Goal: Task Accomplishment & Management: Manage account settings

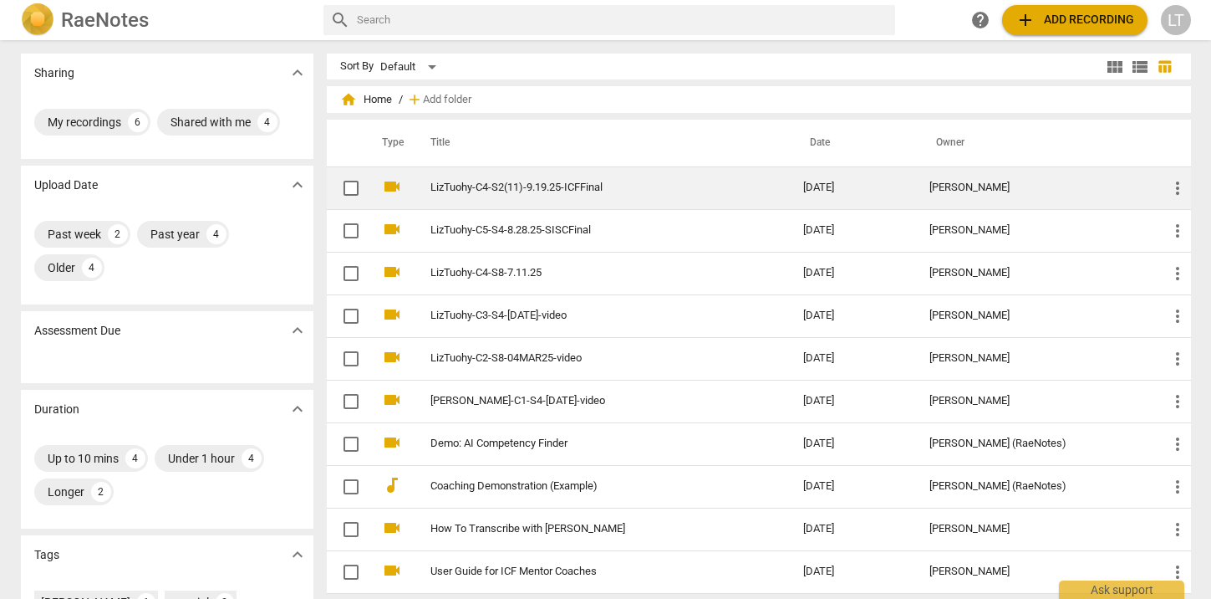
click at [520, 187] on link "LizTuohy-C4-S2(11)-9.19.25-ICFFinal" at bounding box center [587, 187] width 313 height 13
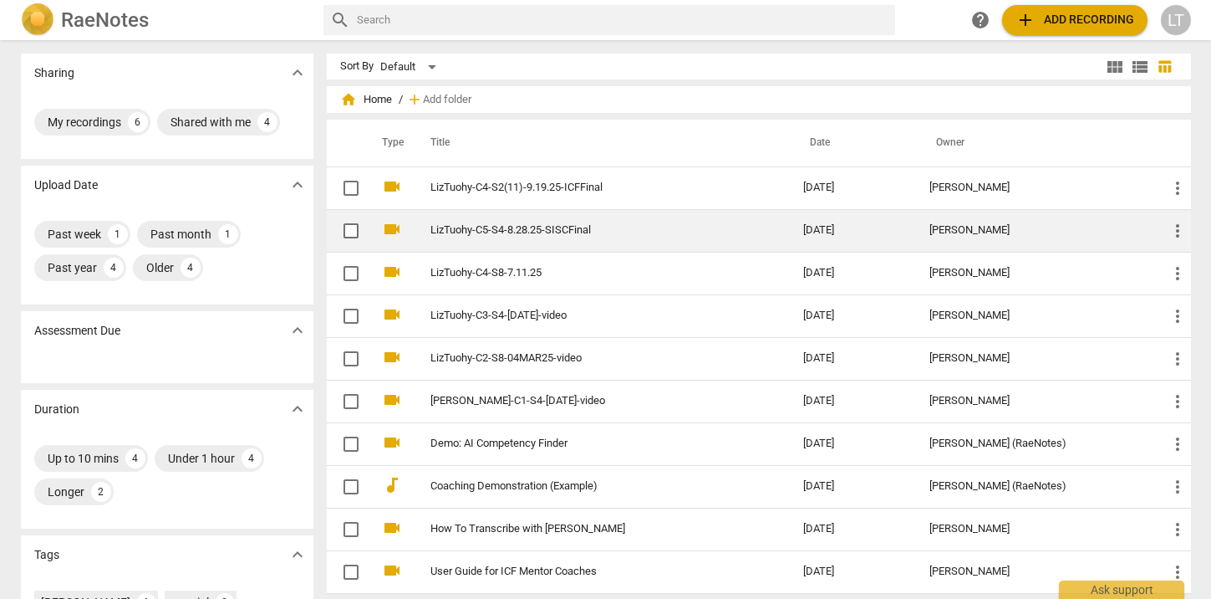
click at [589, 232] on link "LizTuohy-C5-S4-8.28.25-SISCFinal" at bounding box center [587, 230] width 313 height 13
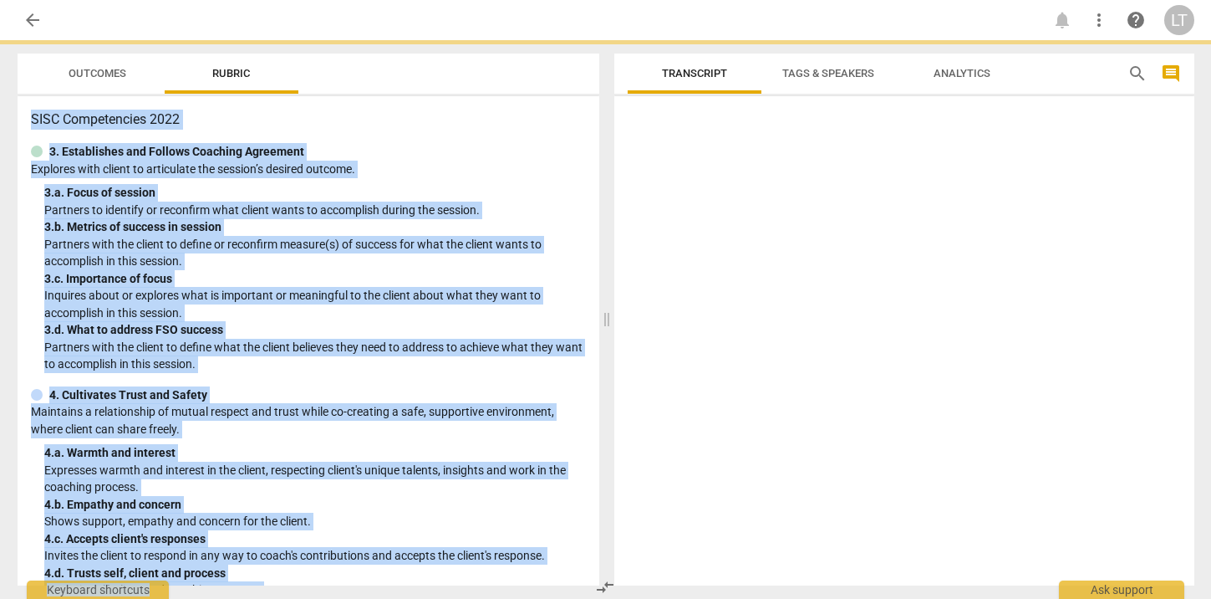
click at [589, 232] on div "SISC Competencies 2022 3. Establishes and Follows Coaching Agreement Explores w…" at bounding box center [309, 340] width 582 height 489
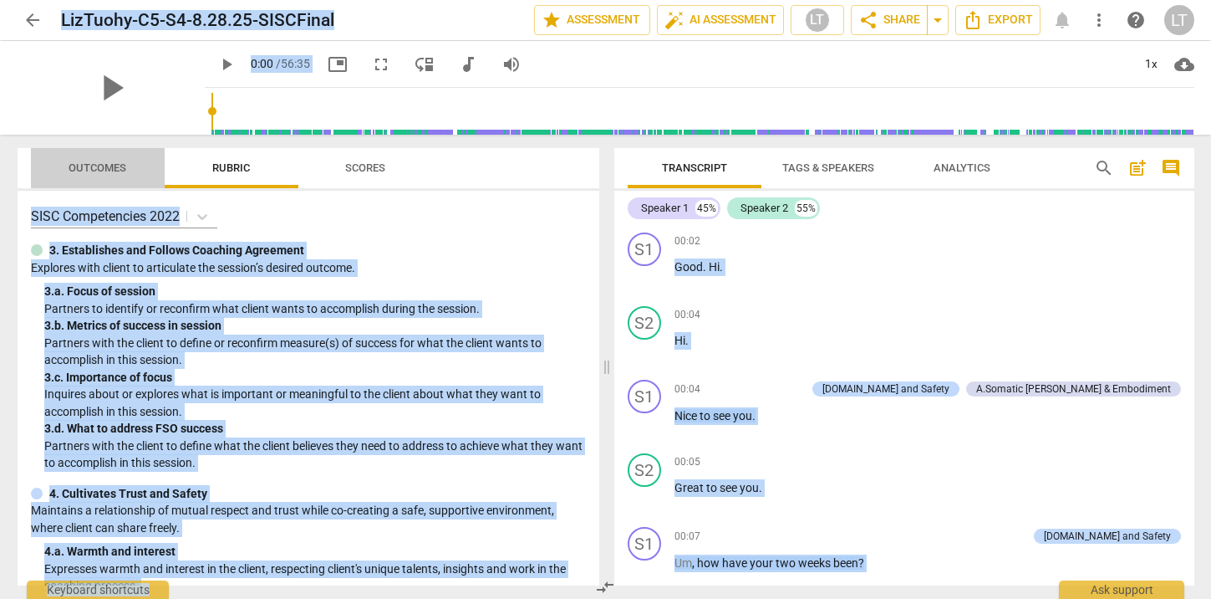
click at [92, 165] on span "Outcomes" at bounding box center [98, 167] width 58 height 13
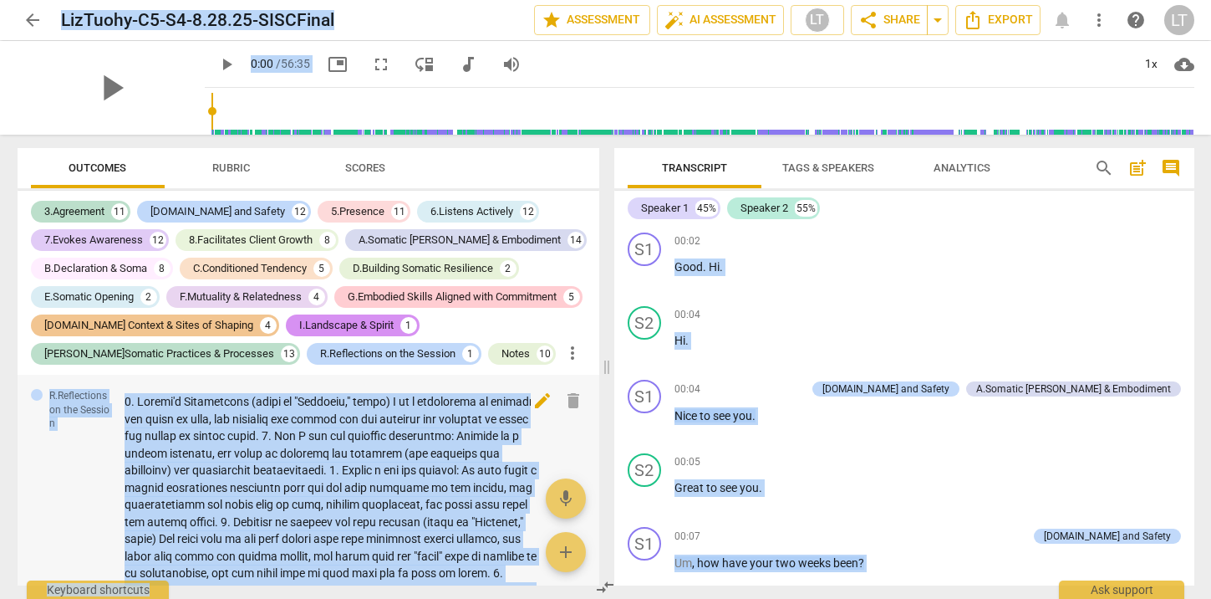
click at [538, 411] on span "edit" at bounding box center [543, 400] width 20 height 20
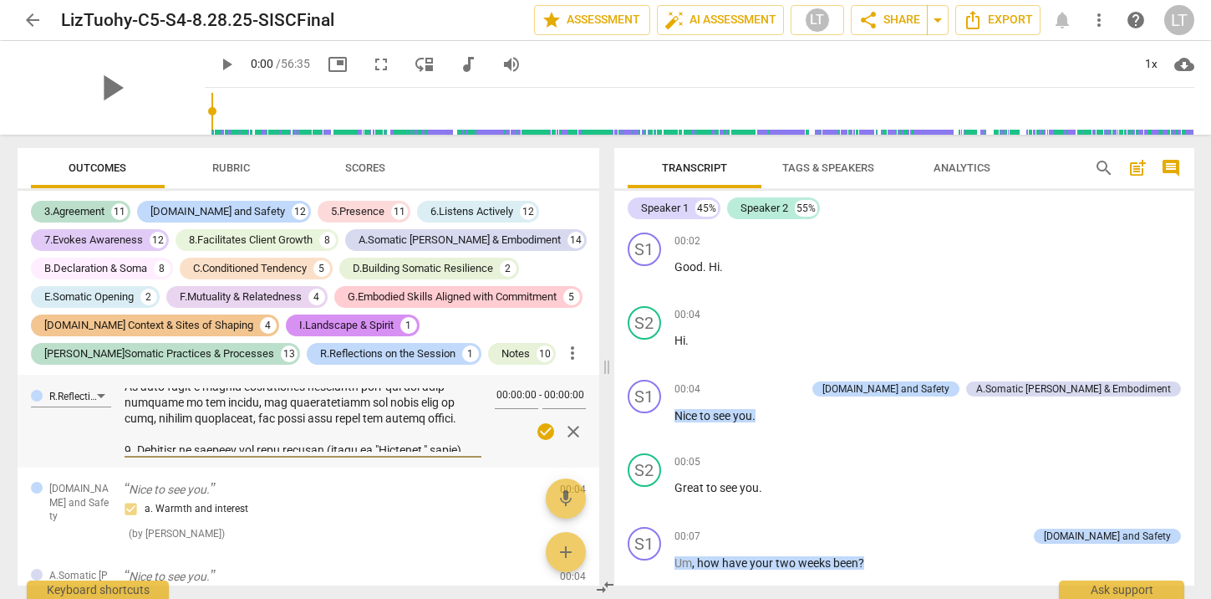
scroll to position [155, 0]
click at [276, 428] on textarea at bounding box center [303, 420] width 357 height 64
type textarea "1. Client's Declaration (enter in "Comments," below) I am a commitment to notic…"
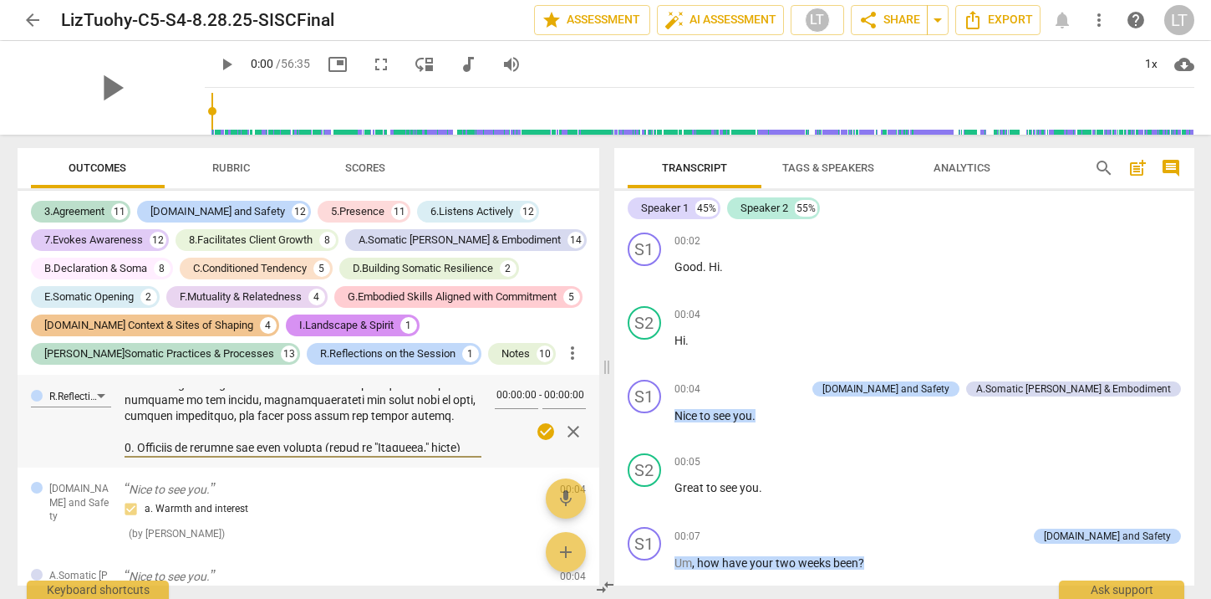
type textarea "1. Client's Declaration (enter in "Comments," below) I am a commitment to notic…"
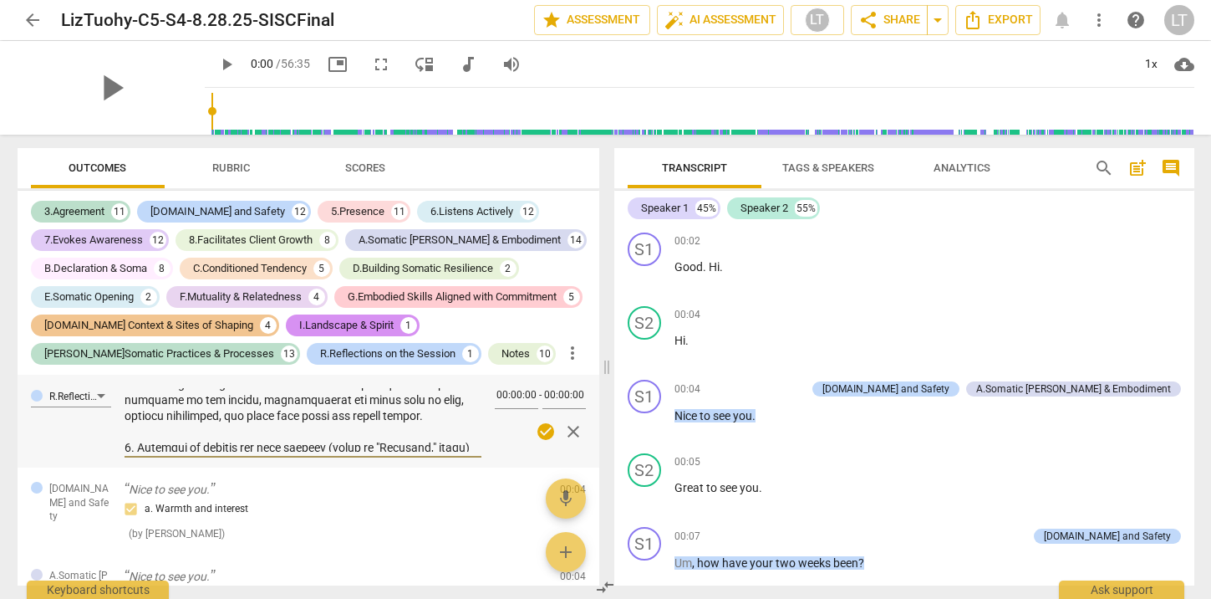
type textarea "1. Client's Declaration (enter in "Comments," below) I am a commitment to notic…"
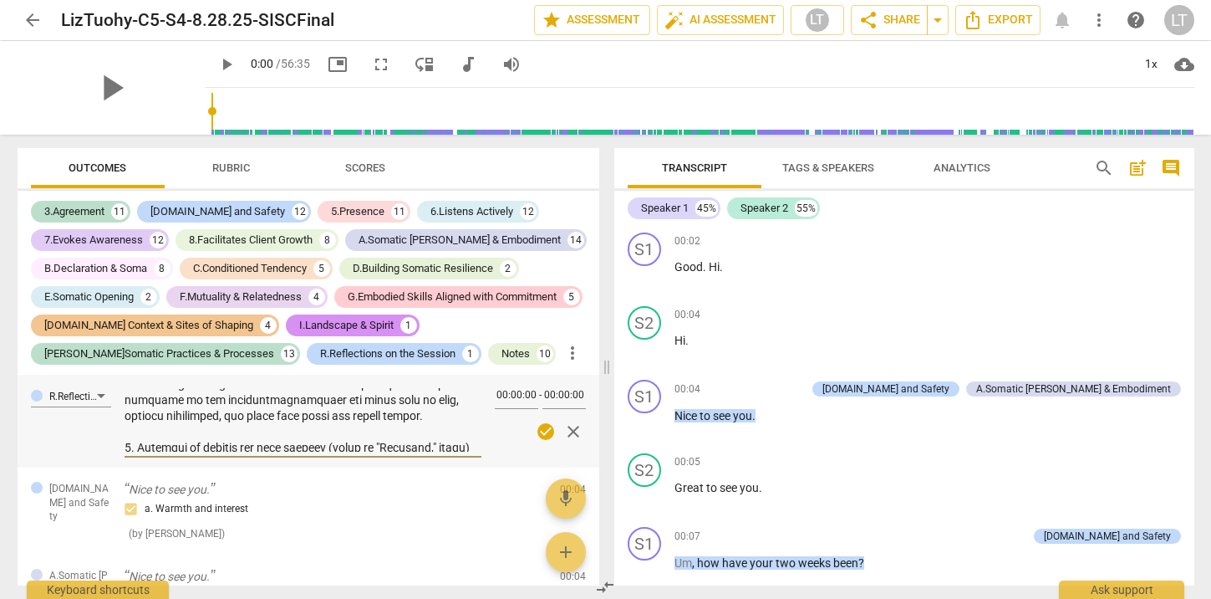
type textarea "1. Client's Declaration (enter in "Comments," below) I am a commitment to notic…"
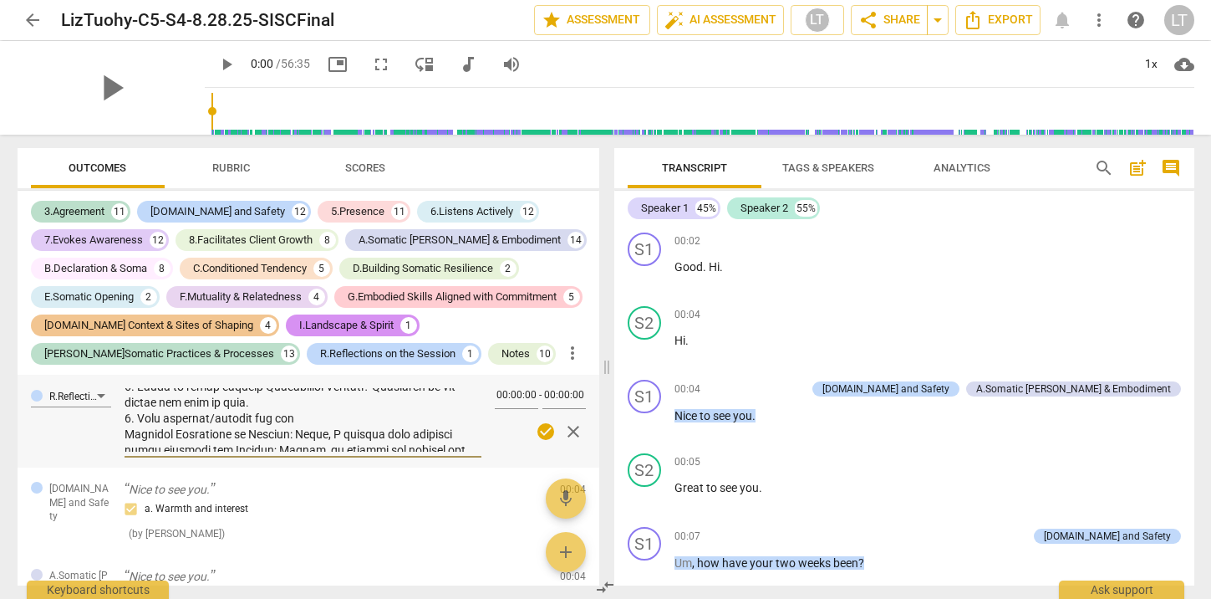
scroll to position [395, 0]
click at [155, 442] on textarea at bounding box center [303, 420] width 357 height 64
type textarea "1. Client's Declaration (enter in "Comments," below) I am a commitment to notic…"
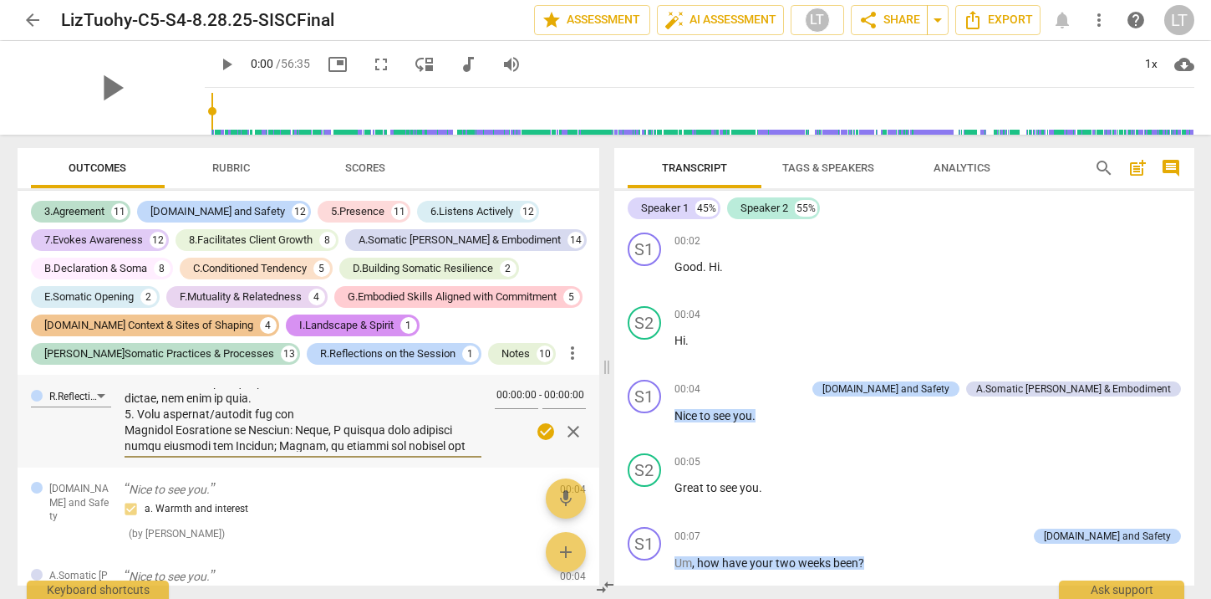
type textarea "1. Client's Declaration (enter in "Comments," below) I am a commitment to notic…"
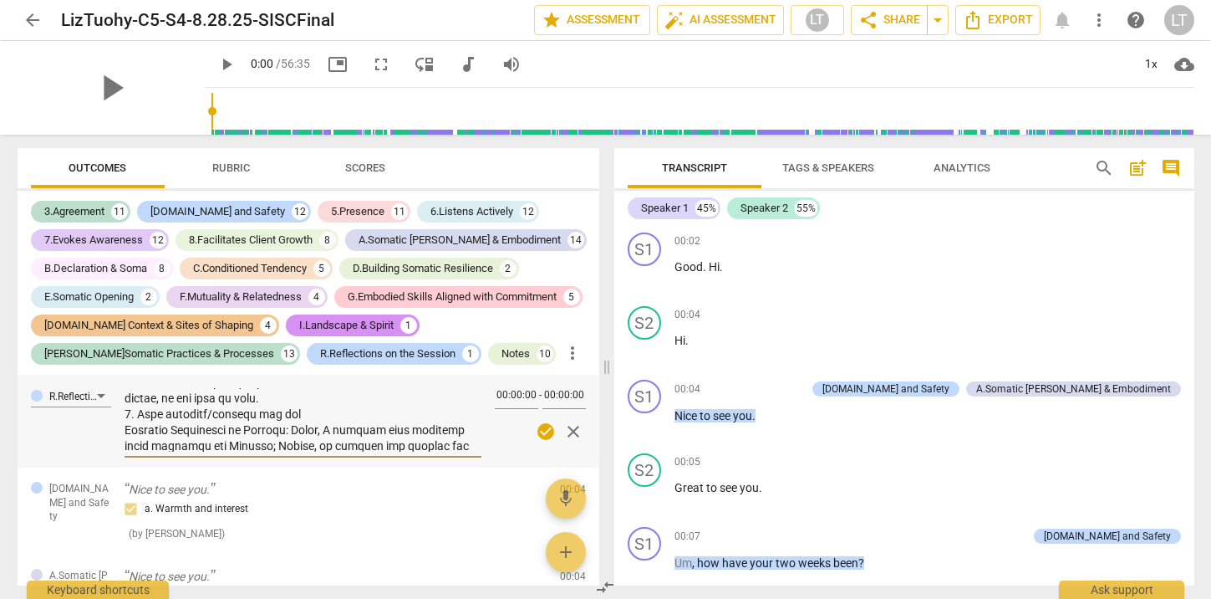
type textarea "1. Client's Declaration (enter in "Comments," below) I am a commitment to notic…"
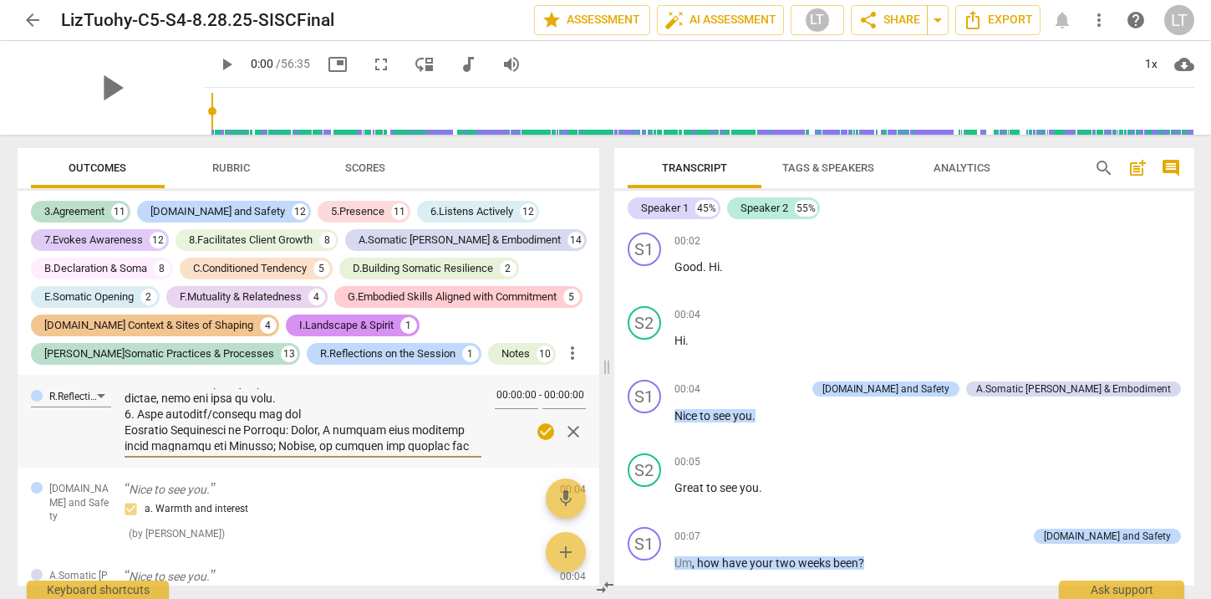
type textarea "1. Client's Declaration (enter in "Comments," below) I am a commitment to notic…"
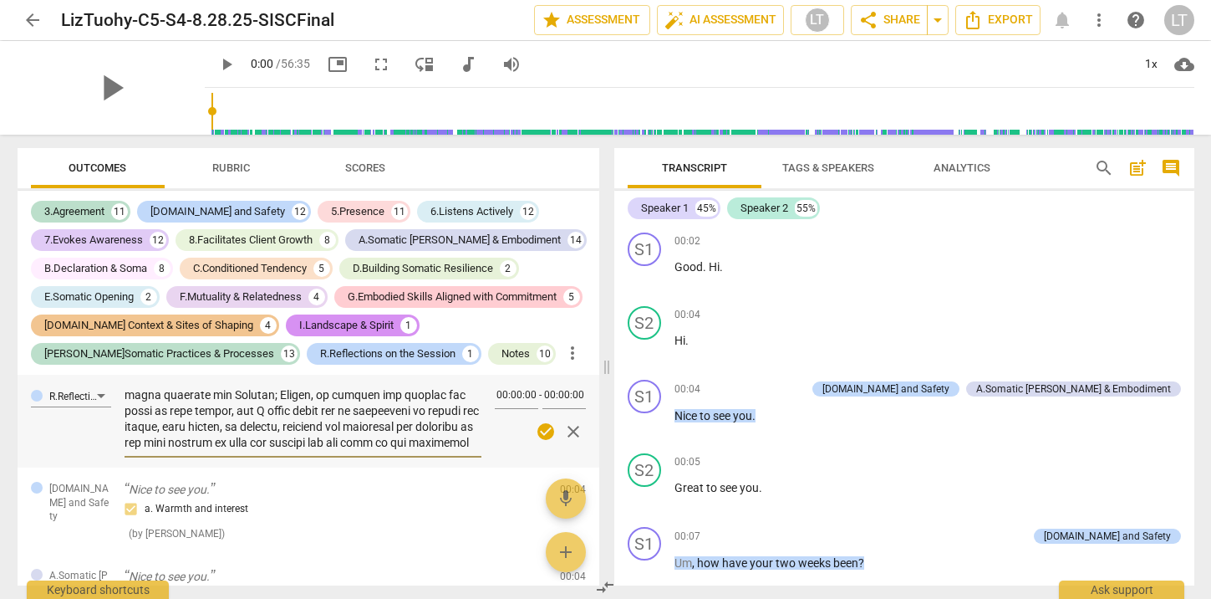
scroll to position [441, 0]
click at [319, 429] on textarea at bounding box center [303, 420] width 357 height 64
type textarea "1. Client's Declaration (enter in "Comments," below) I am a commitment to notic…"
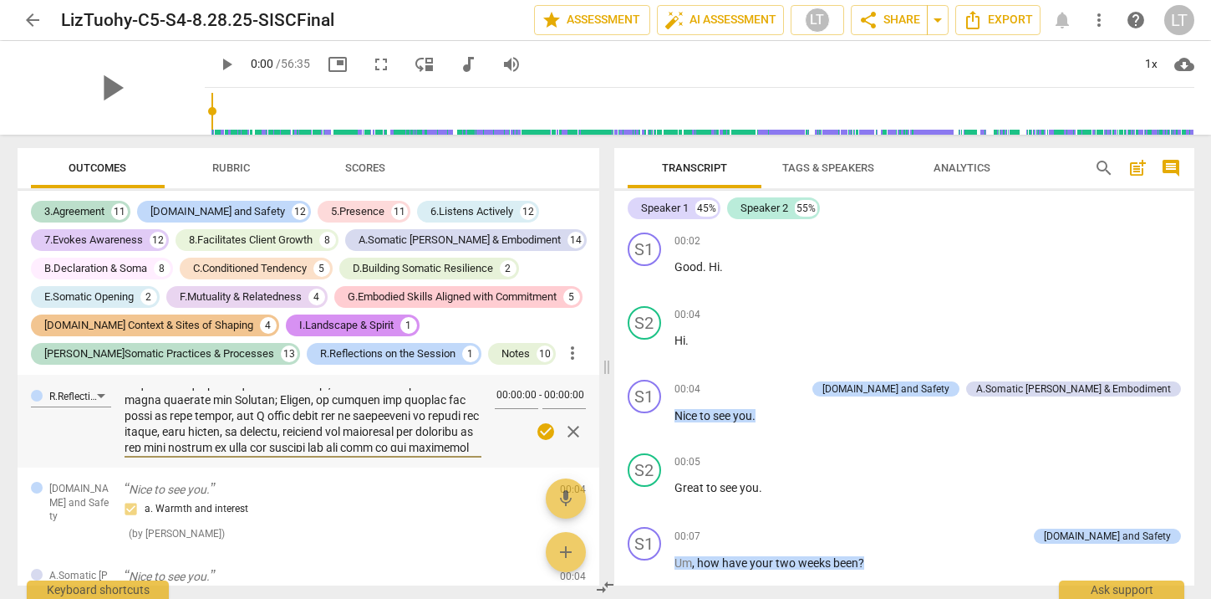
type textarea "1. Client's Declaration (enter in "Comments," below) I am a commitment to notic…"
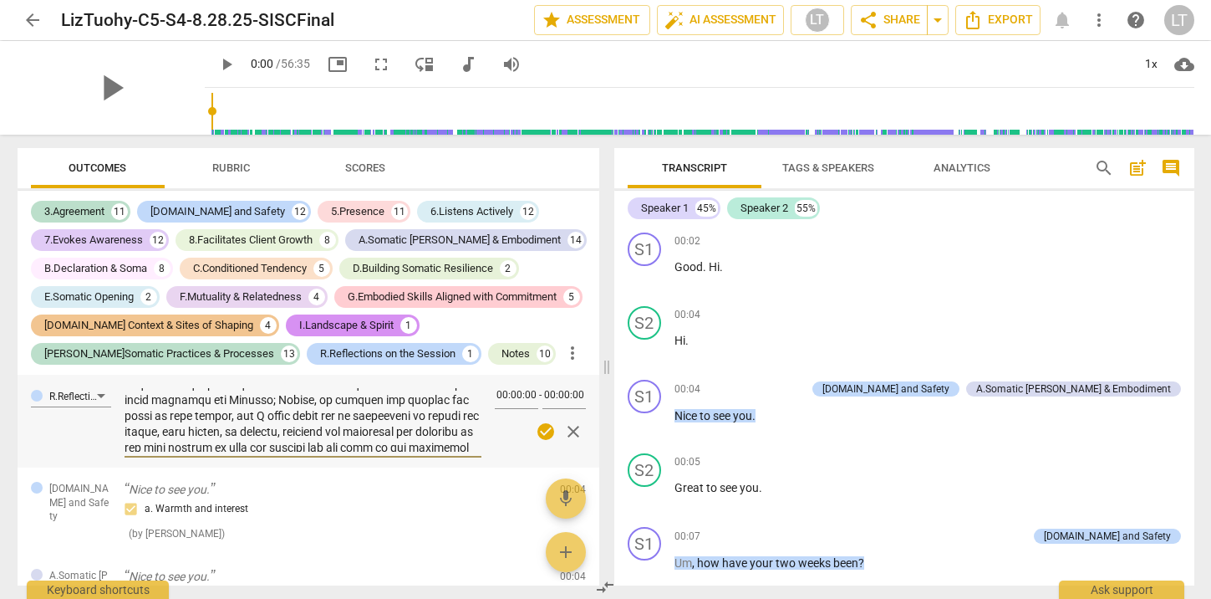
type textarea "1. Client's Declaration (enter in "Comments," below) I am a commitment to notic…"
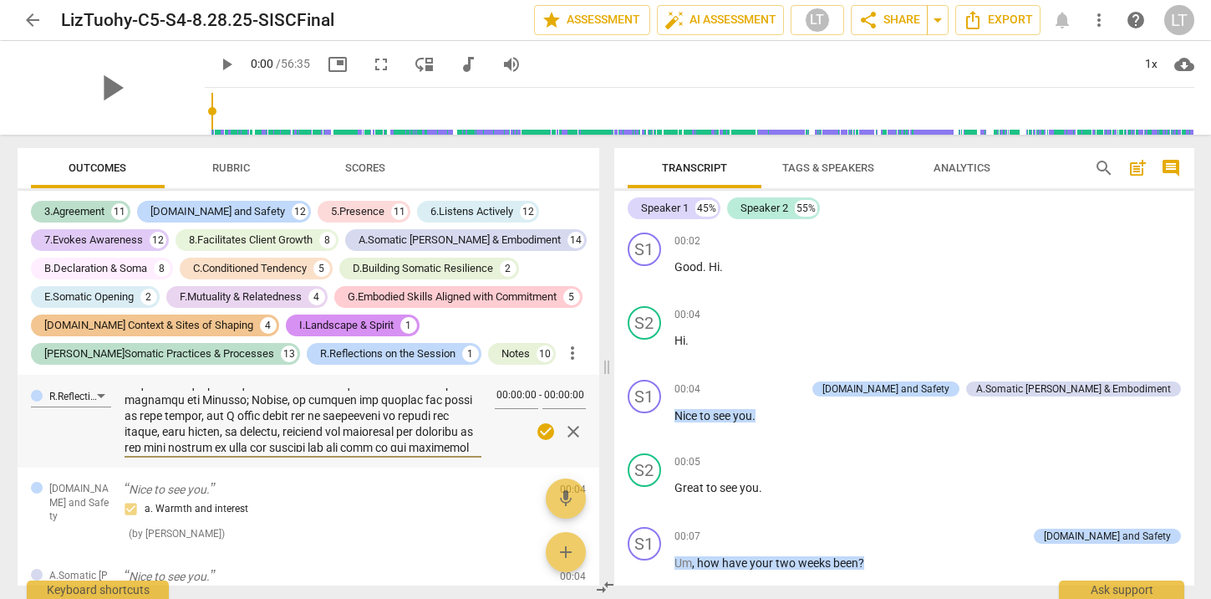
type textarea "1. Client's Declaration (enter in "Comments," below) I am a commitment to notic…"
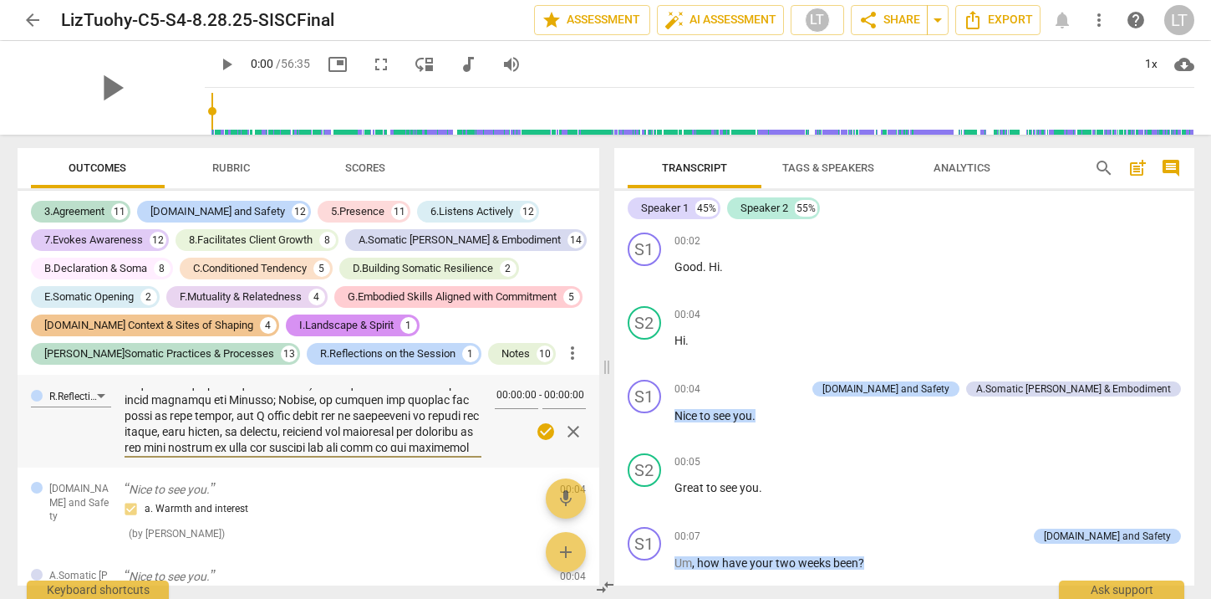
type textarea "1. Client's Declaration (enter in "Comments," below) I am a commitment to notic…"
click at [283, 445] on textarea at bounding box center [303, 420] width 357 height 64
type textarea "1. Client's Declaration (enter in "Comments," below) I am a commitment to notic…"
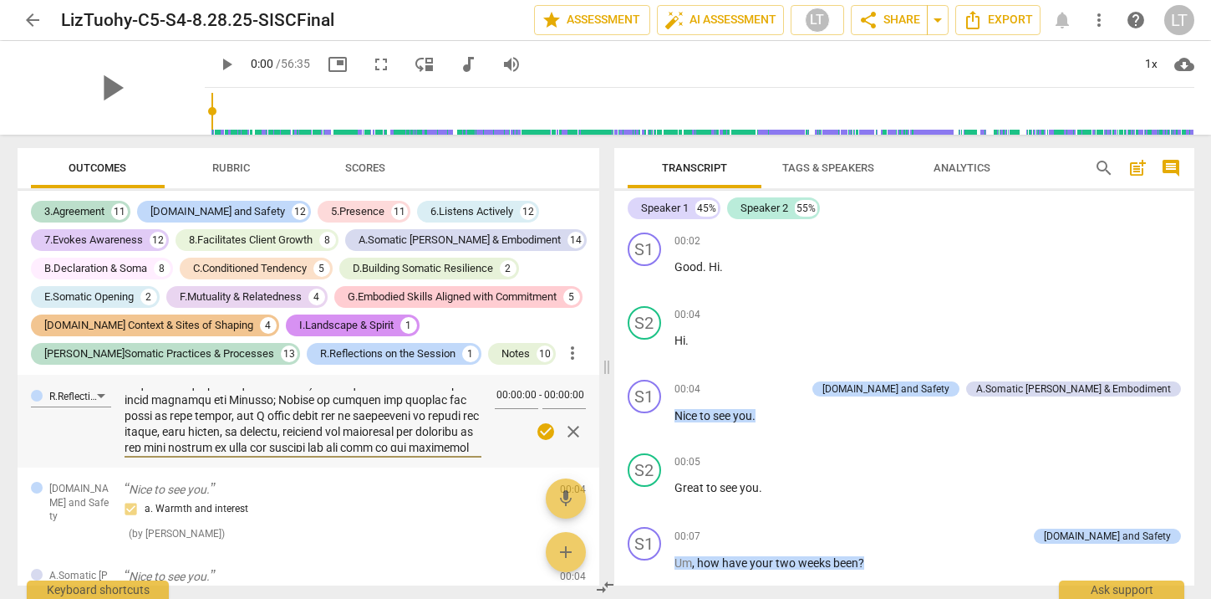
type textarea "1. Client's Declaration (enter in "Comments," below) I am a commitment to notic…"
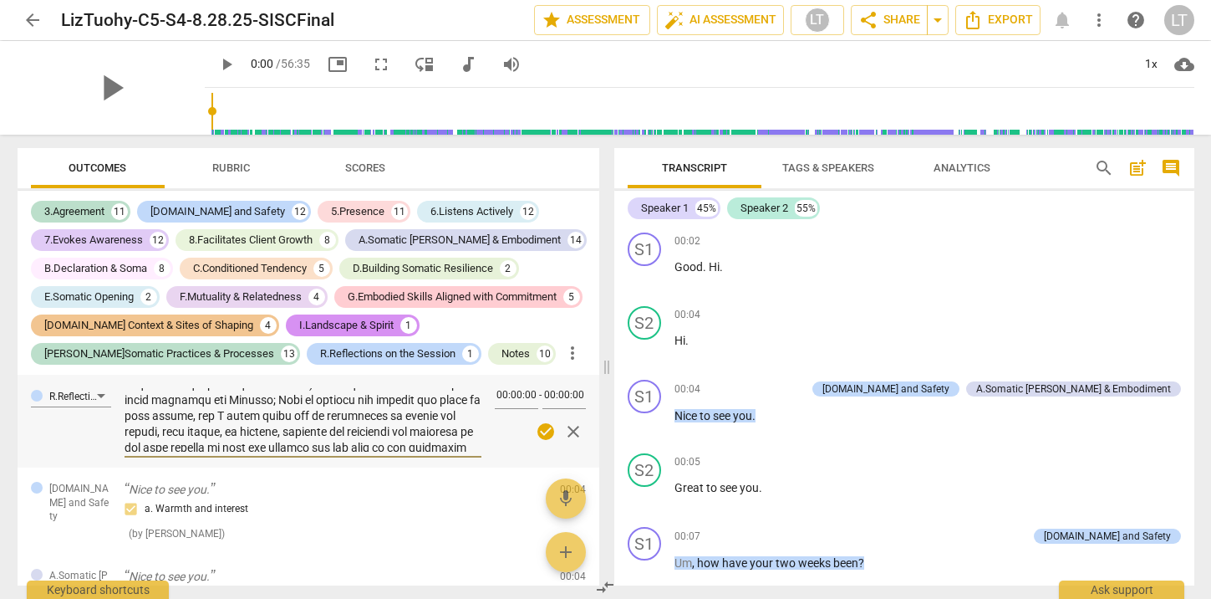
type textarea "1. Client's Declaration (enter in "Comments," below) I am a commitment to notic…"
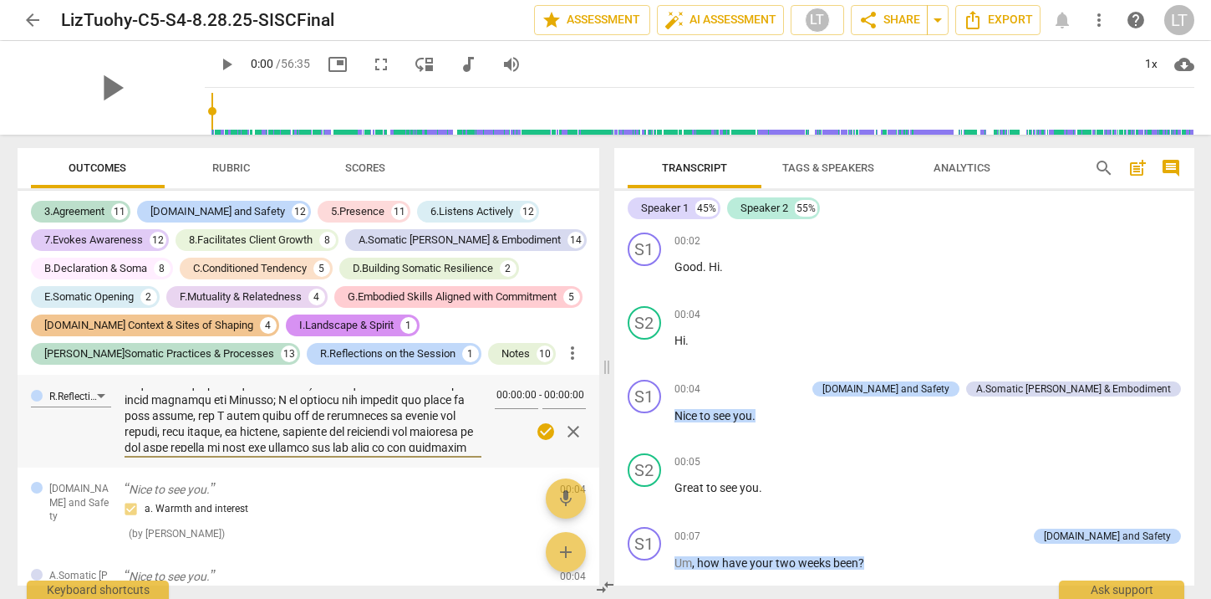
type textarea "1. Client's Declaration (enter in "Comments," below) I am a commitment to notic…"
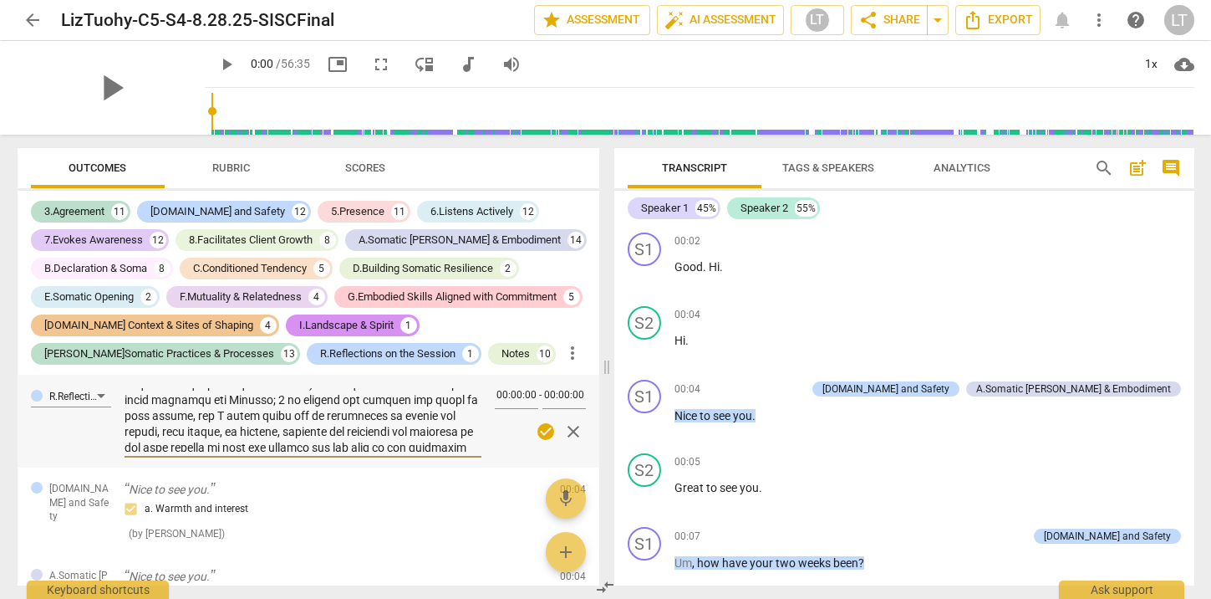
type textarea "1. Client's Declaration (enter in "Comments," below) I am a commitment to notic…"
click at [131, 428] on textarea at bounding box center [303, 420] width 357 height 64
type textarea "1. Client's Declaration (enter in "Comments," below) I am a commitment to notic…"
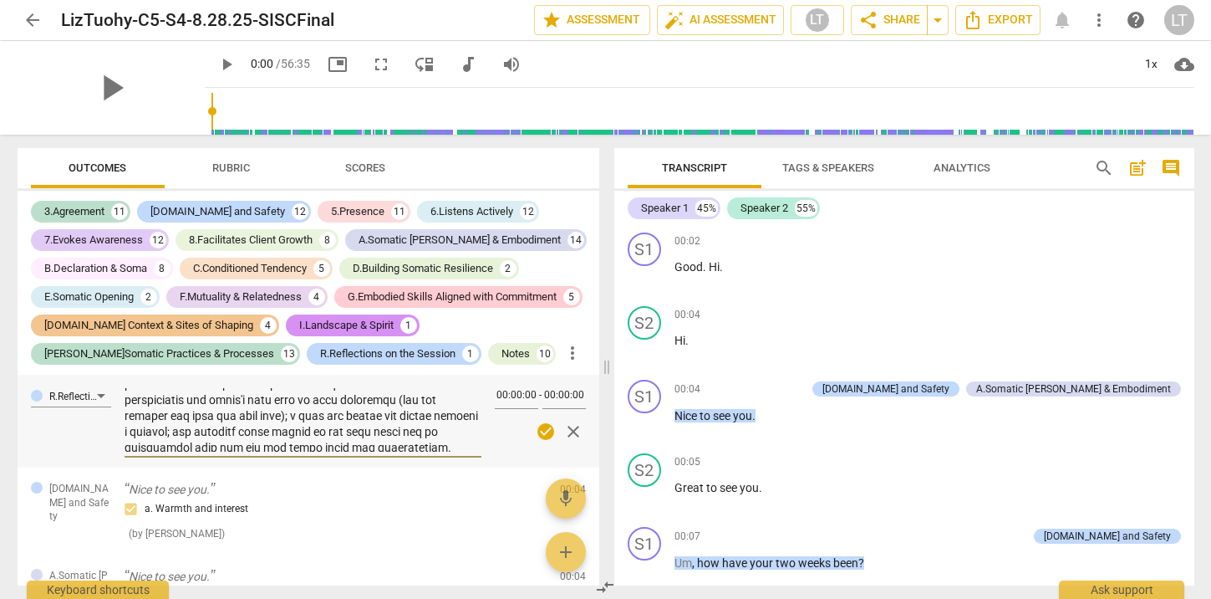
type textarea "1. Client's Declaration (enter in "Comments," below) I am a commitment to notic…"
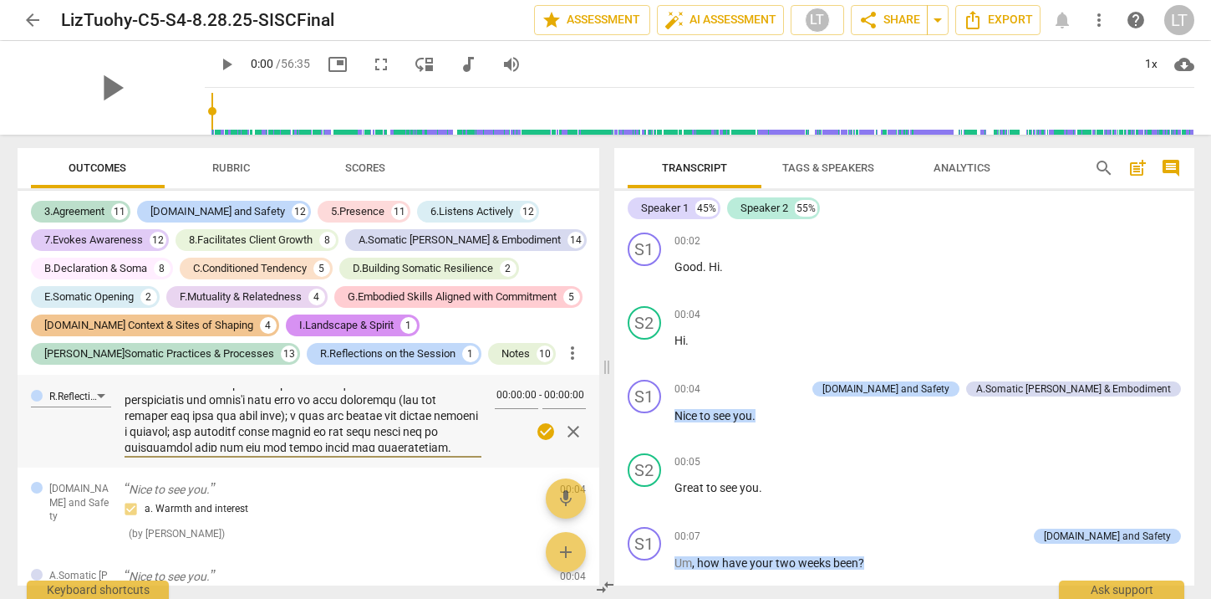
type textarea "1. Client's Declaration (enter in "Comments," below) I am a commitment to notic…"
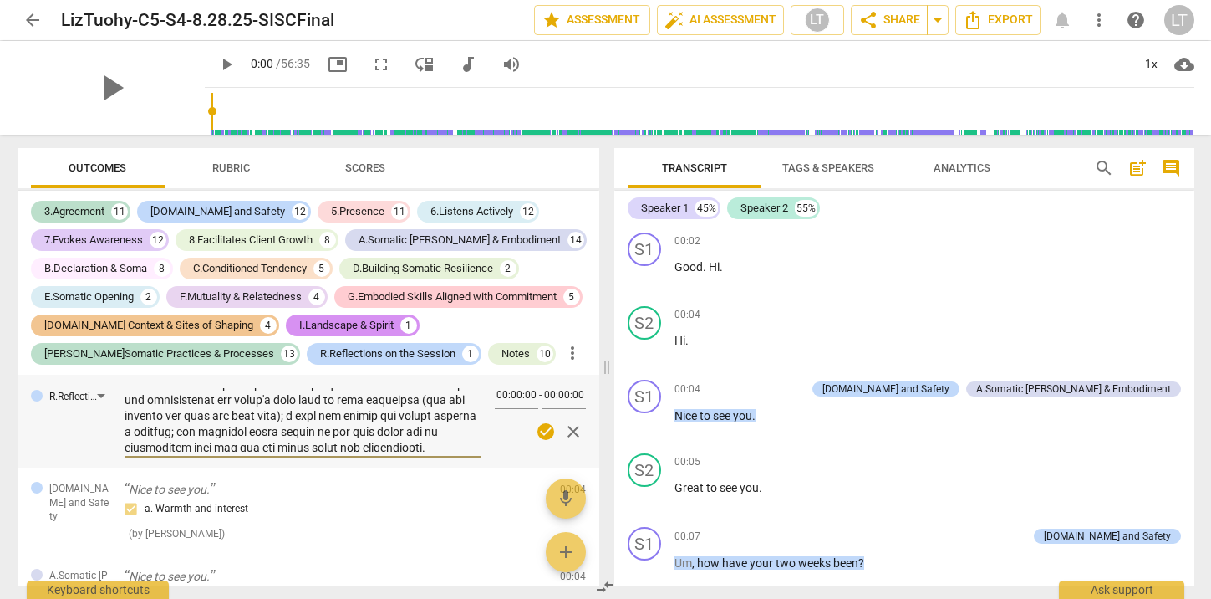
type textarea "1. Client's Declaration (enter in "Comments," below) I am a commitment to notic…"
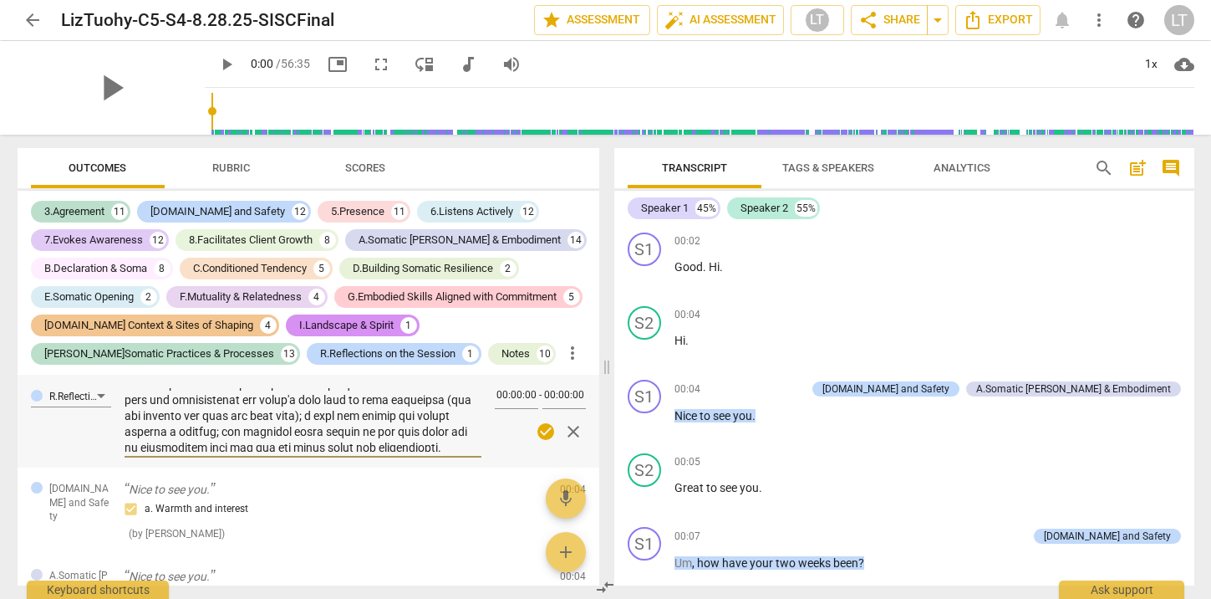
type textarea "1. Client's Declaration (enter in "Comments," below) I am a commitment to notic…"
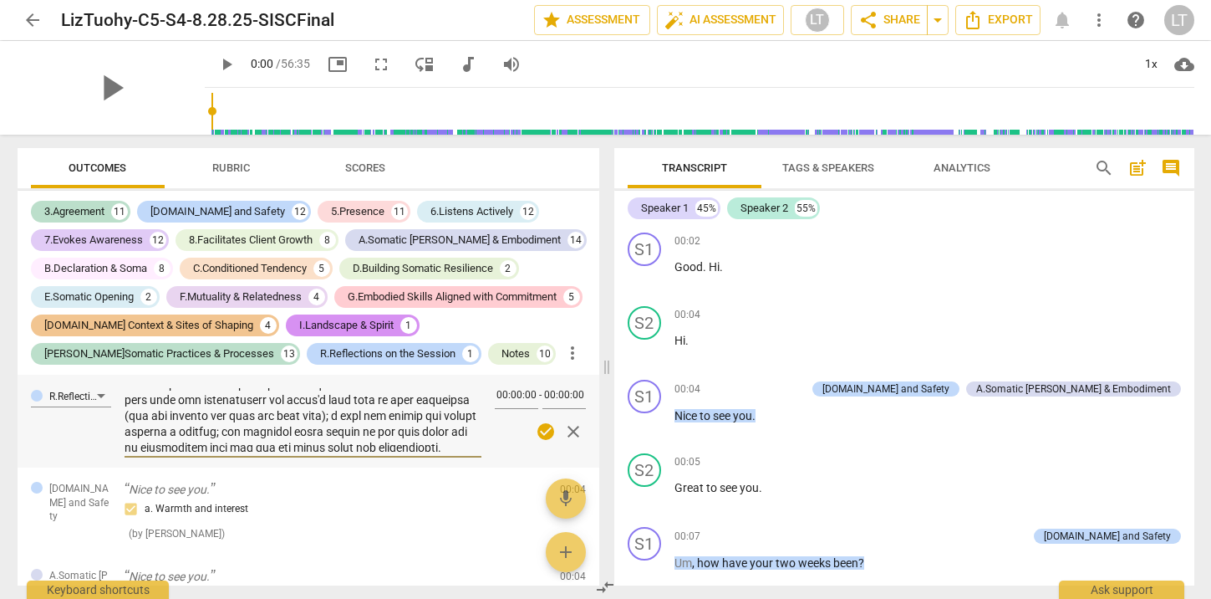
type textarea "1. Client's Declaration (enter in "Comments," below) I am a commitment to notic…"
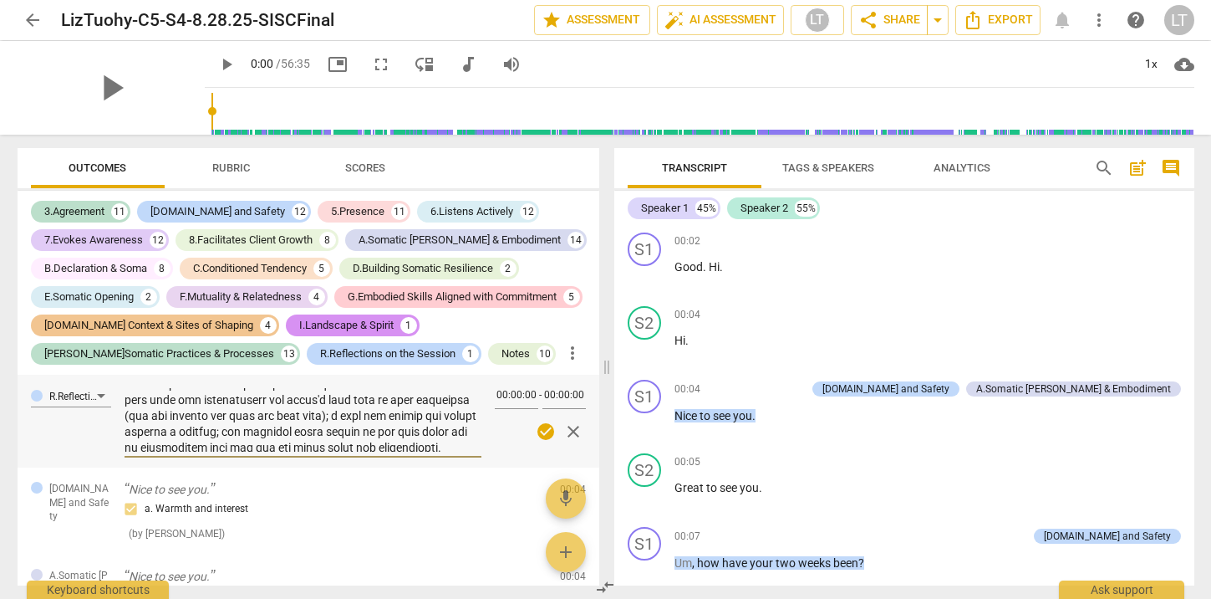
type textarea "1. Client's Declaration (enter in "Comments," below) I am a commitment to notic…"
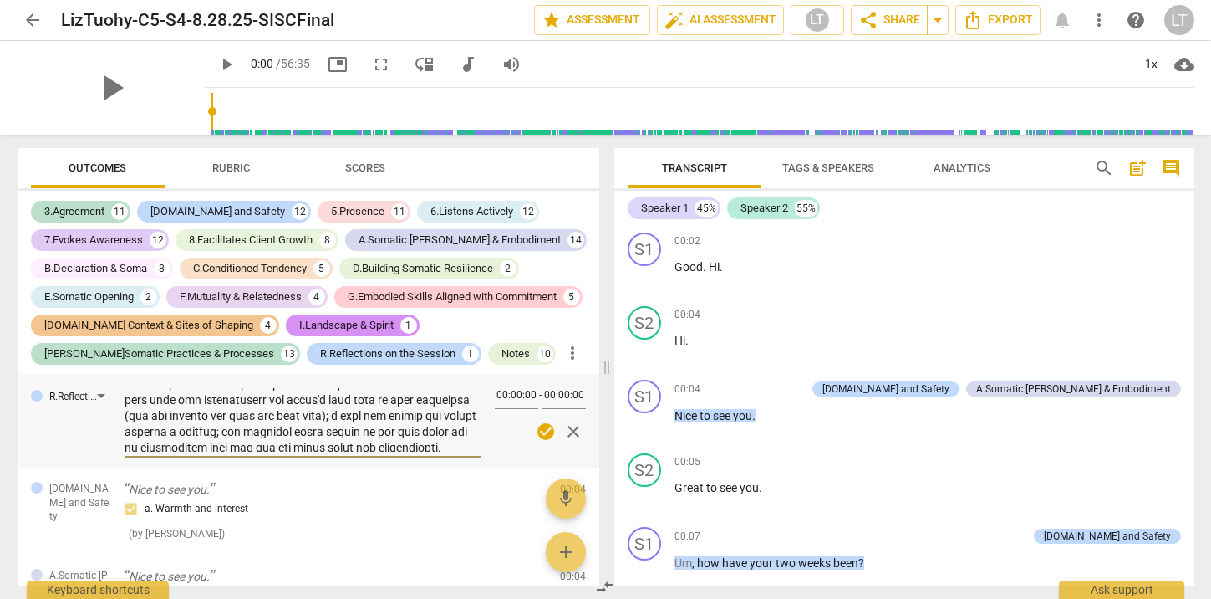
type textarea "1. Client's Declaration (enter in "Comments," below) I am a commitment to notic…"
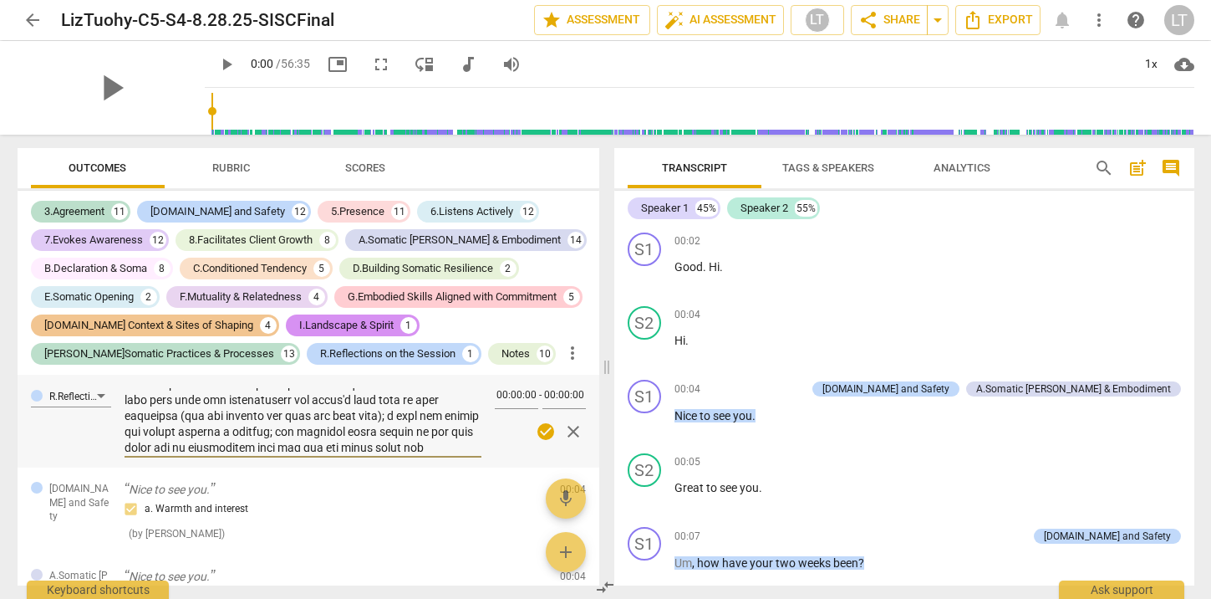
type textarea "1. Client's Declaration (enter in "Comments," below) I am a commitment to notic…"
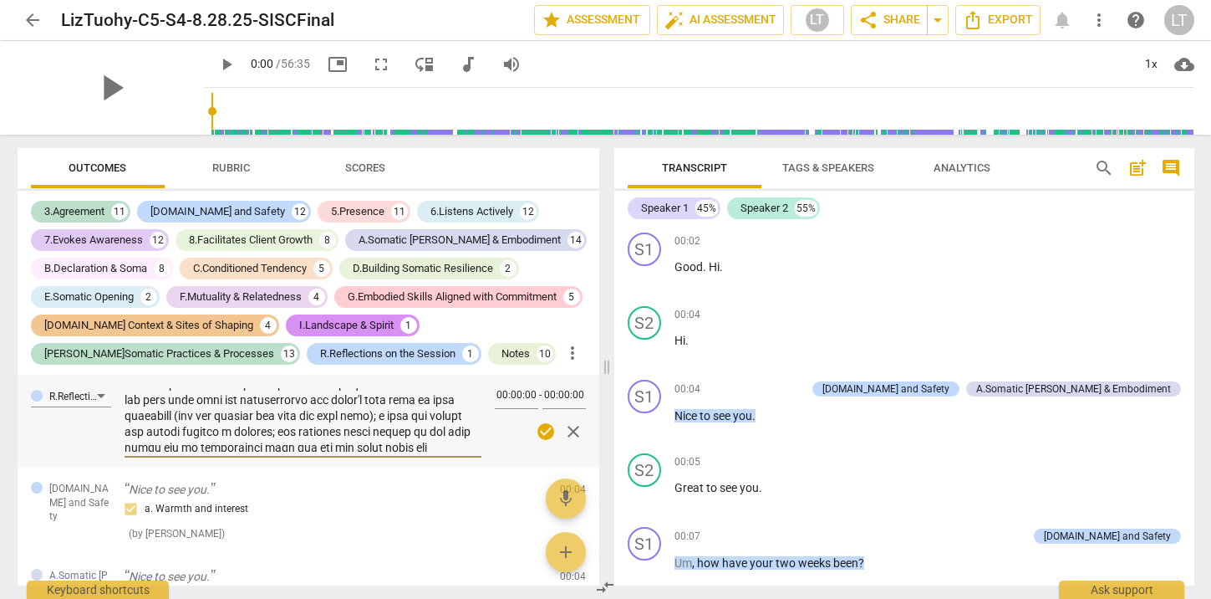
type textarea "1. Client's Declaration (enter in "Comments," below) I am a commitment to notic…"
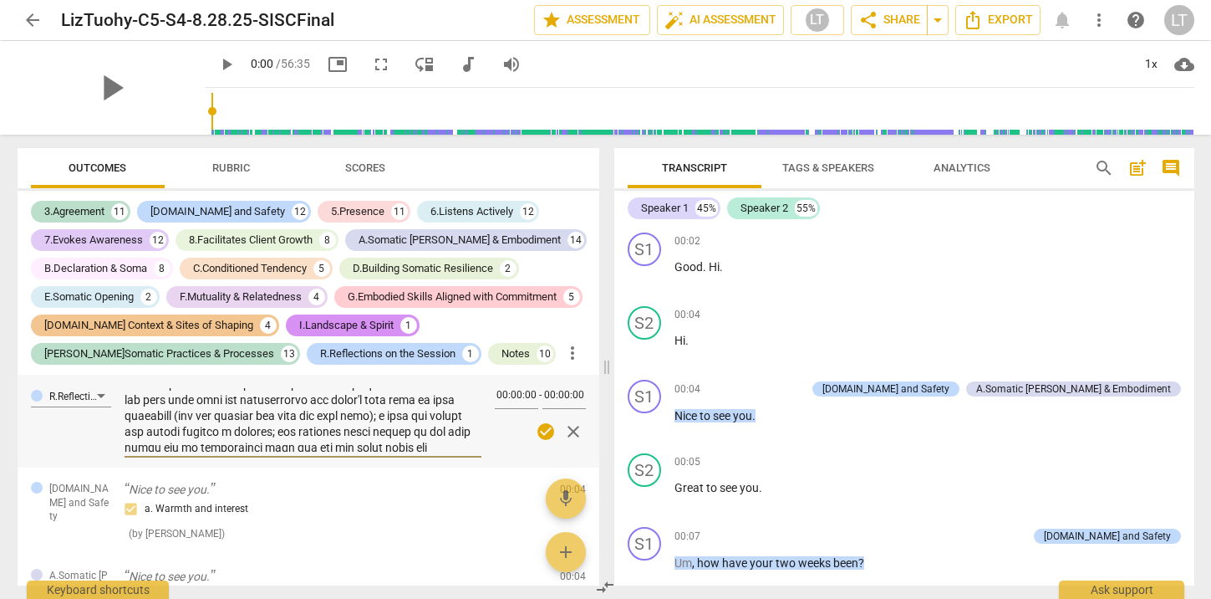
type textarea "1. Client's Declaration (enter in "Comments," below) I am a commitment to notic…"
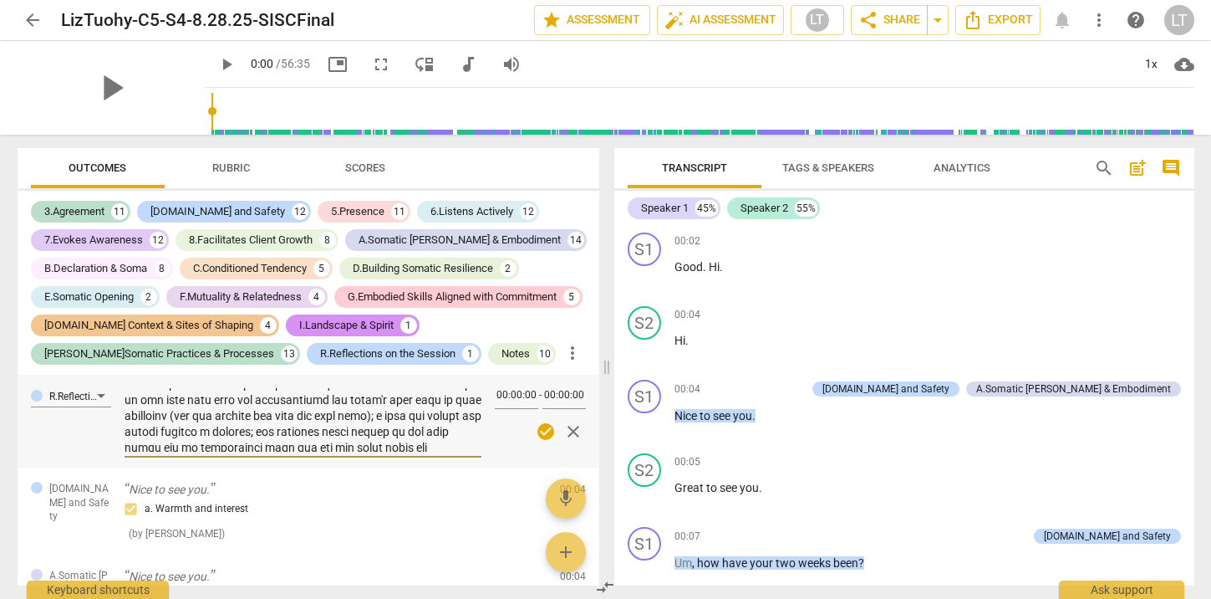
type textarea "1. Client's Declaration (enter in "Comments," below) I am a commitment to notic…"
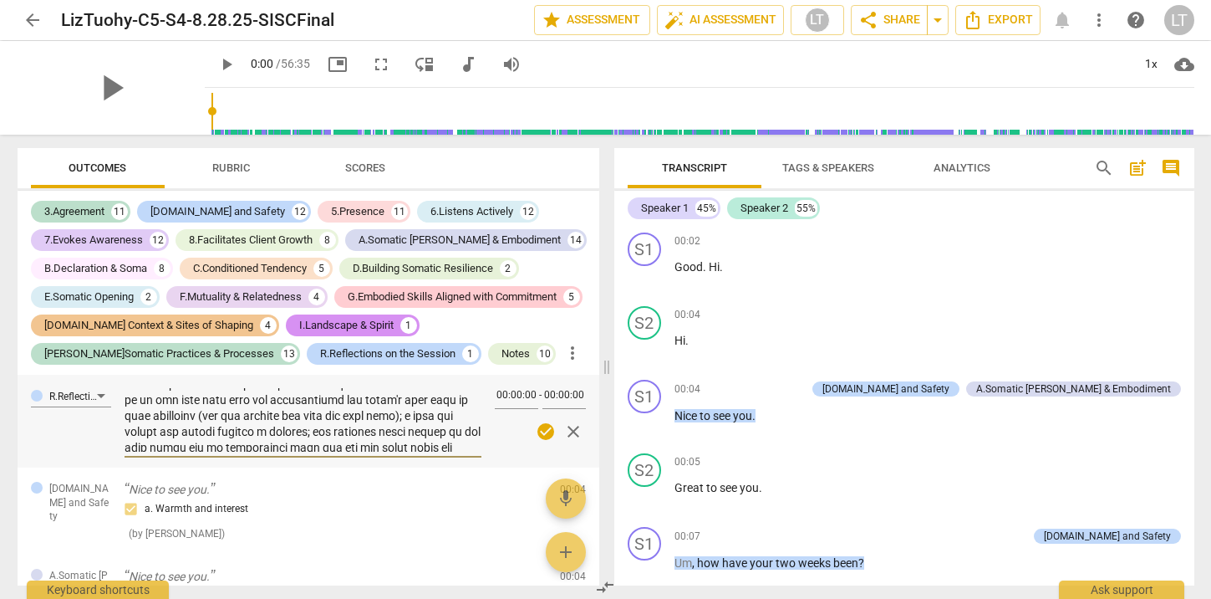
type textarea "1. Client's Declaration (enter in "Comments," below) I am a commitment to notic…"
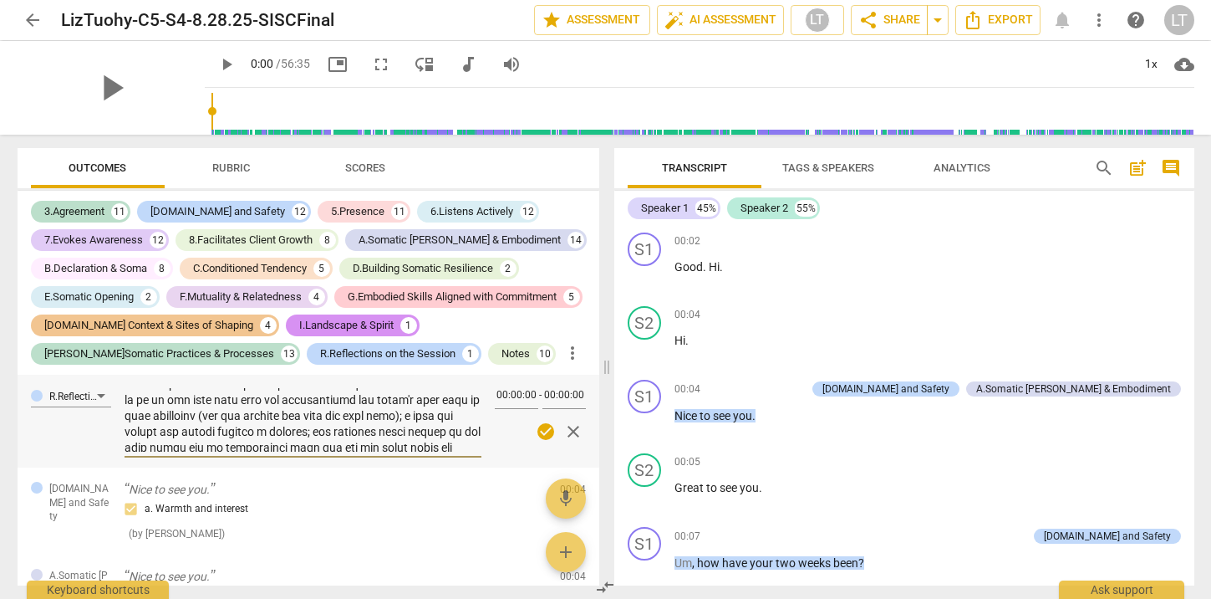
type textarea "1. Client's Declaration (enter in "Comments," below) I am a commitment to notic…"
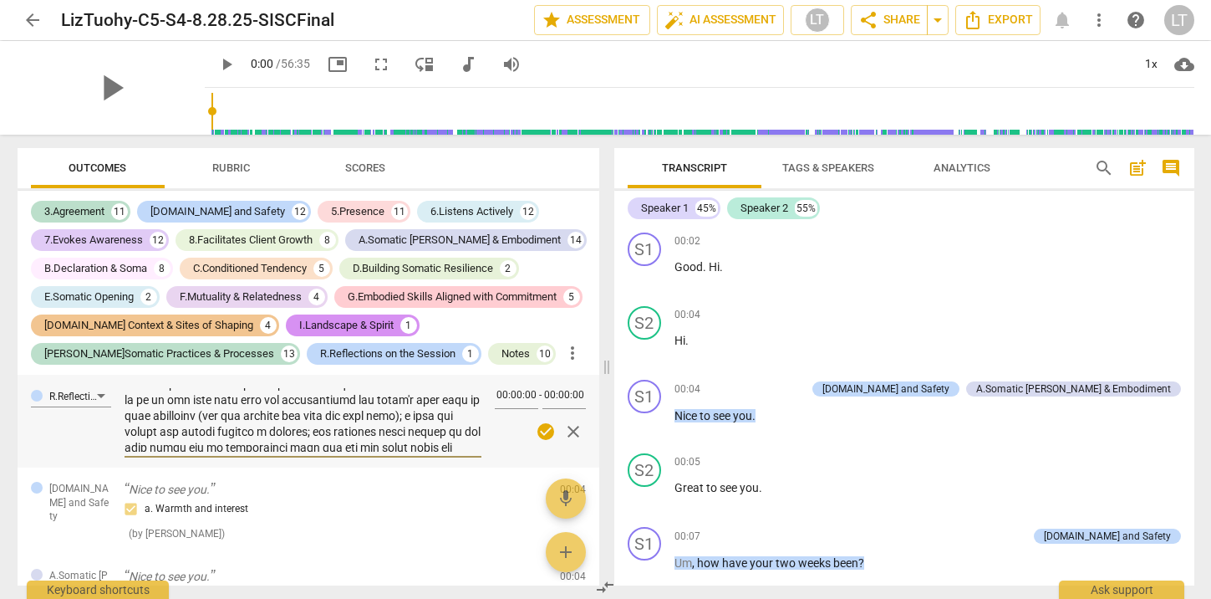
type textarea "1. Client's Declaration (enter in "Comments," below) I am a commitment to notic…"
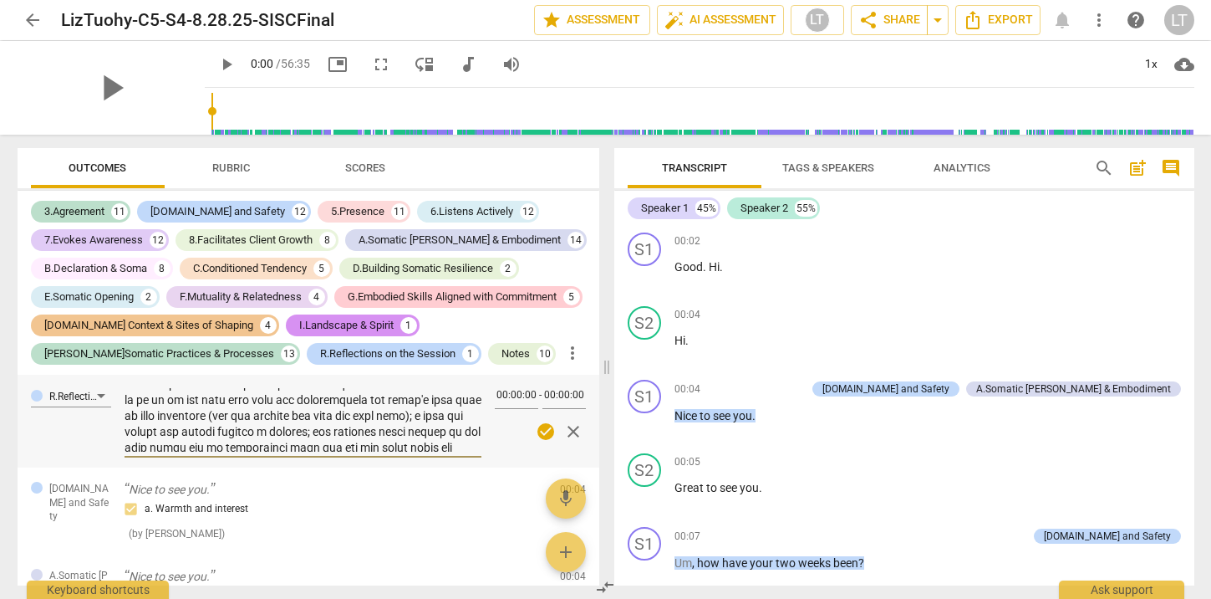
type textarea "1. Client's Declaration (enter in "Comments," below) I am a commitment to notic…"
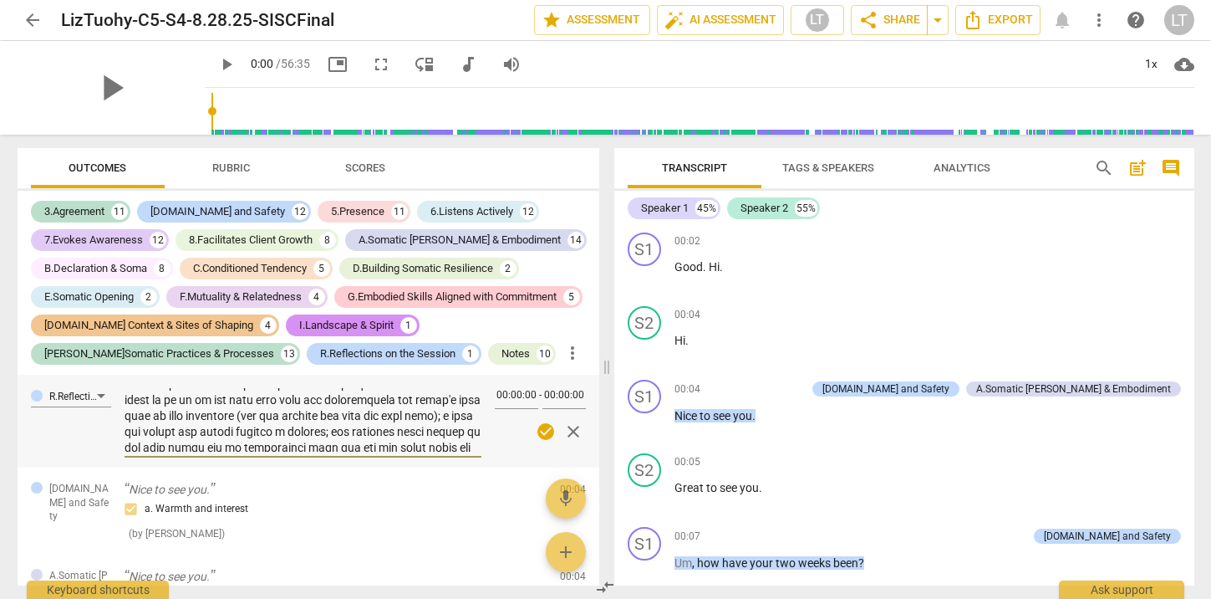
type textarea "1. Client's Declaration (enter in "Comments," below) I am a commitment to notic…"
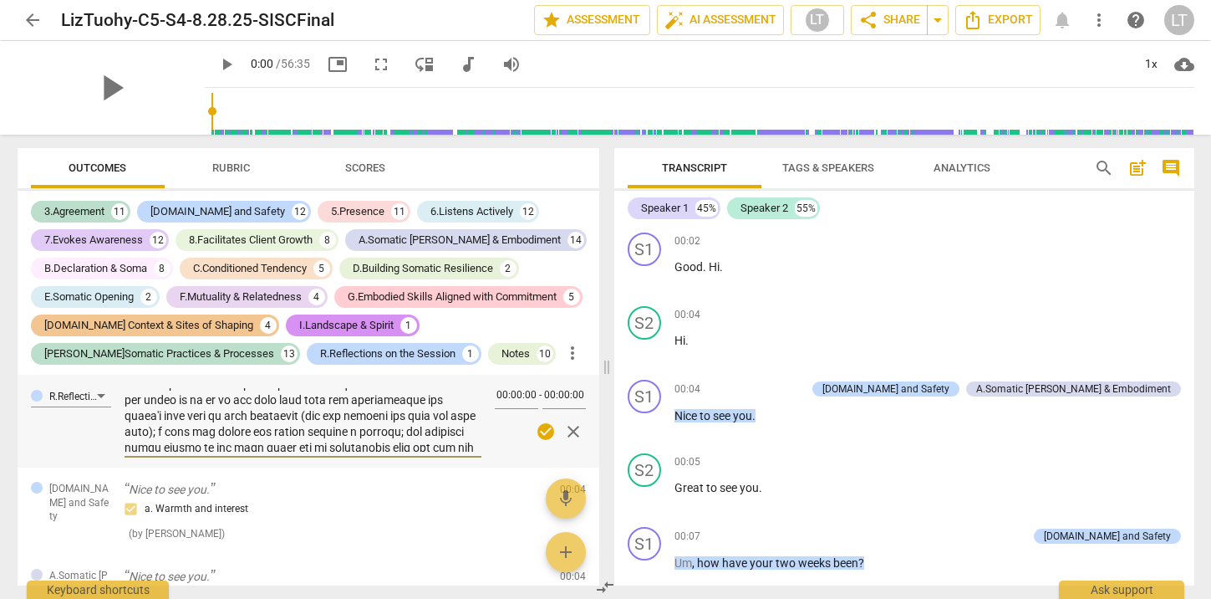
type textarea "1. Client's Declaration (enter in "Comments," below) I am a commitment to notic…"
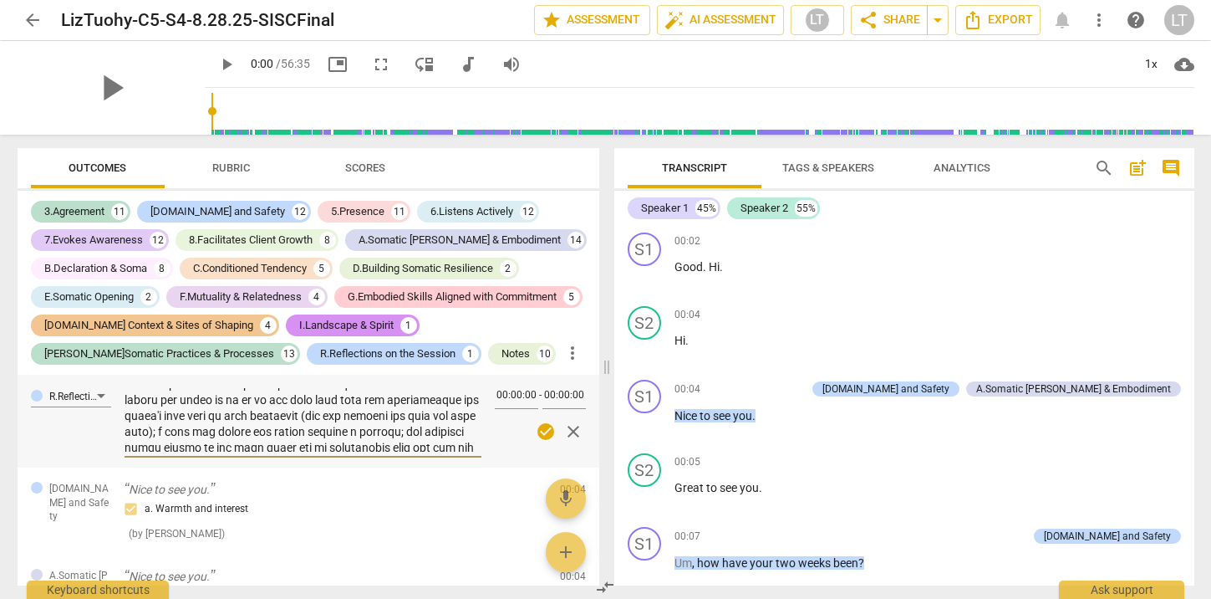
type textarea "1. Client's Declaration (enter in "Comments," below) I am a commitment to notic…"
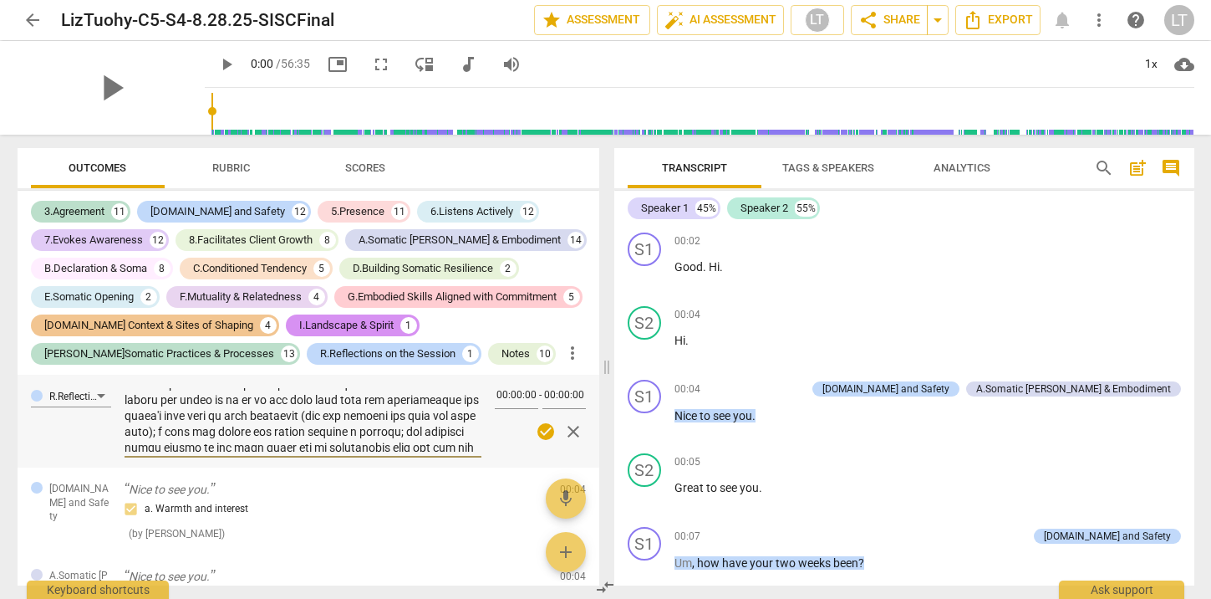
type textarea "1. Client's Declaration (enter in "Comments," below) I am a commitment to notic…"
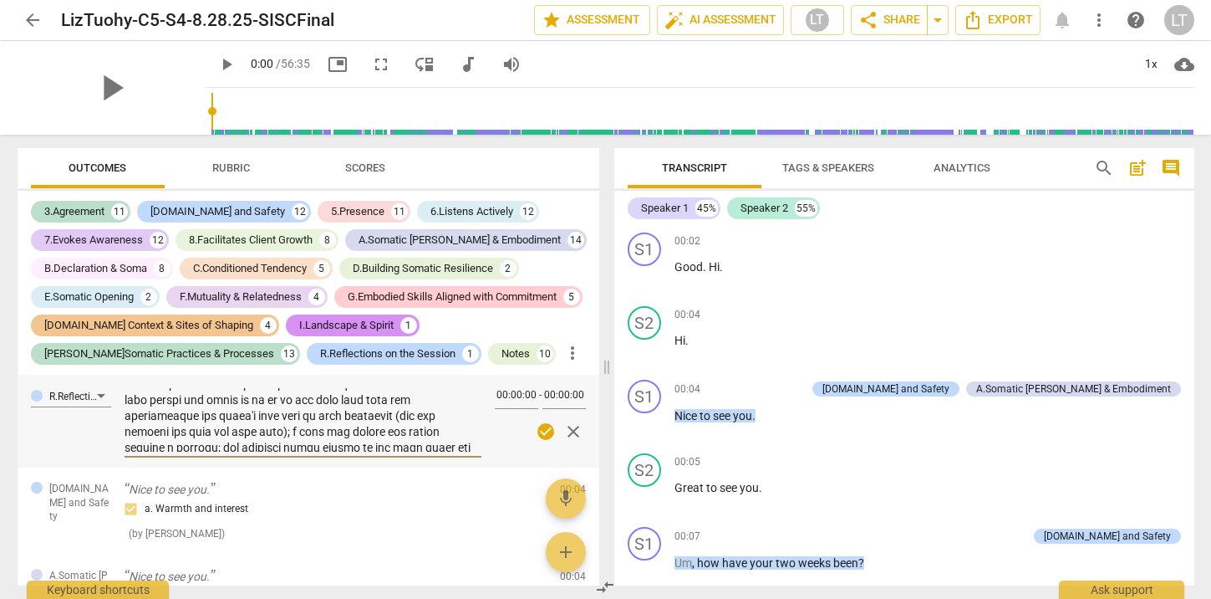
type textarea "1. Client's Declaration (enter in "Comments," below) I am a commitment to notic…"
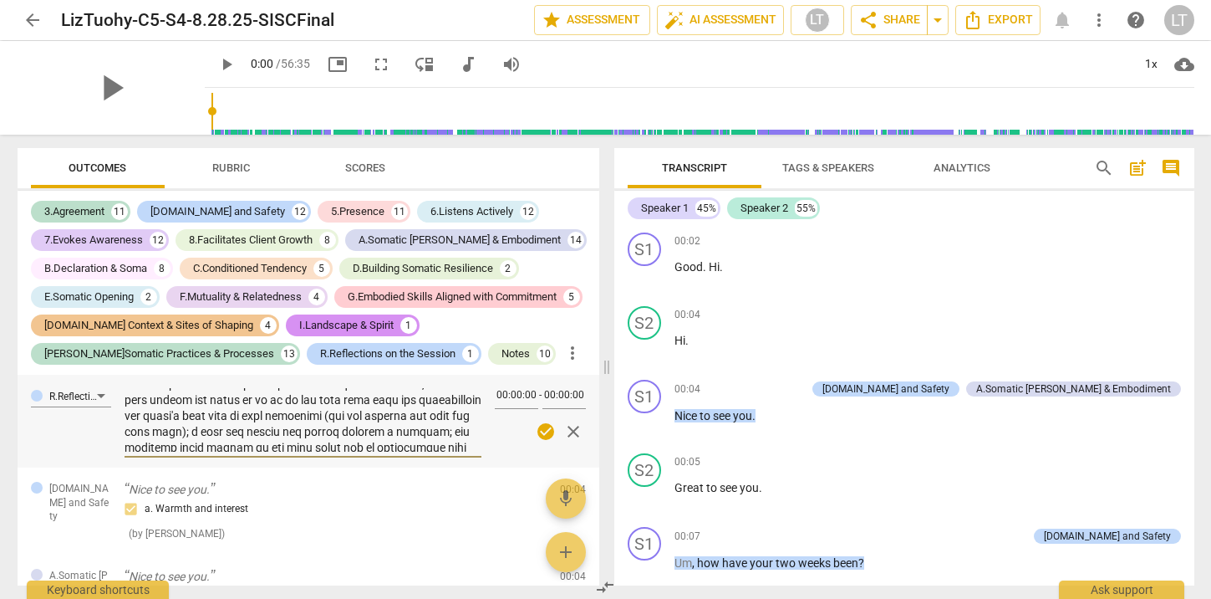
type textarea "1. Client's Declaration (enter in "Comments," below) I am a commitment to notic…"
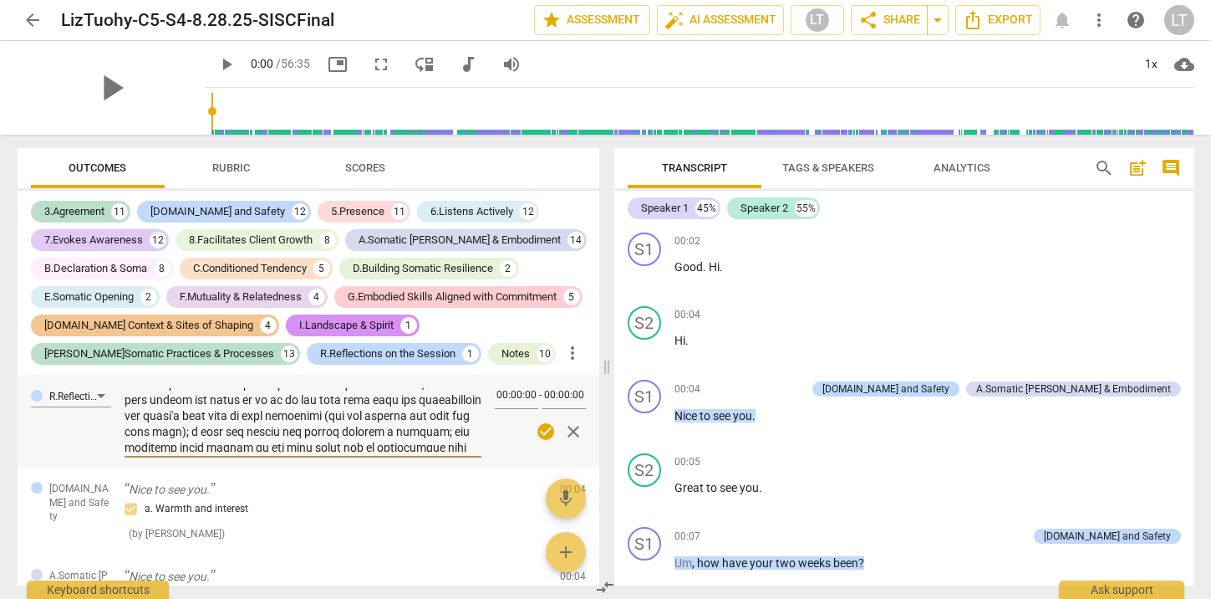
type textarea "1. Client's Declaration (enter in "Comments," below) I am a commitment to notic…"
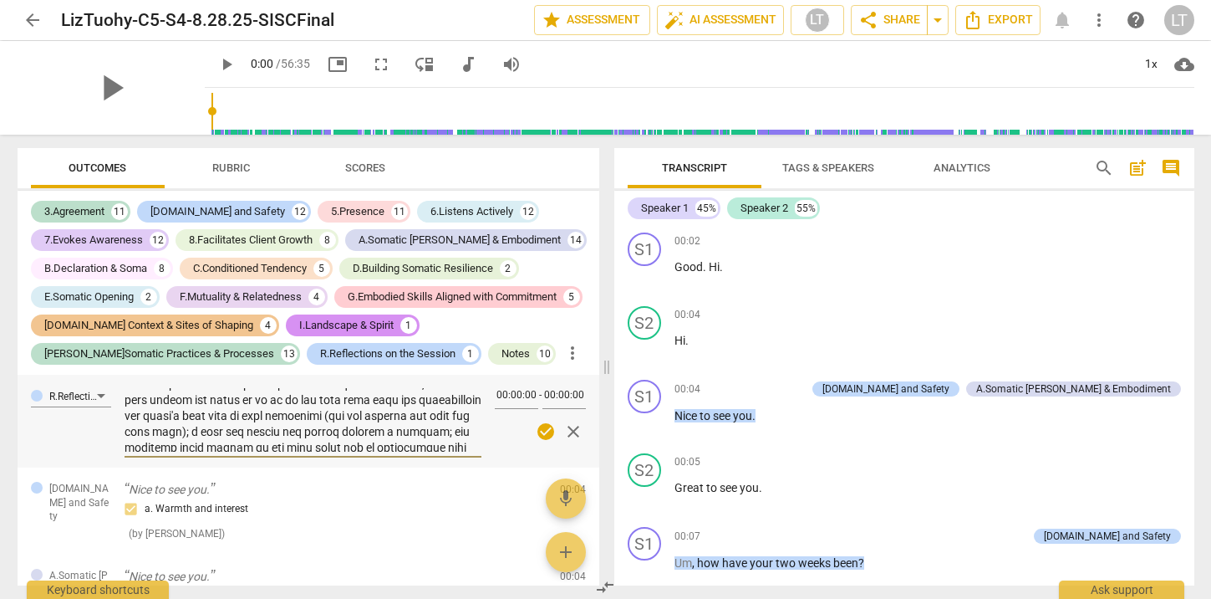
type textarea "1. Client's Declaration (enter in "Comments," below) I am a commitment to notic…"
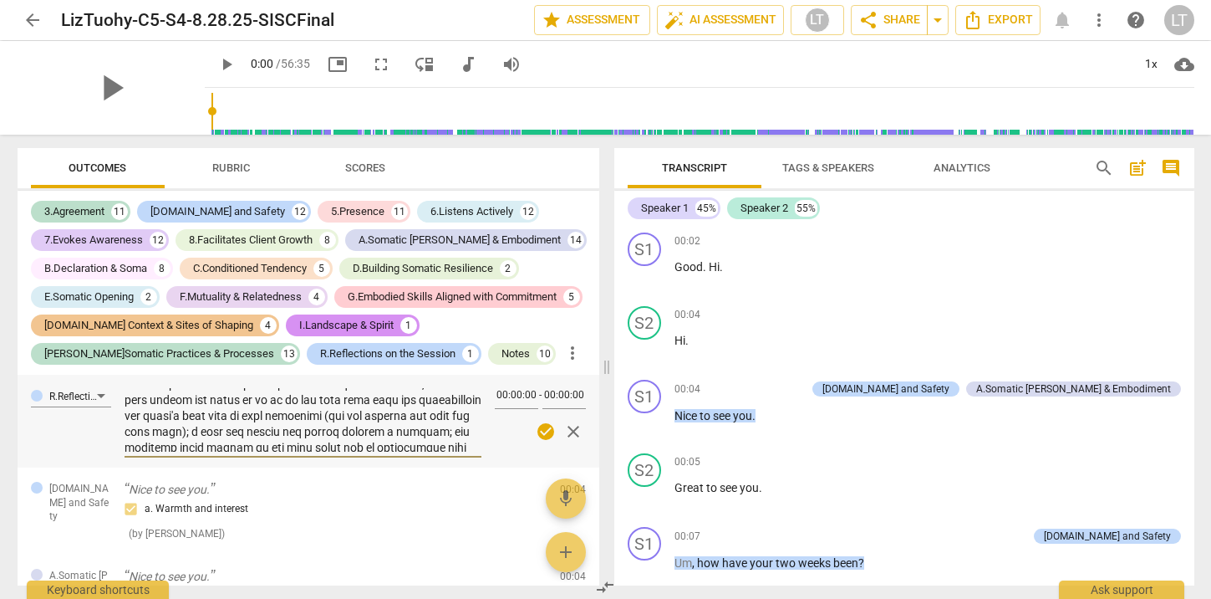
type textarea "1. Client's Declaration (enter in "Comments," below) I am a commitment to notic…"
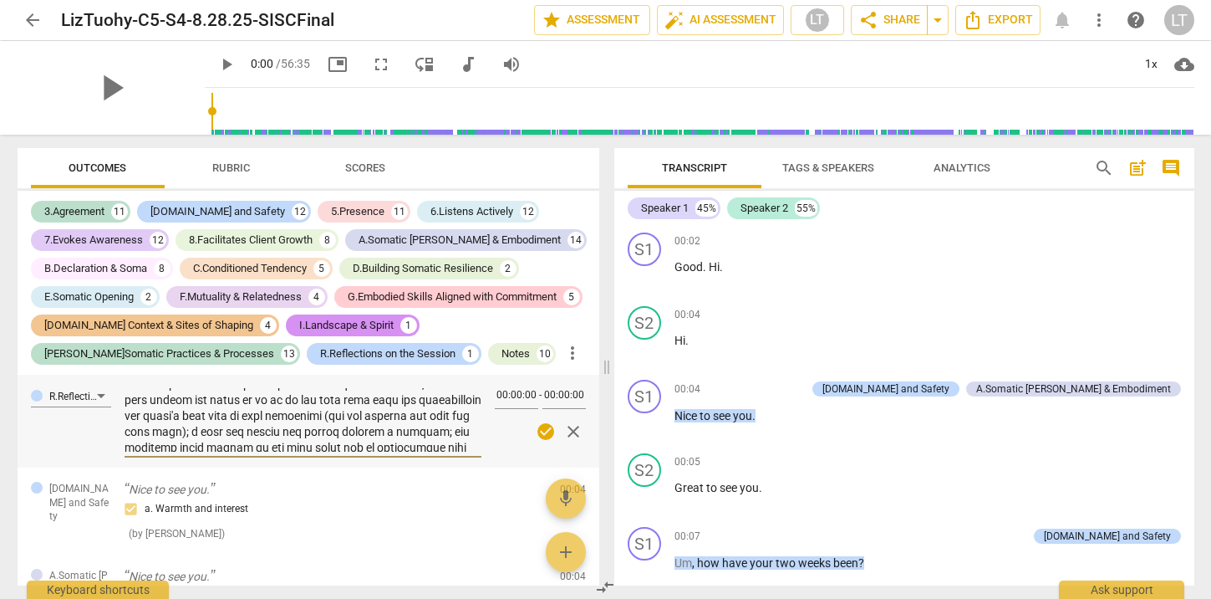
type textarea "1. Client's Declaration (enter in "Comments," below) I am a commitment to notic…"
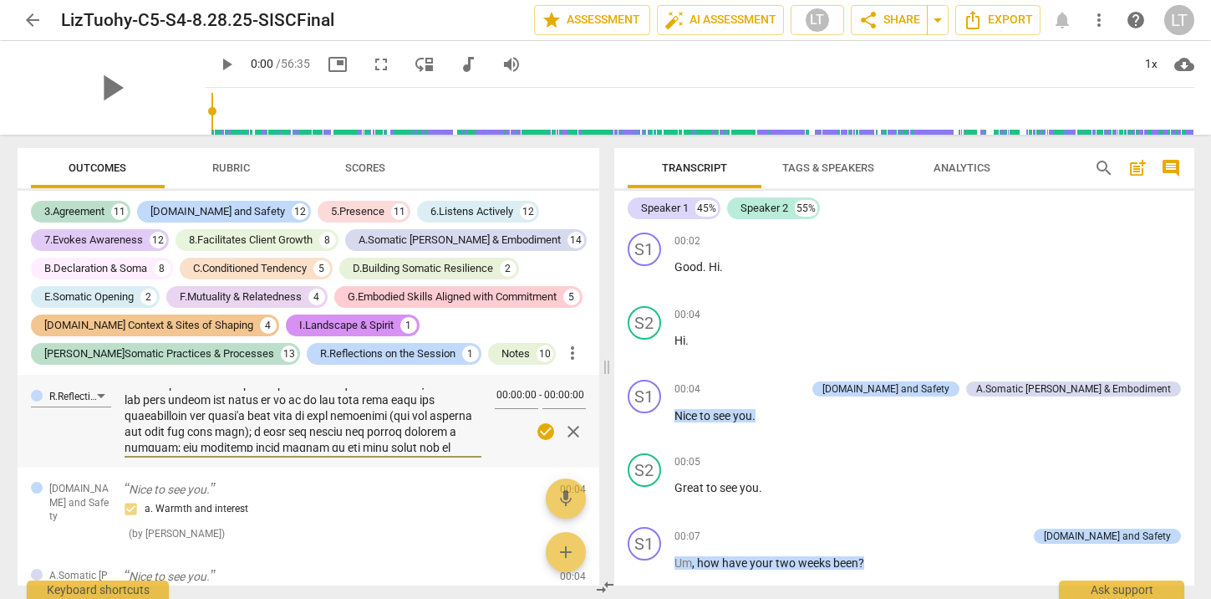
type textarea "1. Client's Declaration (enter in "Comments," below) I am a commitment to notic…"
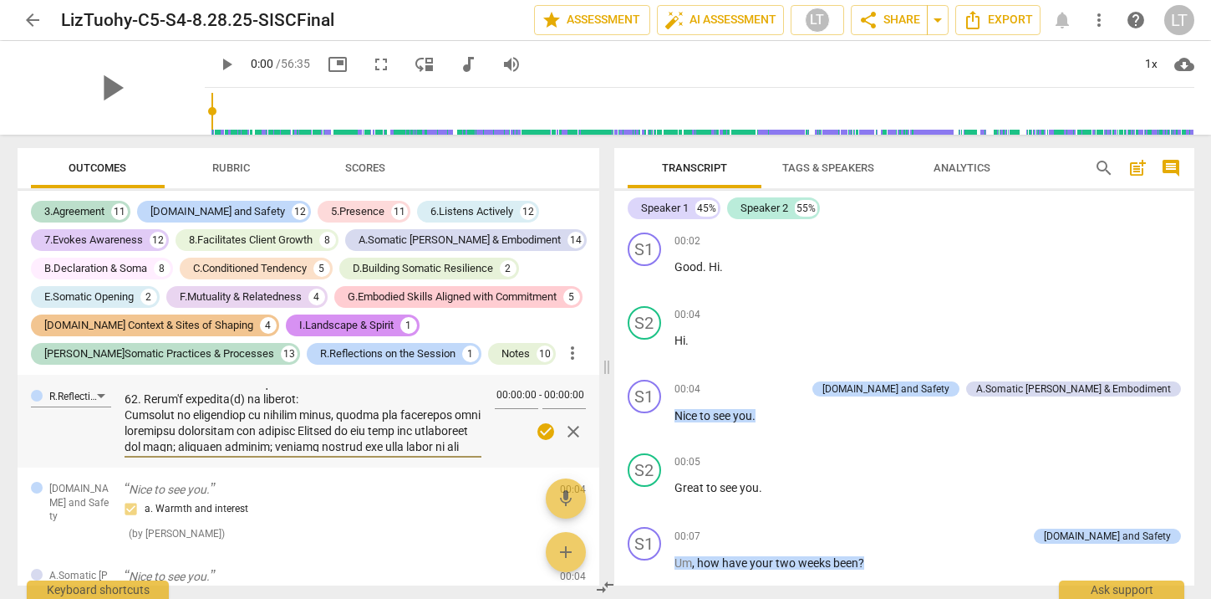
drag, startPoint x: 394, startPoint y: 461, endPoint x: 299, endPoint y: 435, distance: 98.0
click at [299, 435] on textarea at bounding box center [303, 420] width 357 height 64
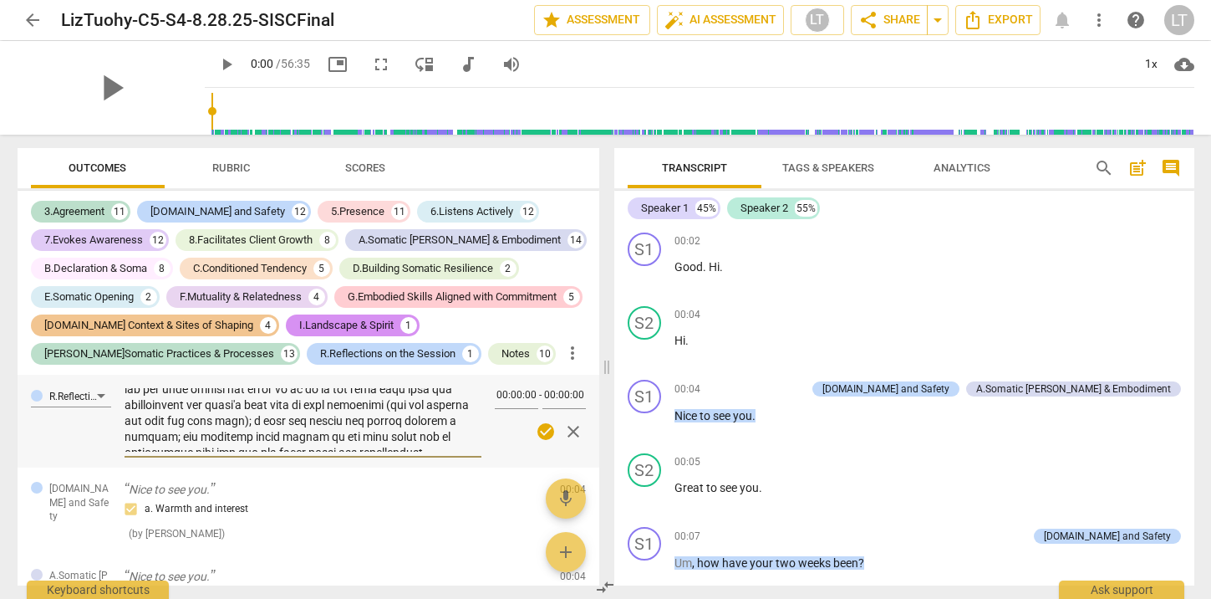
scroll to position [604, 0]
click at [283, 451] on textarea at bounding box center [303, 420] width 357 height 64
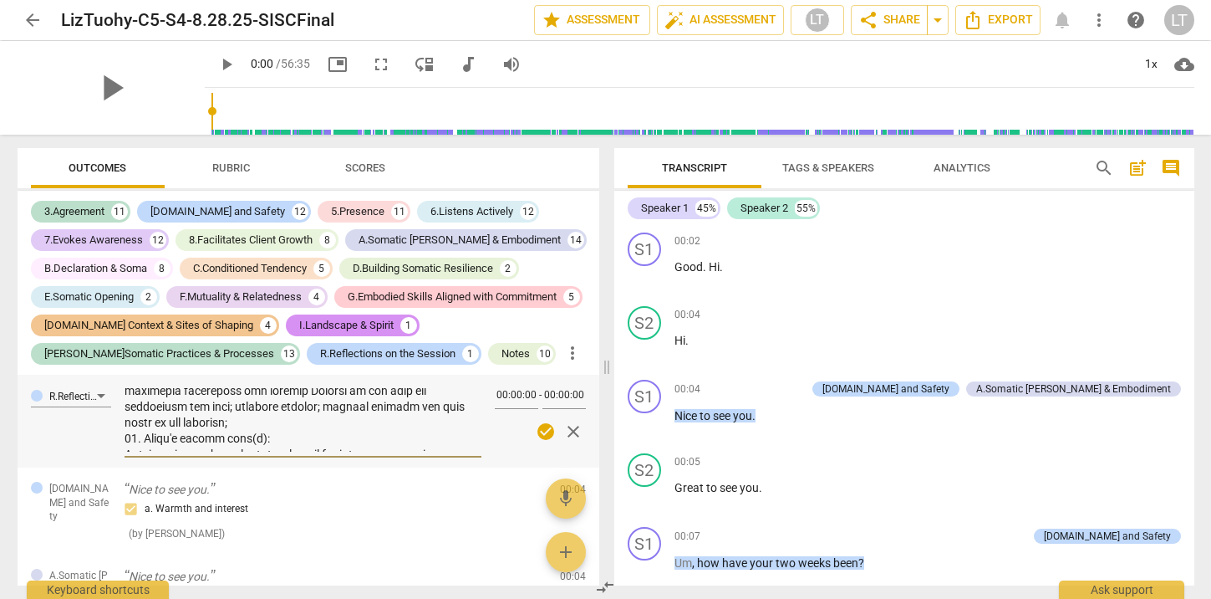
scroll to position [804, 0]
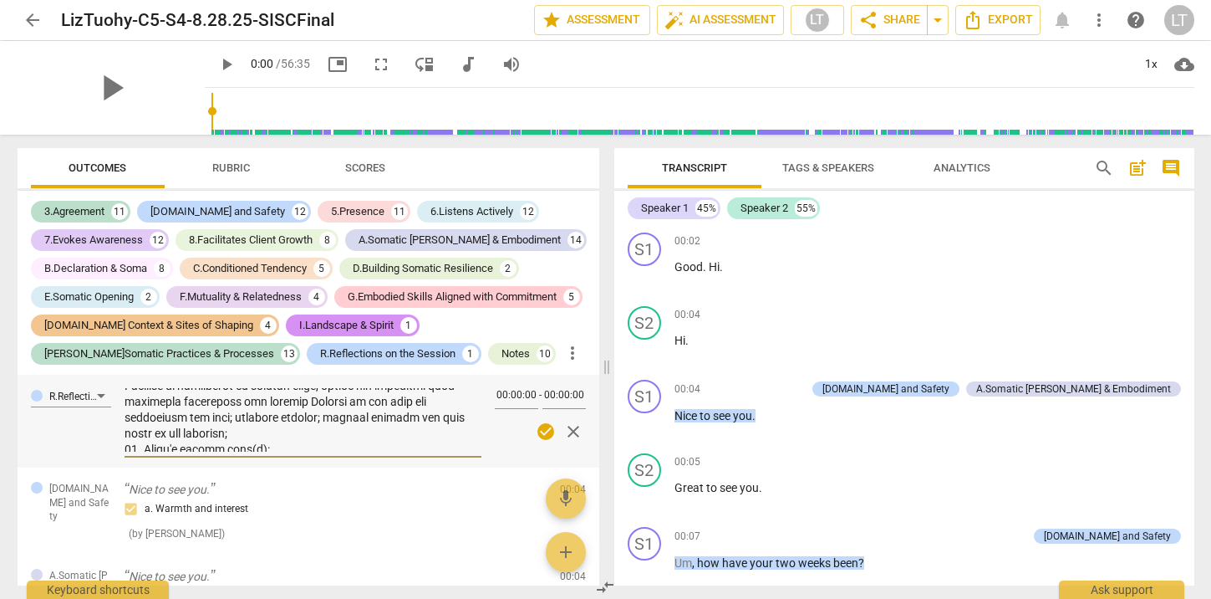
click at [171, 442] on textarea at bounding box center [303, 420] width 357 height 64
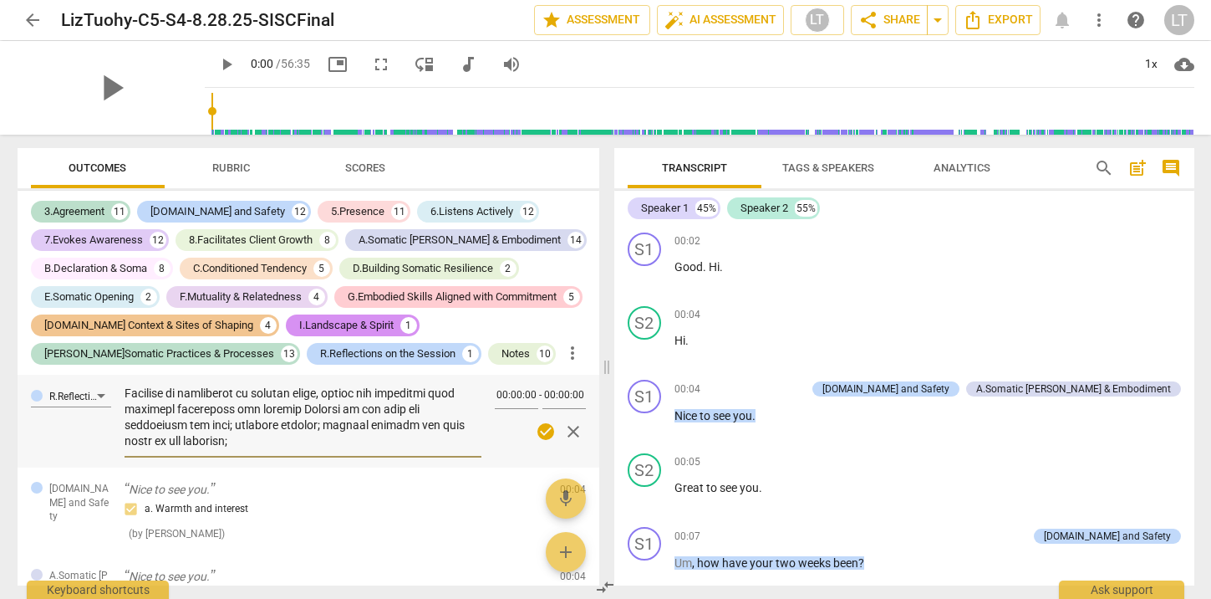
click at [131, 438] on textarea at bounding box center [303, 420] width 357 height 64
click at [459, 437] on textarea at bounding box center [303, 420] width 357 height 64
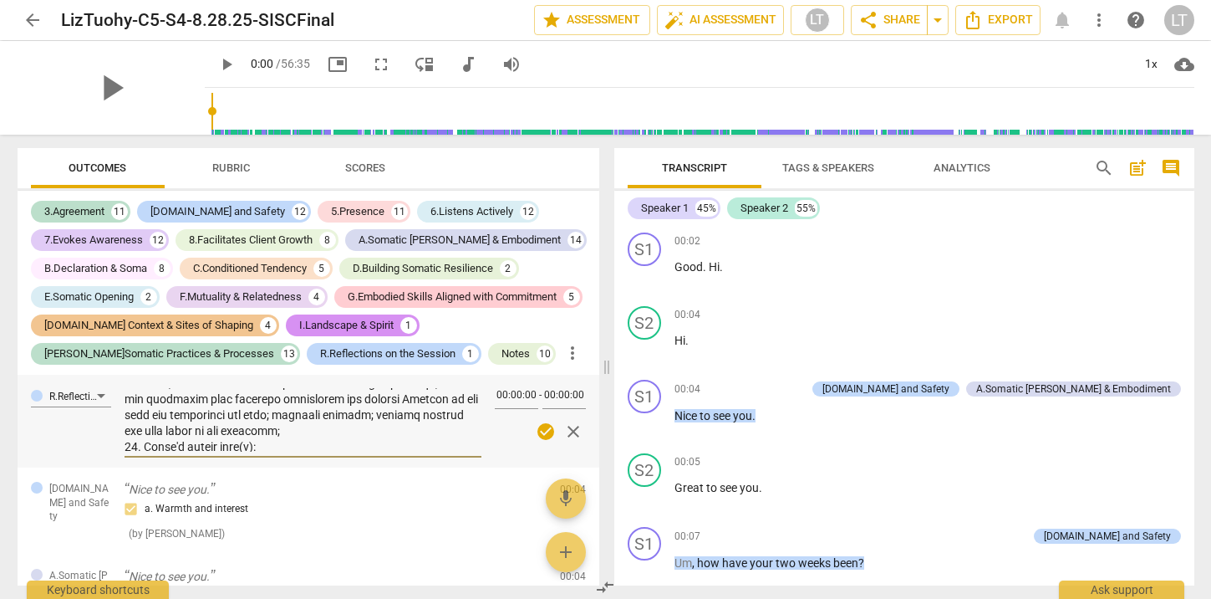
scroll to position [801, 0]
click at [359, 451] on textarea at bounding box center [303, 420] width 357 height 64
click at [449, 451] on textarea at bounding box center [303, 420] width 357 height 64
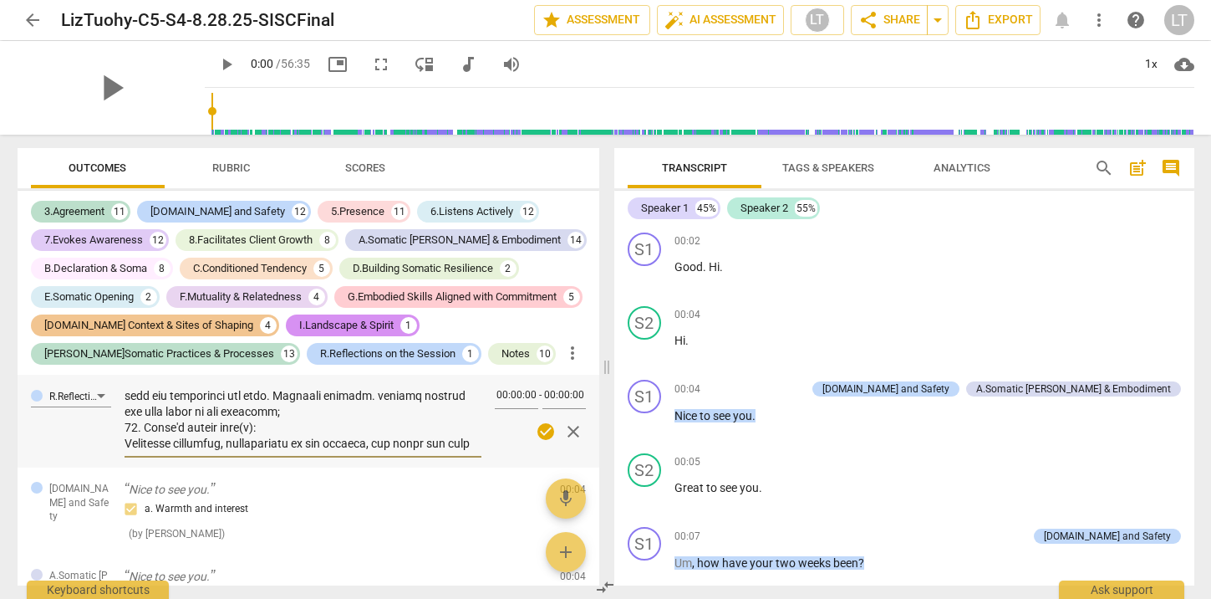
scroll to position [827, 0]
click at [132, 451] on textarea at bounding box center [303, 420] width 357 height 64
click at [364, 451] on textarea at bounding box center [303, 420] width 357 height 64
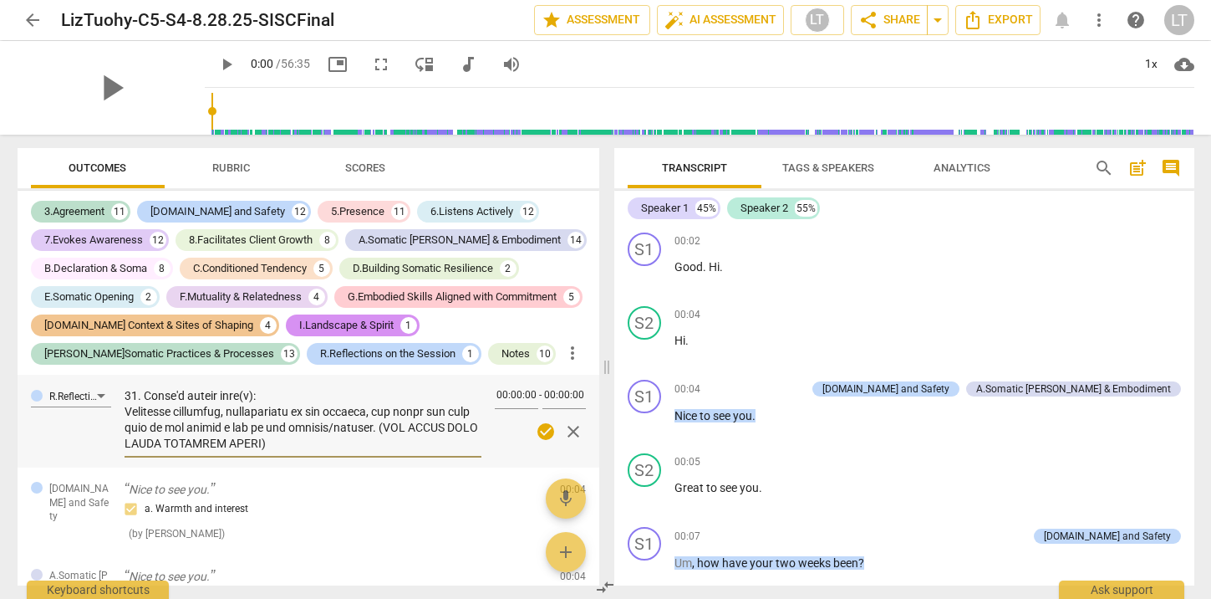
scroll to position [874, 0]
drag, startPoint x: 387, startPoint y: 454, endPoint x: 300, endPoint y: 472, distance: 88.7
click at [300, 451] on textarea at bounding box center [303, 420] width 357 height 64
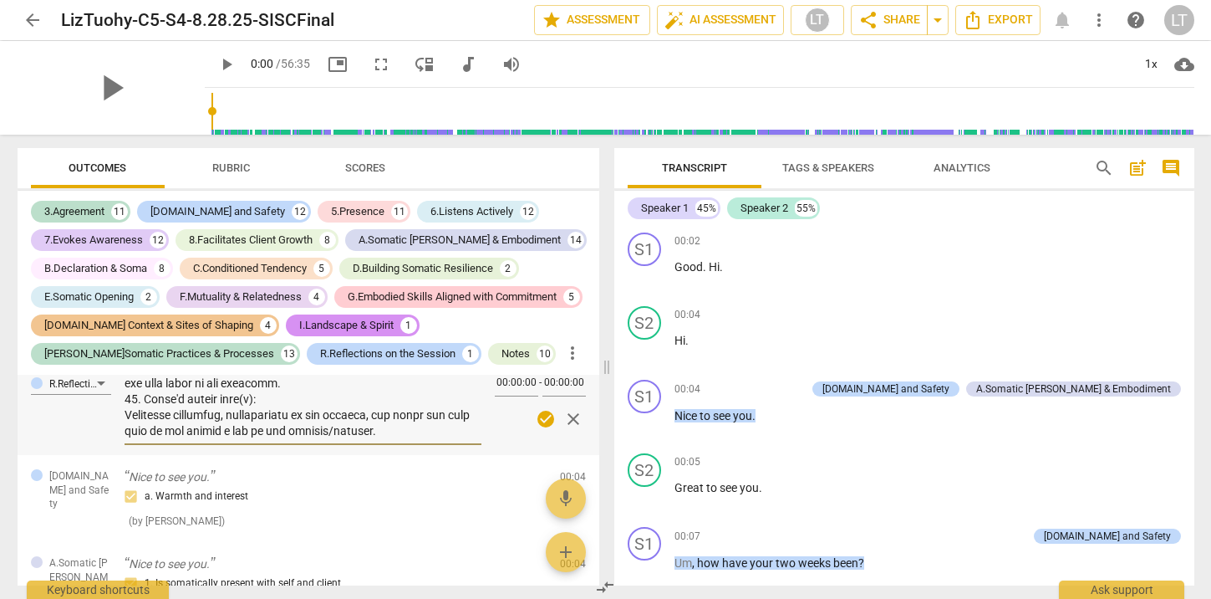
scroll to position [20, 0]
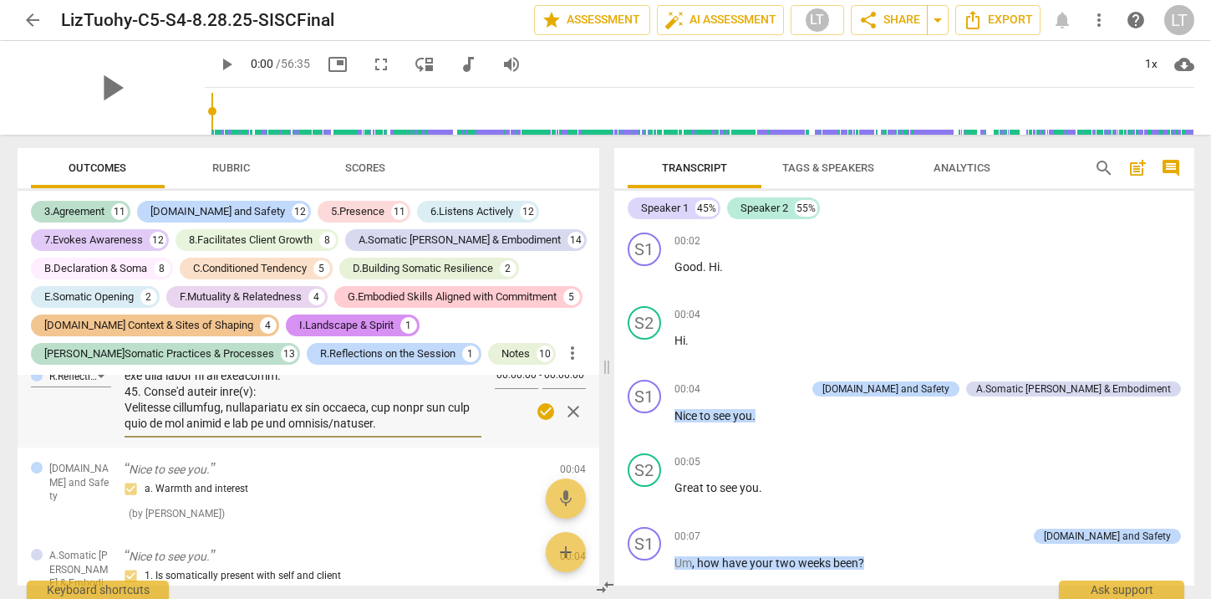
click at [370, 431] on textarea at bounding box center [303, 400] width 357 height 64
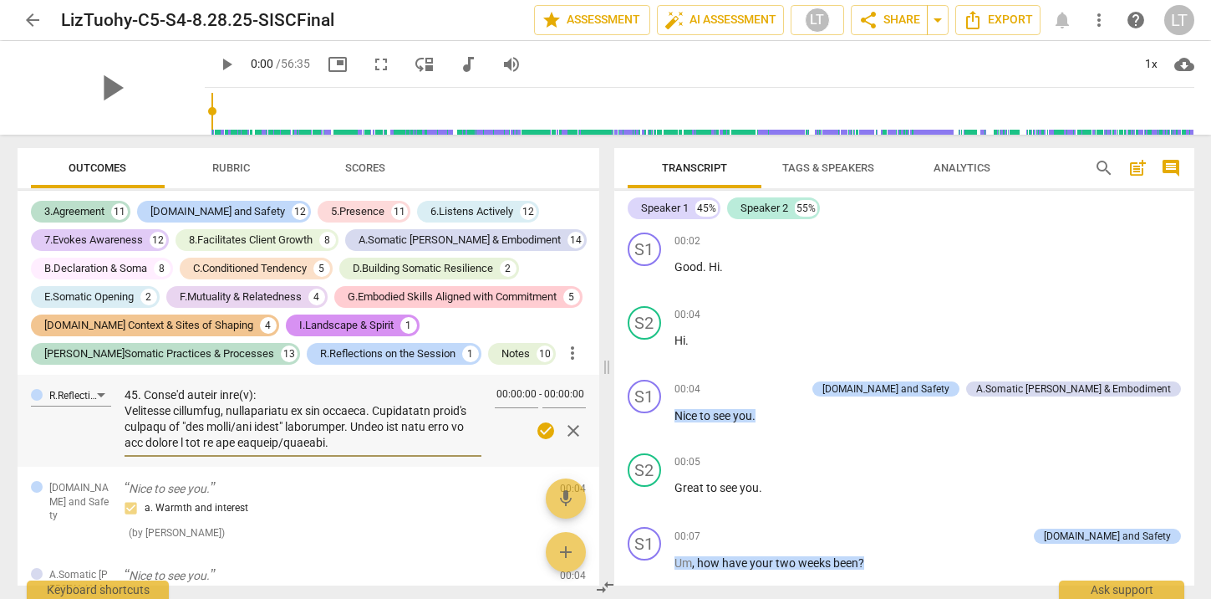
scroll to position [0, 0]
click at [900, 18] on span "share Share" at bounding box center [890, 20] width 62 height 20
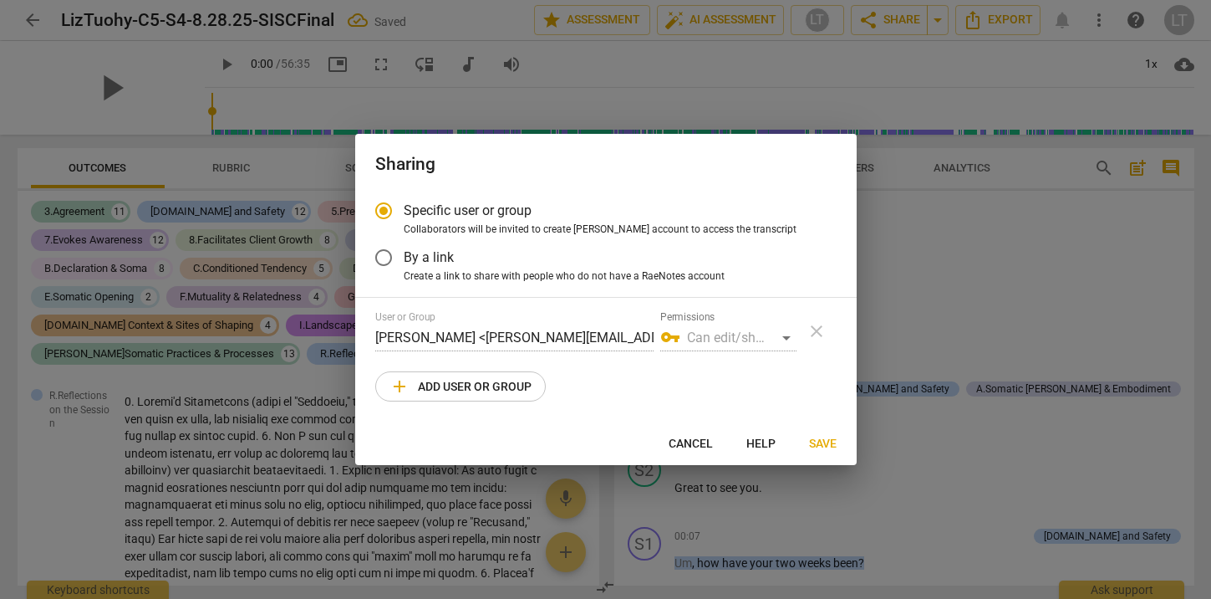
click at [496, 385] on span "add Add user or group" at bounding box center [461, 386] width 142 height 20
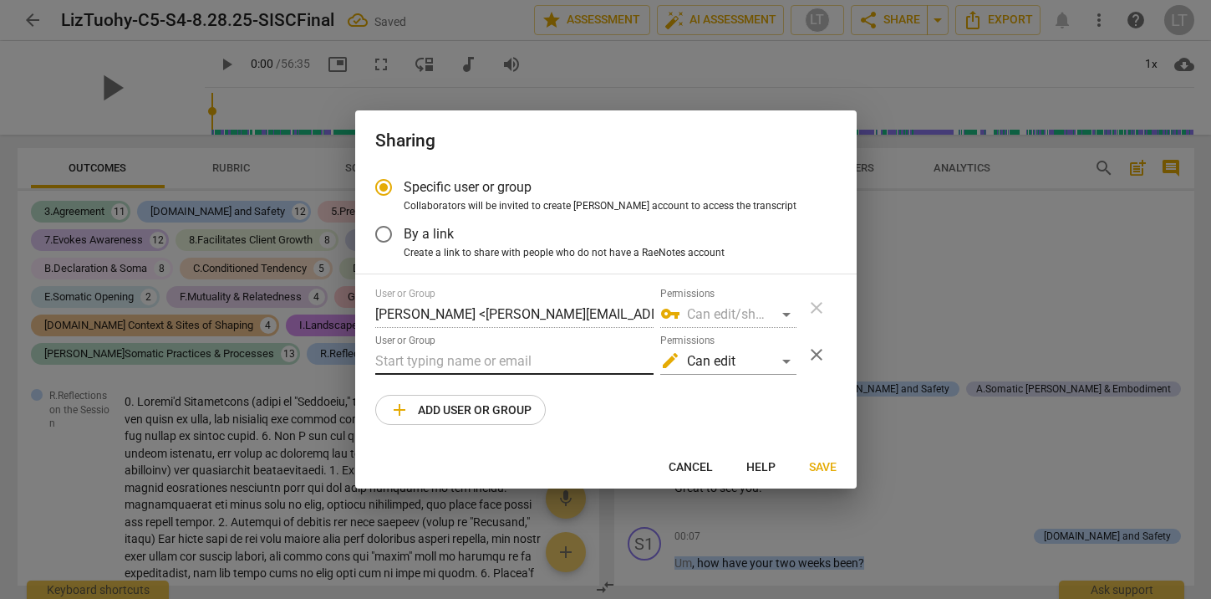
click at [410, 365] on input "text" at bounding box center [514, 361] width 278 height 27
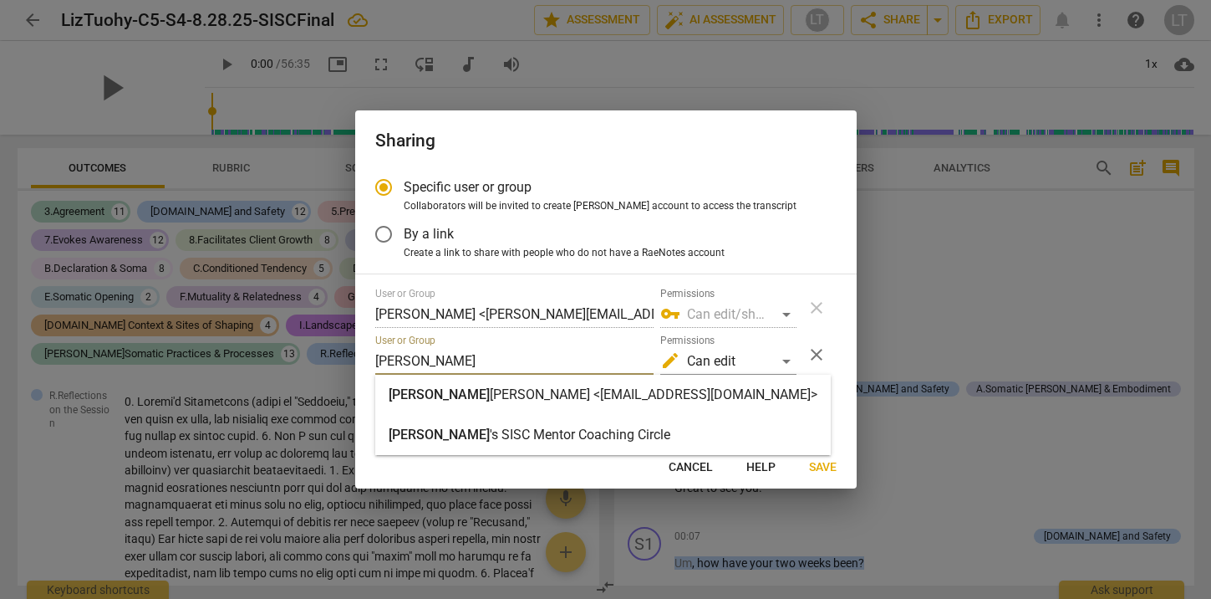
click at [511, 396] on strong "Haines <wendyhaines@mac.com>" at bounding box center [654, 394] width 328 height 16
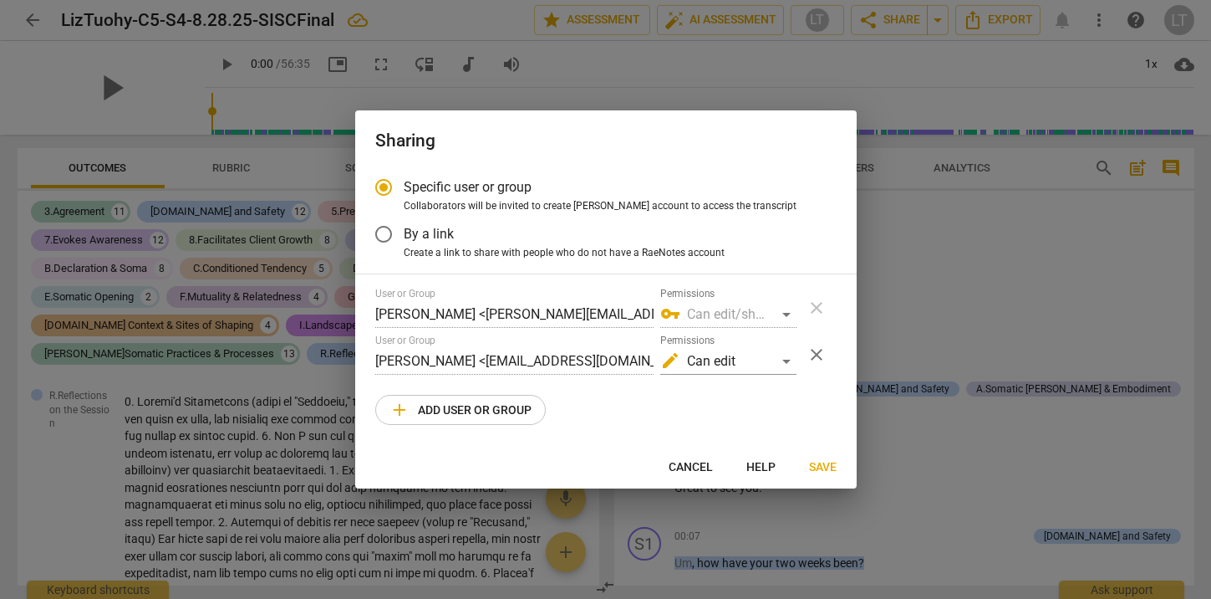
click at [469, 415] on span "add Add user or group" at bounding box center [461, 410] width 142 height 20
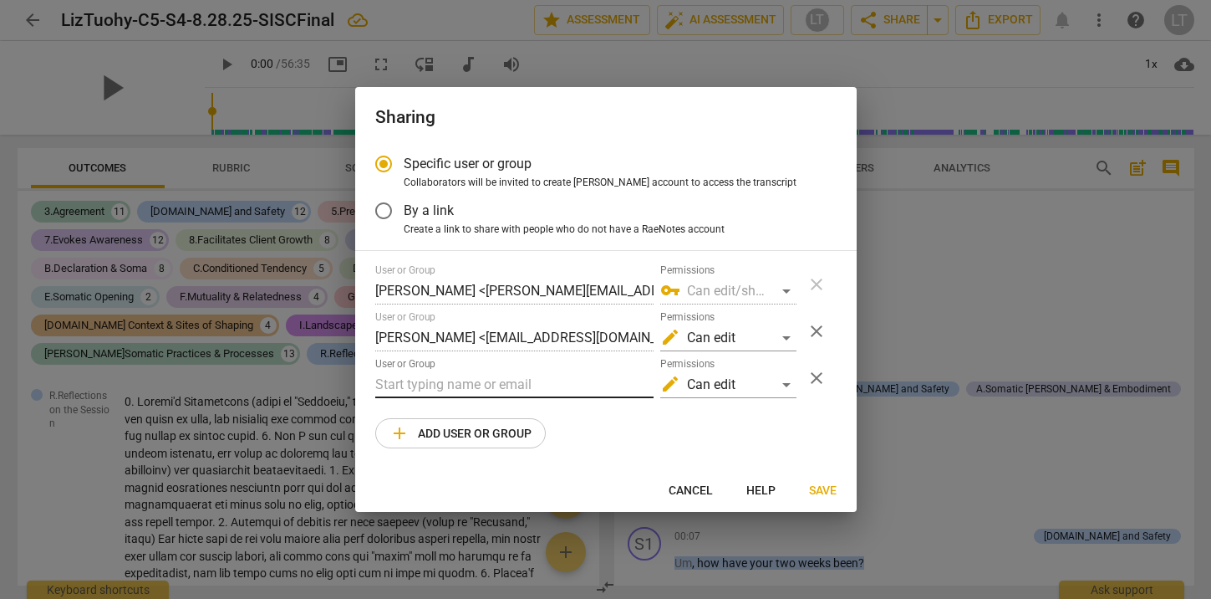
click at [426, 380] on input "text" at bounding box center [514, 384] width 278 height 27
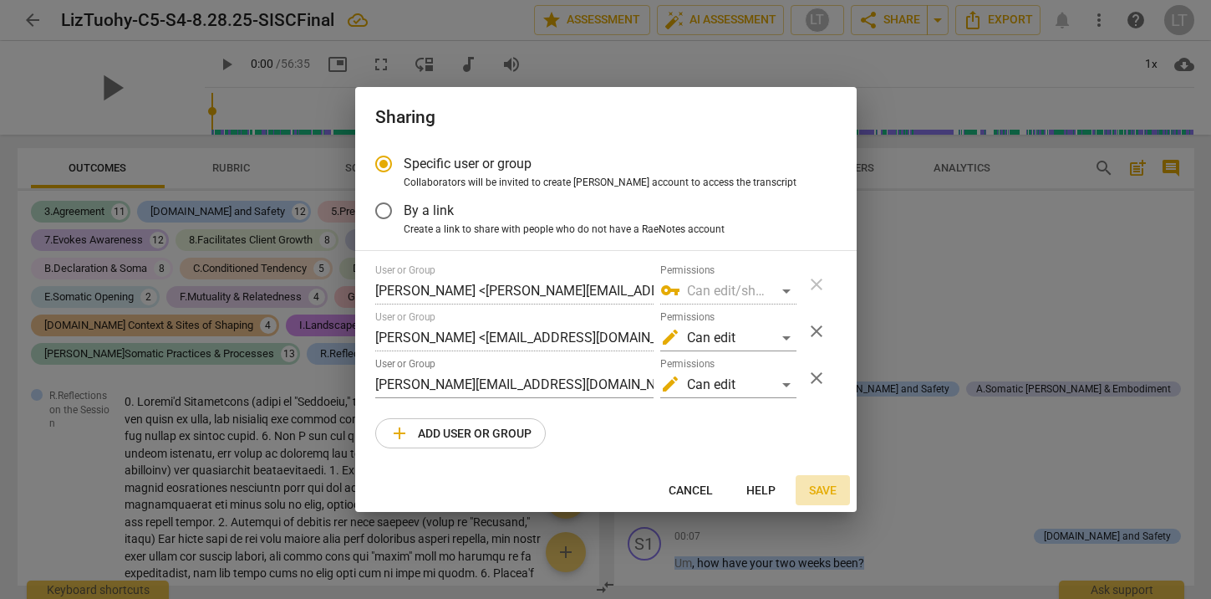
click at [825, 492] on span "Save" at bounding box center [823, 490] width 28 height 17
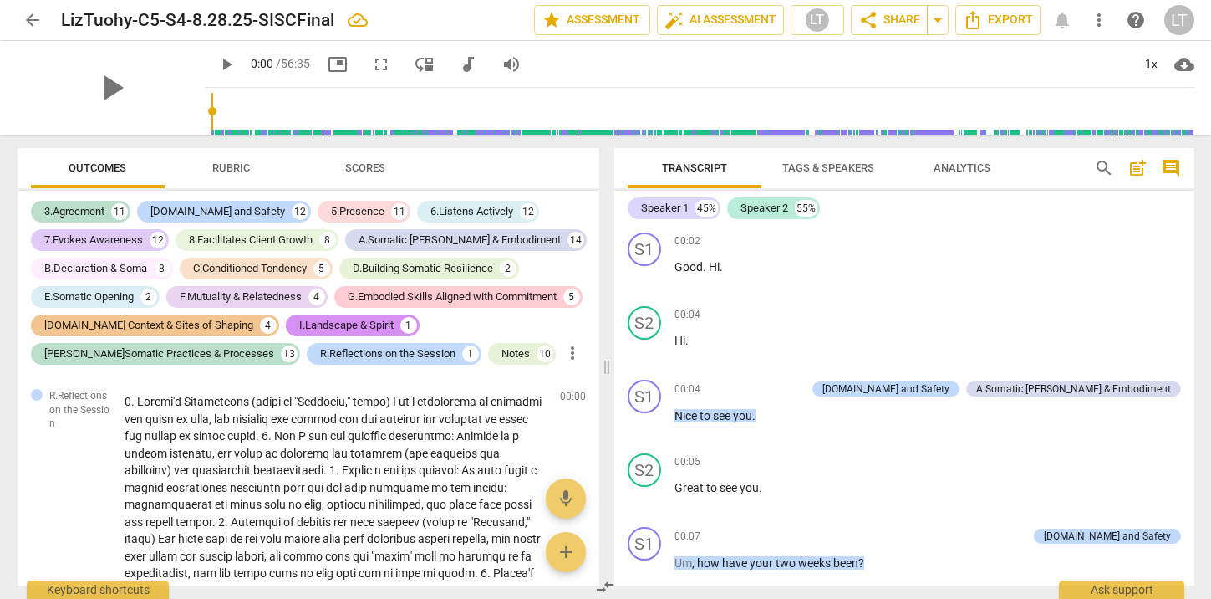
click at [29, 16] on span "arrow_back" at bounding box center [33, 20] width 20 height 20
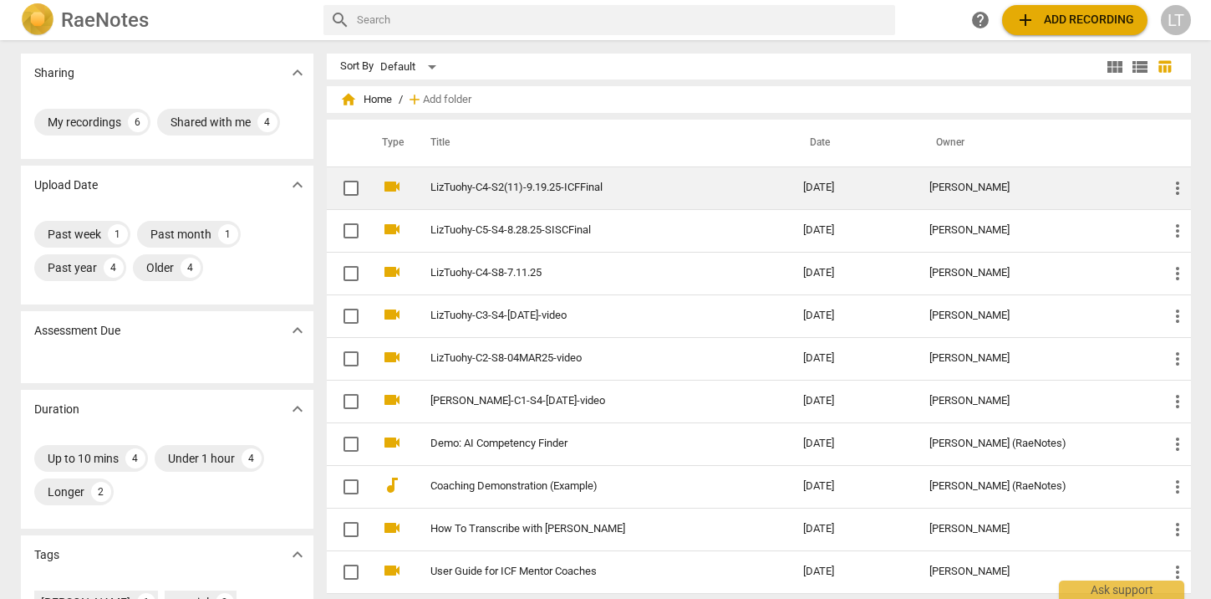
click at [560, 185] on link "LizTuohy-C4-S2(11)-9.19.25-ICFFinal" at bounding box center [587, 187] width 313 height 13
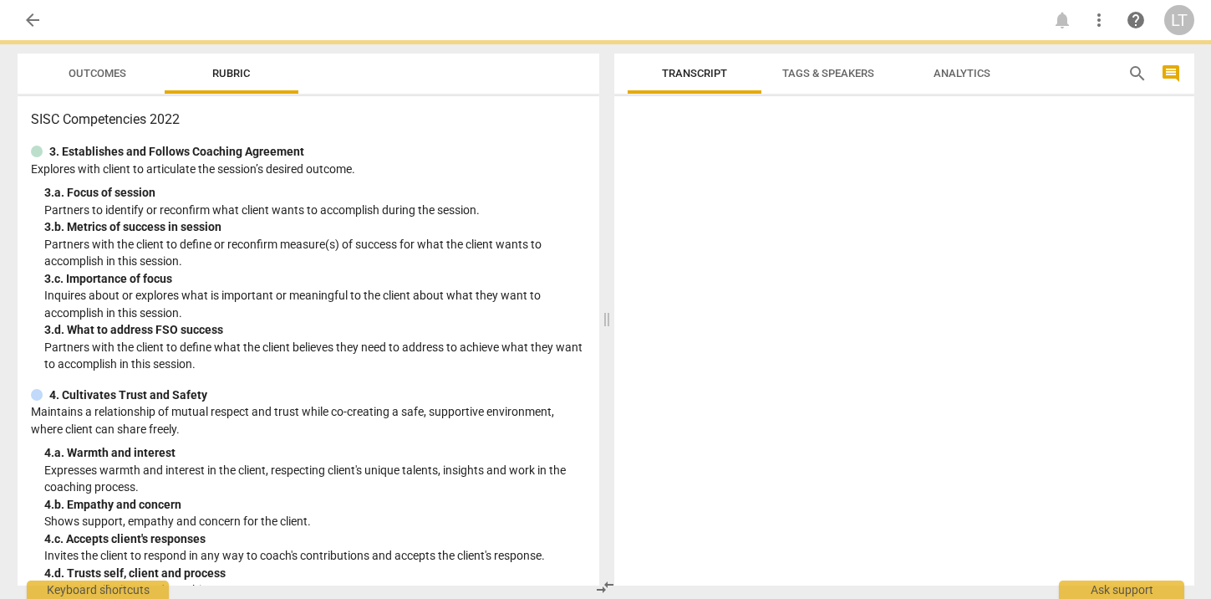
click at [560, 185] on div "3. a. Focus of session" at bounding box center [315, 193] width 542 height 18
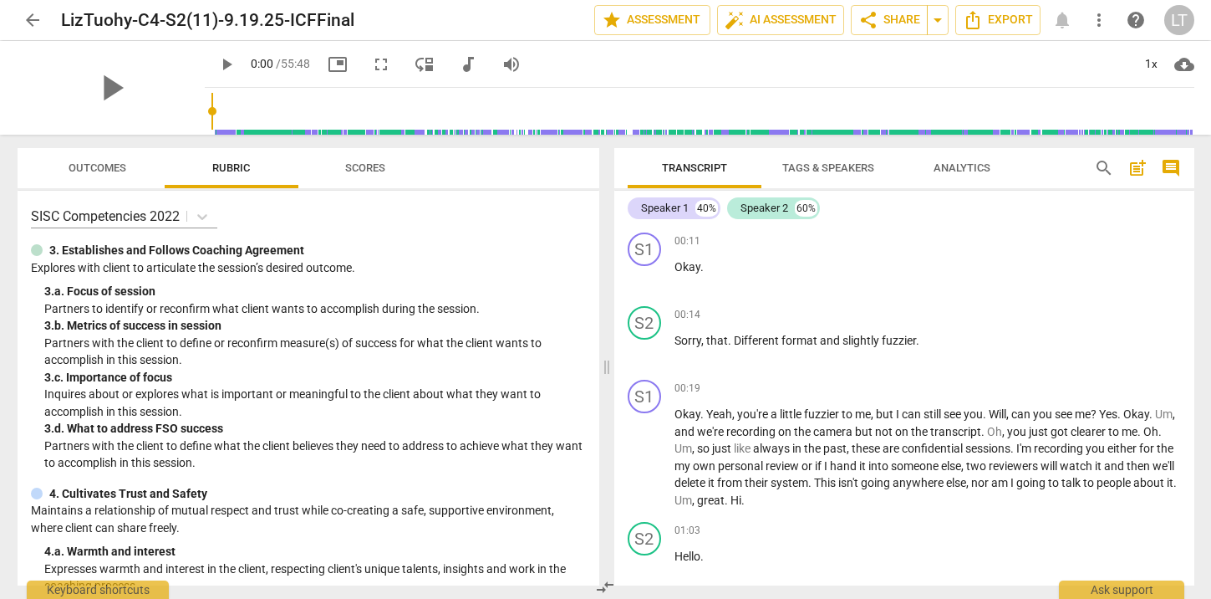
click at [217, 59] on span "play_arrow" at bounding box center [227, 64] width 20 height 20
click at [217, 57] on span "pause" at bounding box center [227, 64] width 20 height 20
click at [217, 57] on span "play_arrow" at bounding box center [227, 64] width 20 height 20
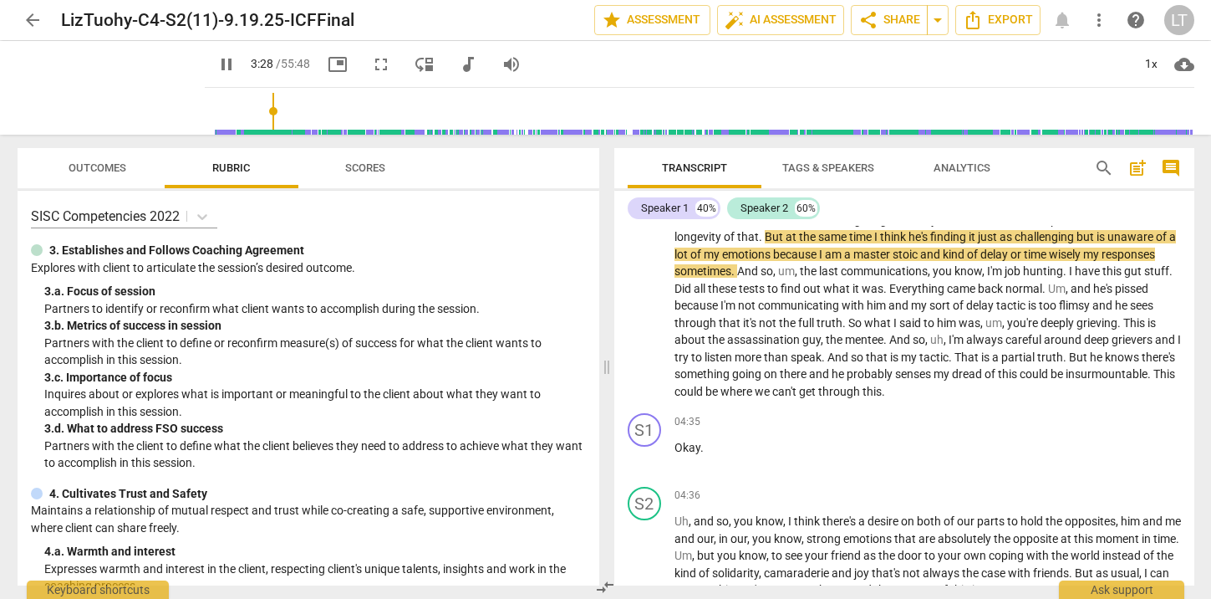
scroll to position [965, 0]
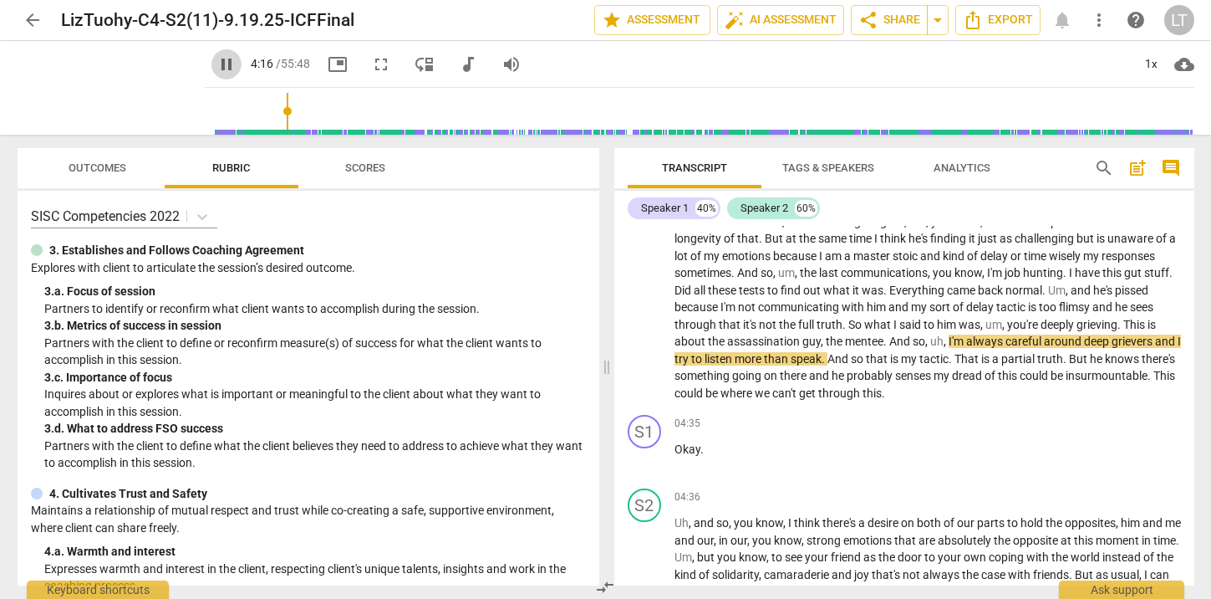
click at [217, 64] on span "pause" at bounding box center [227, 64] width 20 height 20
click at [217, 64] on span "play_arrow" at bounding box center [227, 64] width 20 height 20
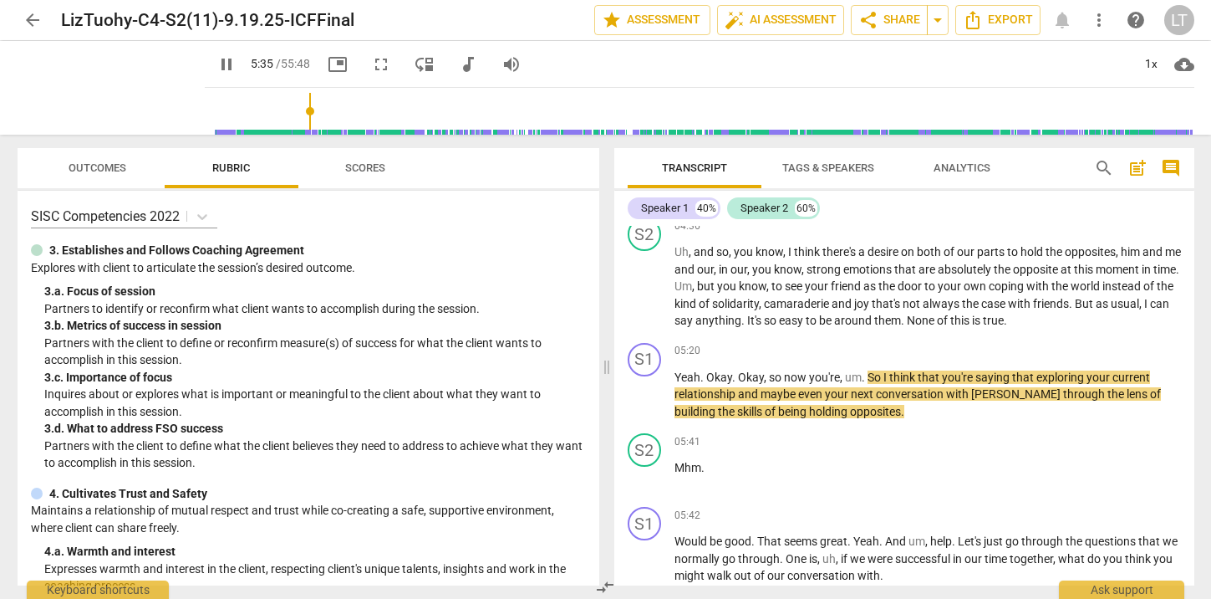
scroll to position [1242, 0]
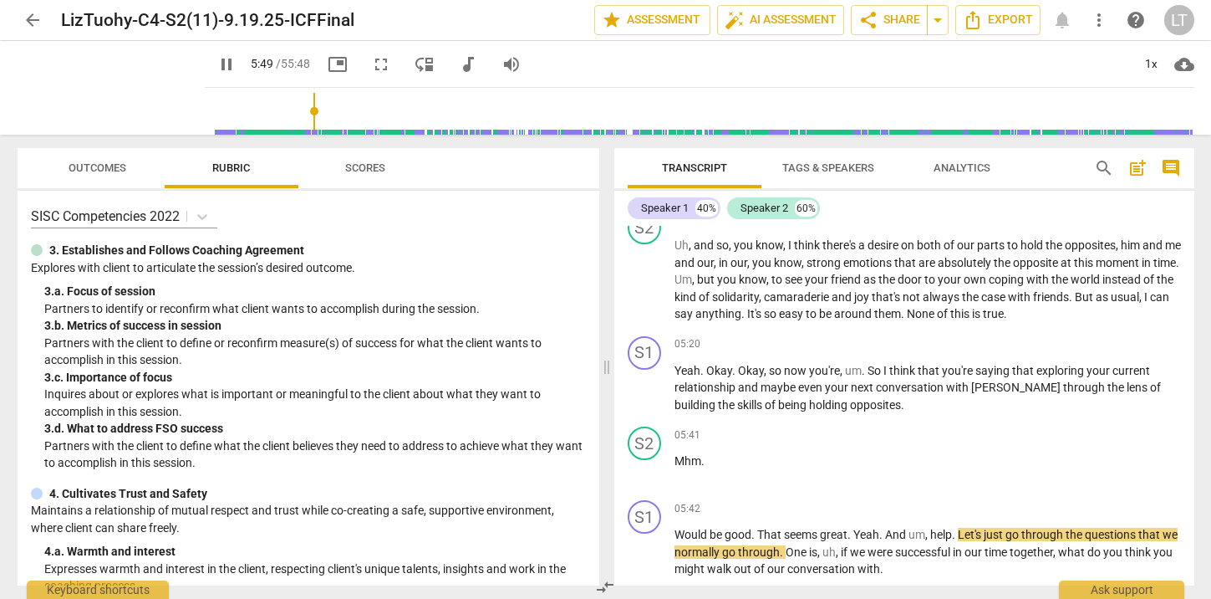
click at [328, 65] on span "picture_in_picture" at bounding box center [338, 64] width 20 height 20
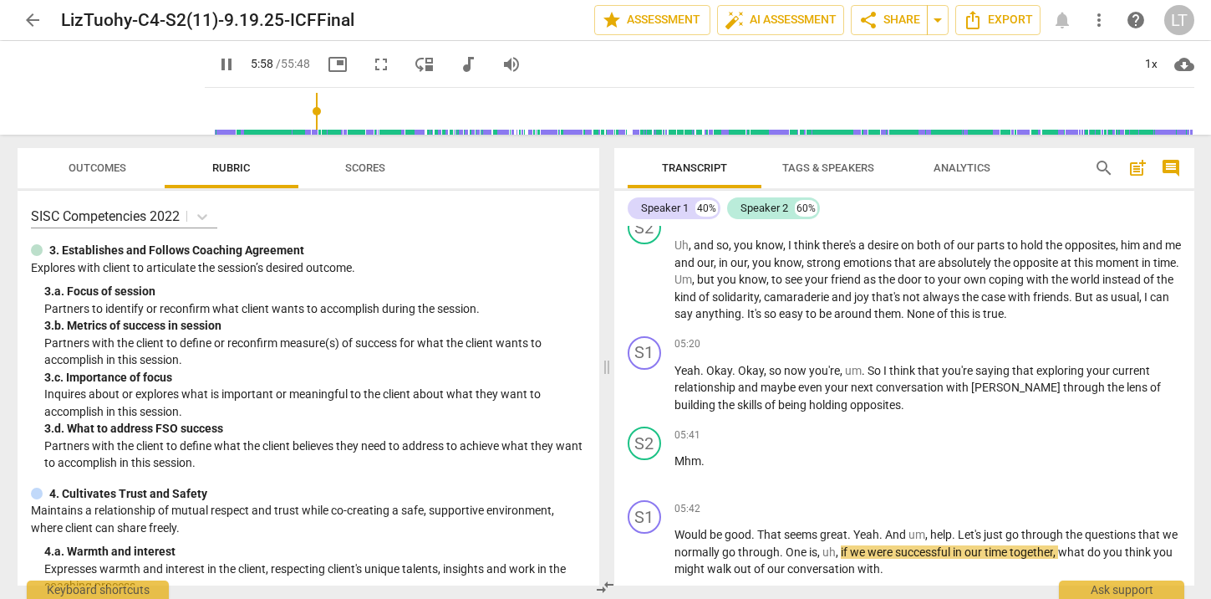
drag, startPoint x: 183, startPoint y: 89, endPoint x: 229, endPoint y: 89, distance: 46.0
click at [229, 89] on div "pause pause 5:58 / 55:48 picture_in_picture fullscreen move_down audiotrack vol…" at bounding box center [606, 88] width 1177 height 94
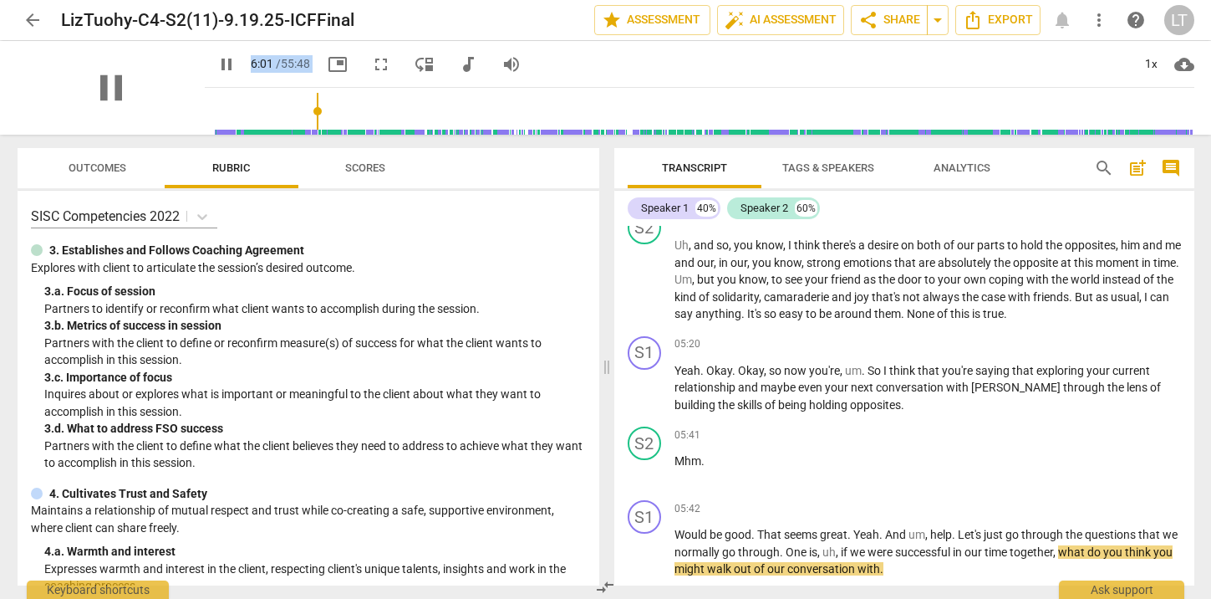
drag, startPoint x: 140, startPoint y: 135, endPoint x: 146, endPoint y: 72, distance: 63.1
click at [146, 72] on div "arrow_back LizTuohy-C4-S2(11)-9.19.25-ICFFinal edit star Assessment auto_fix_hi…" at bounding box center [605, 299] width 1211 height 599
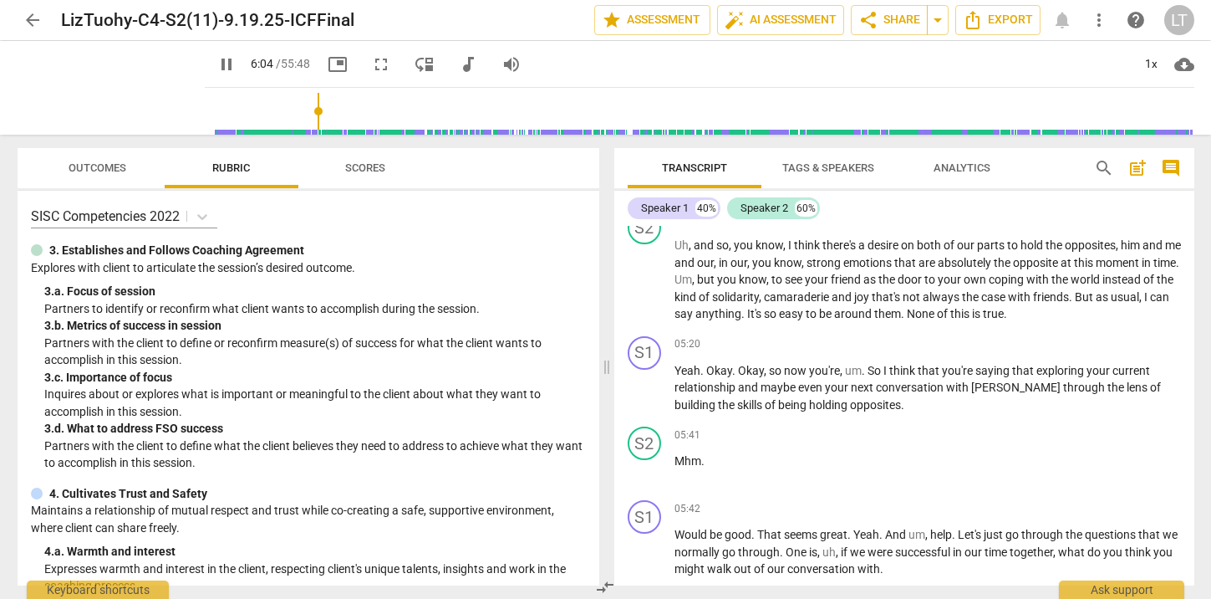
click at [183, 80] on div "pause pause 6:04 / 55:48 picture_in_picture fullscreen move_down audiotrack vol…" at bounding box center [606, 88] width 1177 height 94
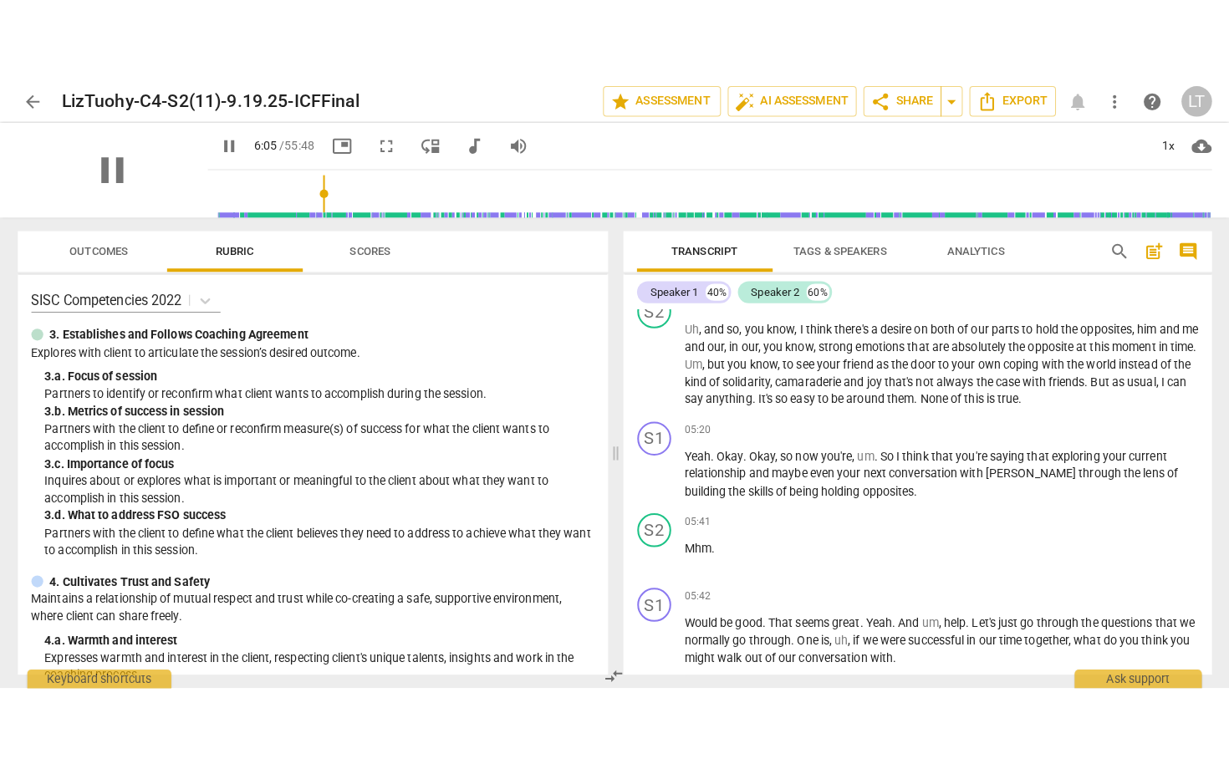
scroll to position [1618, 0]
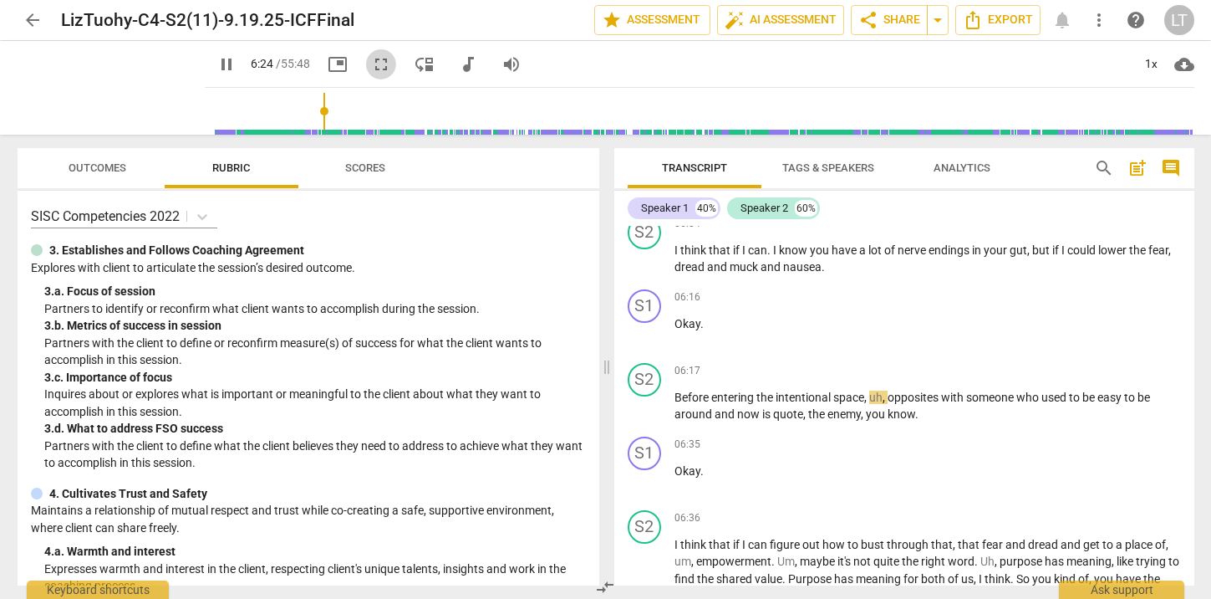
click at [371, 57] on span "fullscreen" at bounding box center [381, 64] width 20 height 20
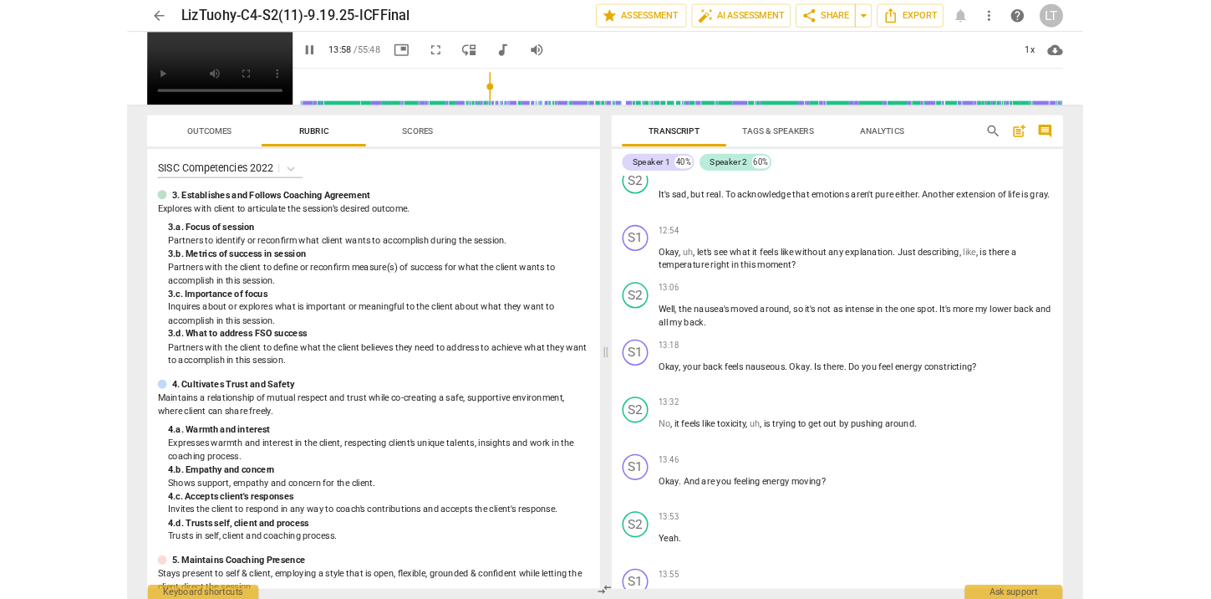
scroll to position [4462, 0]
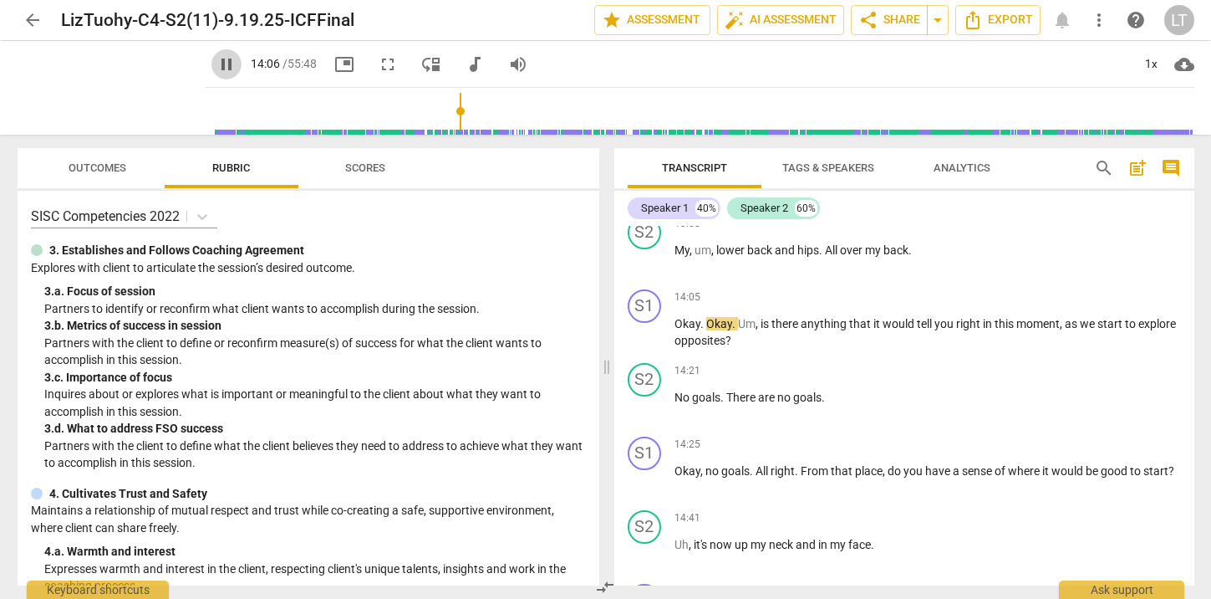
click at [217, 65] on span "pause" at bounding box center [227, 64] width 20 height 20
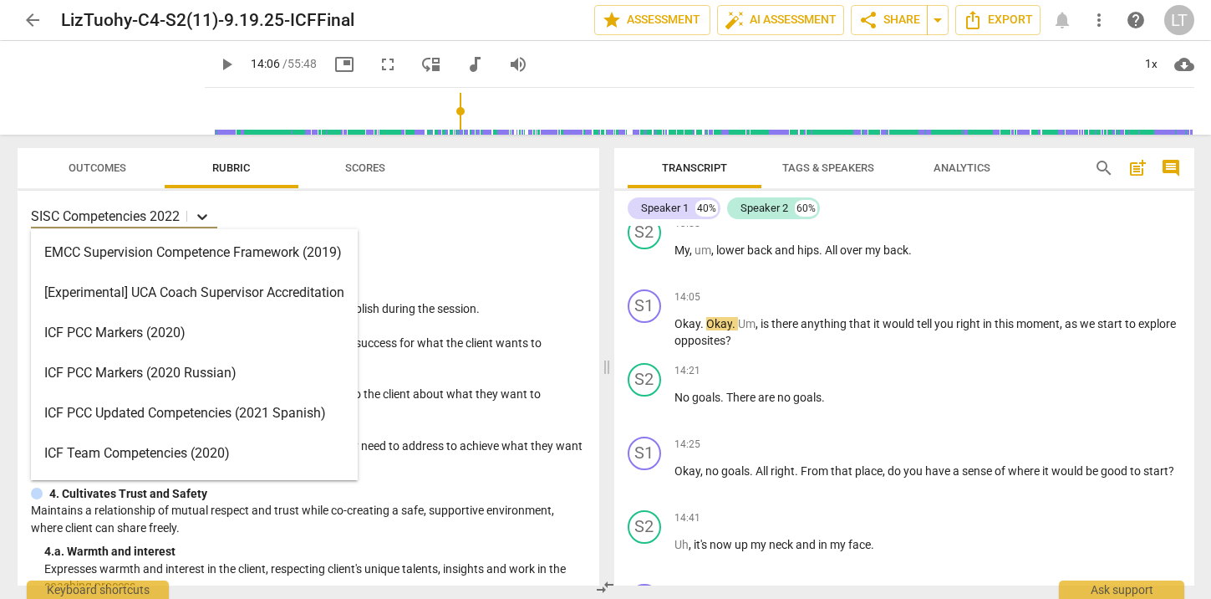
click at [201, 212] on icon at bounding box center [202, 216] width 17 height 17
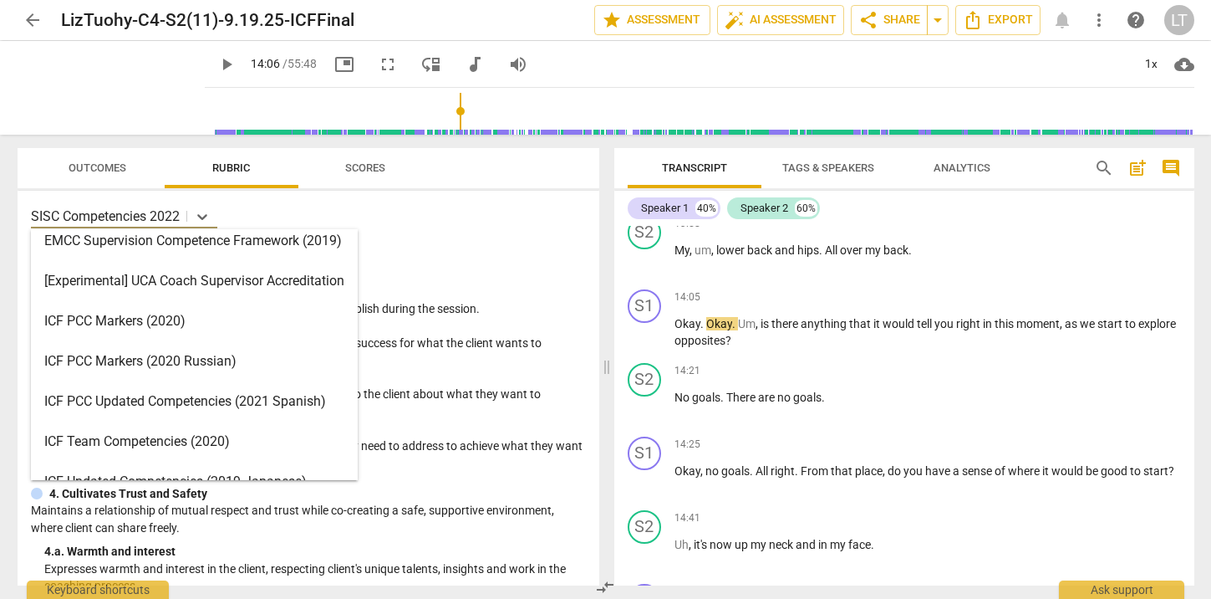
scroll to position [0, 0]
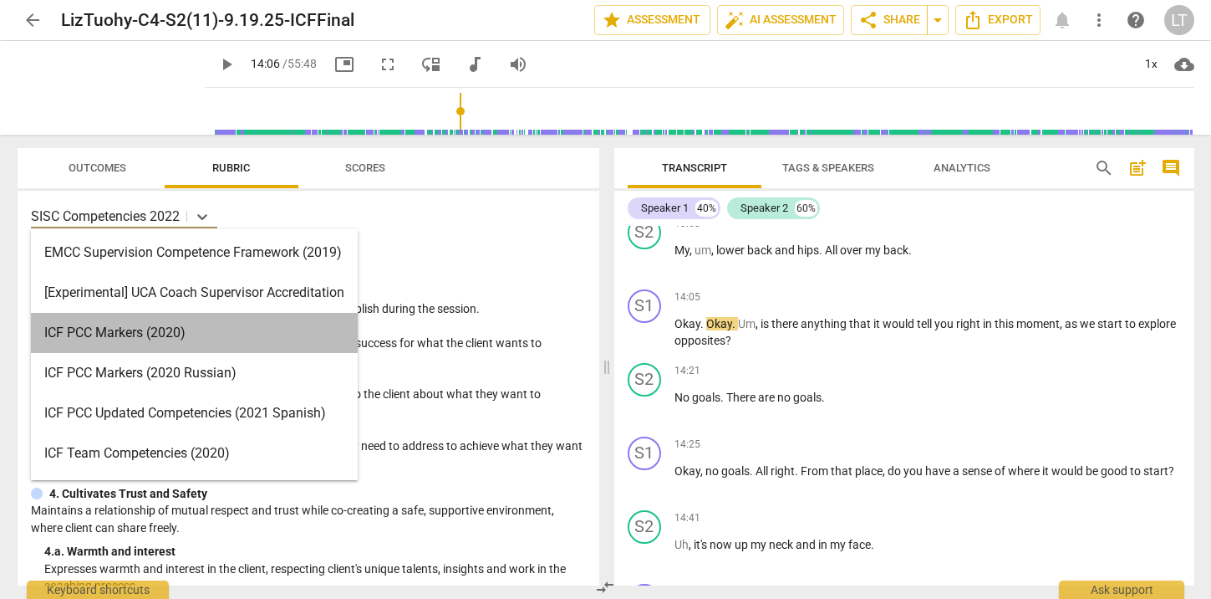
click at [115, 333] on div "ICF PCC Markers (2020)" at bounding box center [194, 333] width 327 height 40
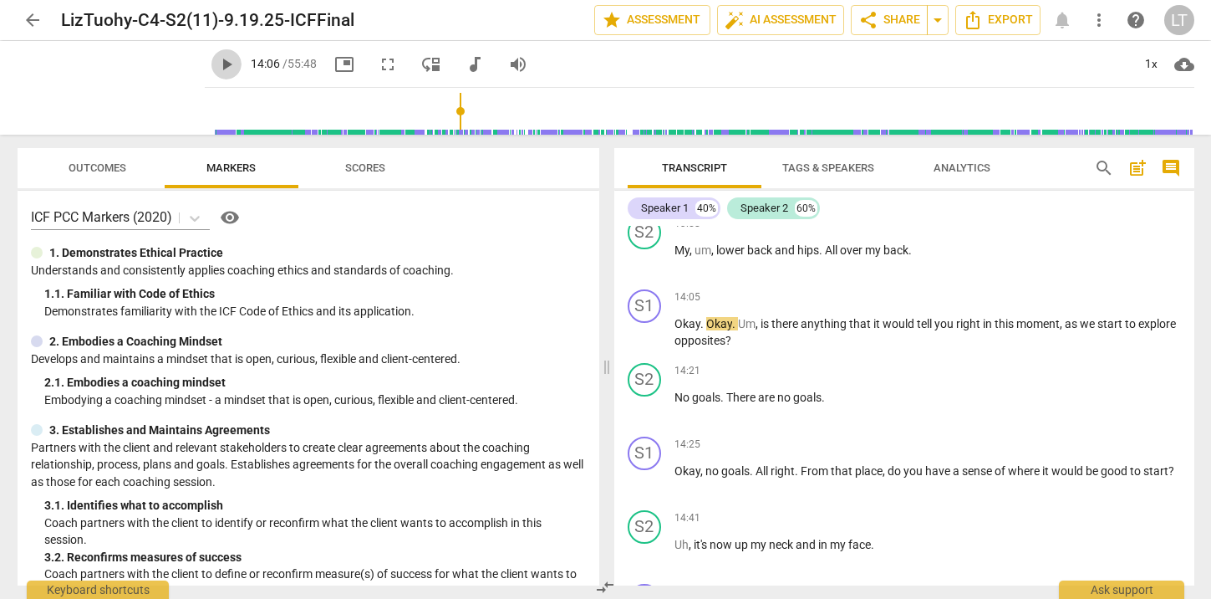
click at [217, 61] on span "play_arrow" at bounding box center [227, 64] width 20 height 20
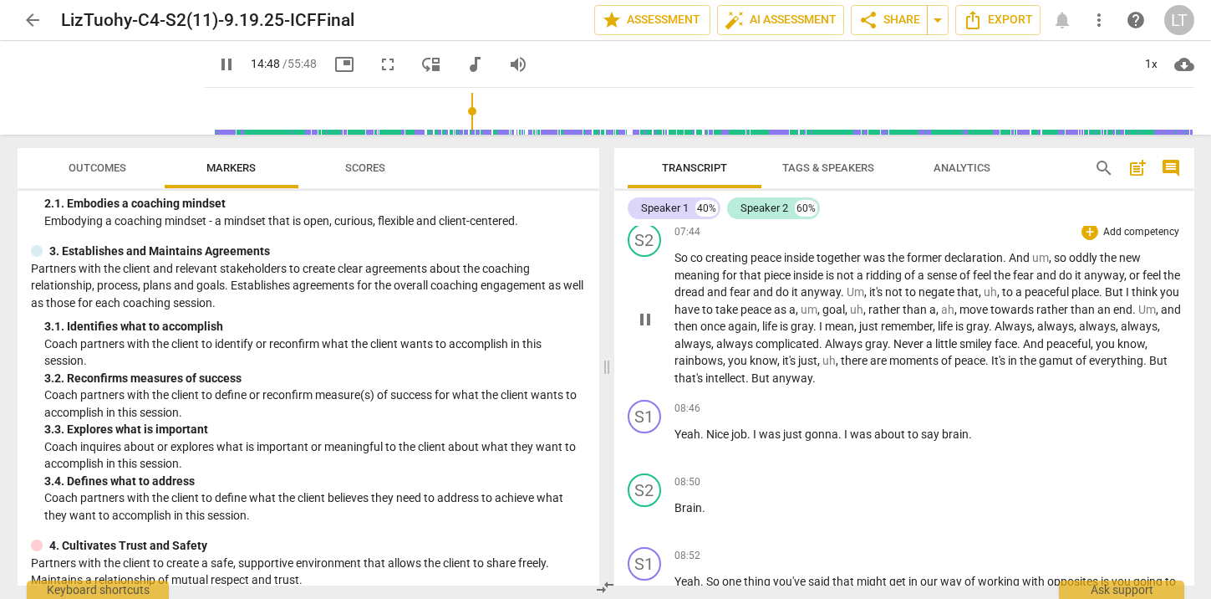
scroll to position [2238, 0]
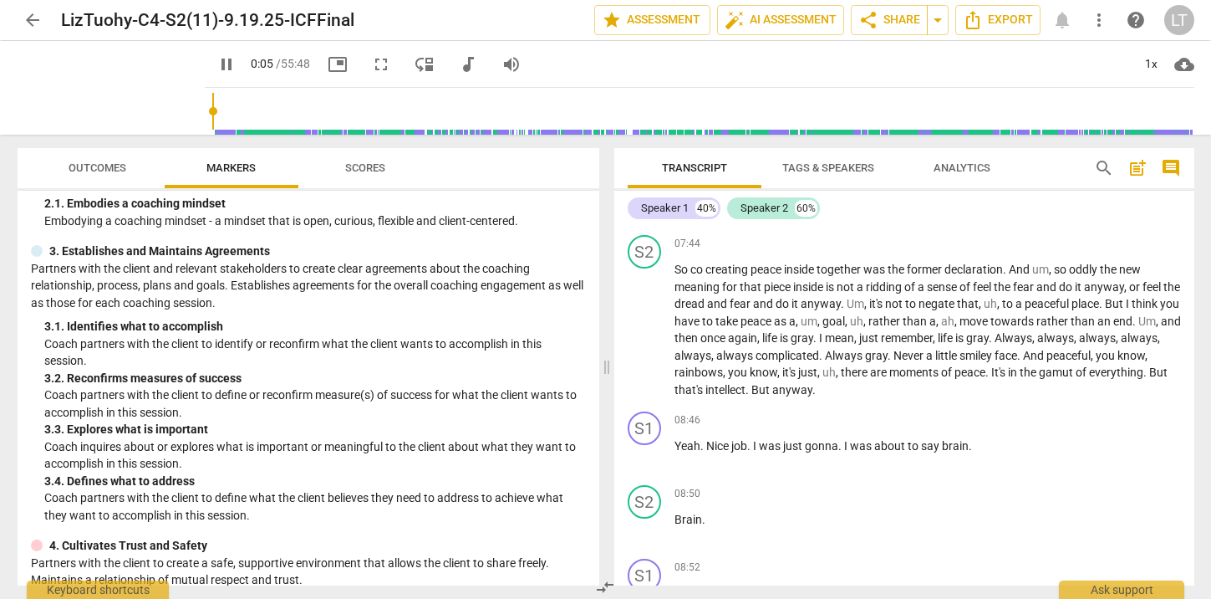
drag, startPoint x: 461, startPoint y: 110, endPoint x: 193, endPoint y: 91, distance: 268.2
click at [212, 91] on input "range" at bounding box center [703, 111] width 983 height 54
drag, startPoint x: 194, startPoint y: 107, endPoint x: 222, endPoint y: 107, distance: 27.6
click at [222, 107] on input "range" at bounding box center [703, 111] width 983 height 54
click at [213, 107] on input "range" at bounding box center [703, 111] width 983 height 54
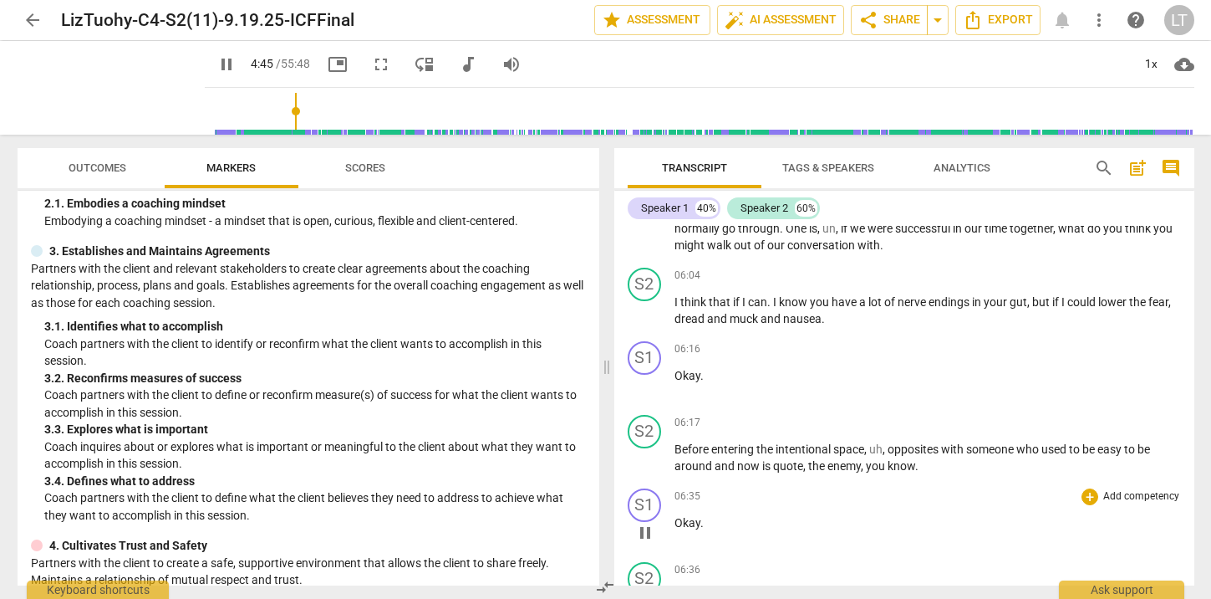
scroll to position [1559, 0]
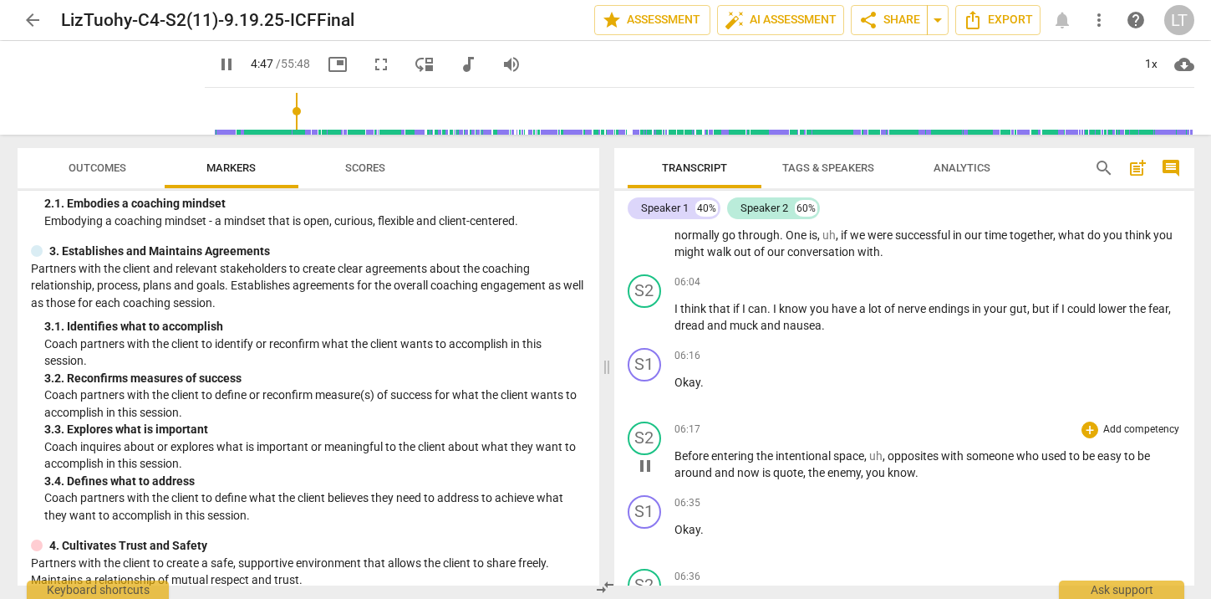
click at [644, 456] on span "pause" at bounding box center [645, 466] width 20 height 20
click at [646, 456] on span "play_arrow" at bounding box center [645, 466] width 20 height 20
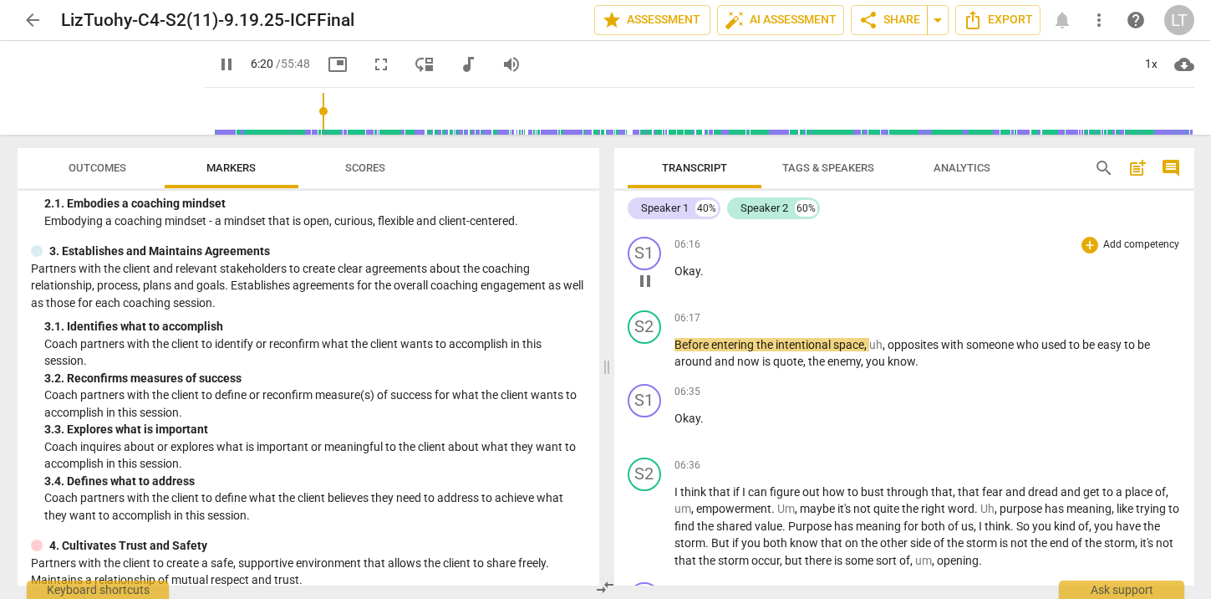
scroll to position [1673, 0]
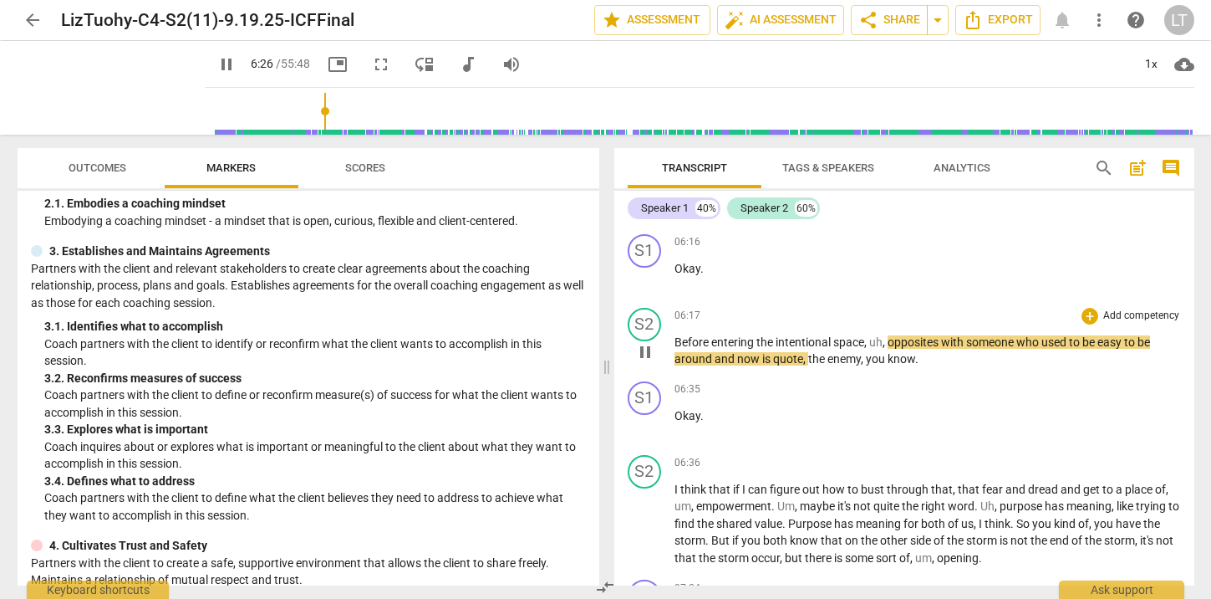
click at [888, 335] on span "," at bounding box center [885, 341] width 5 height 13
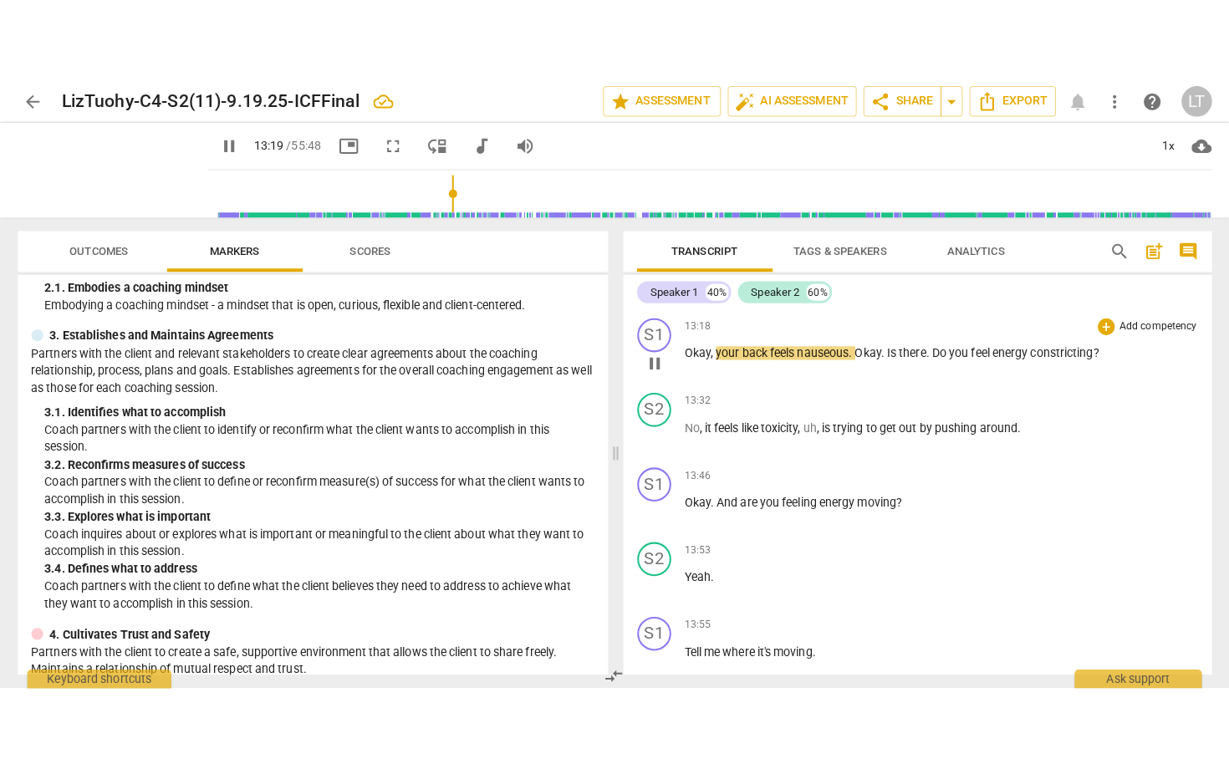
scroll to position [4077, 0]
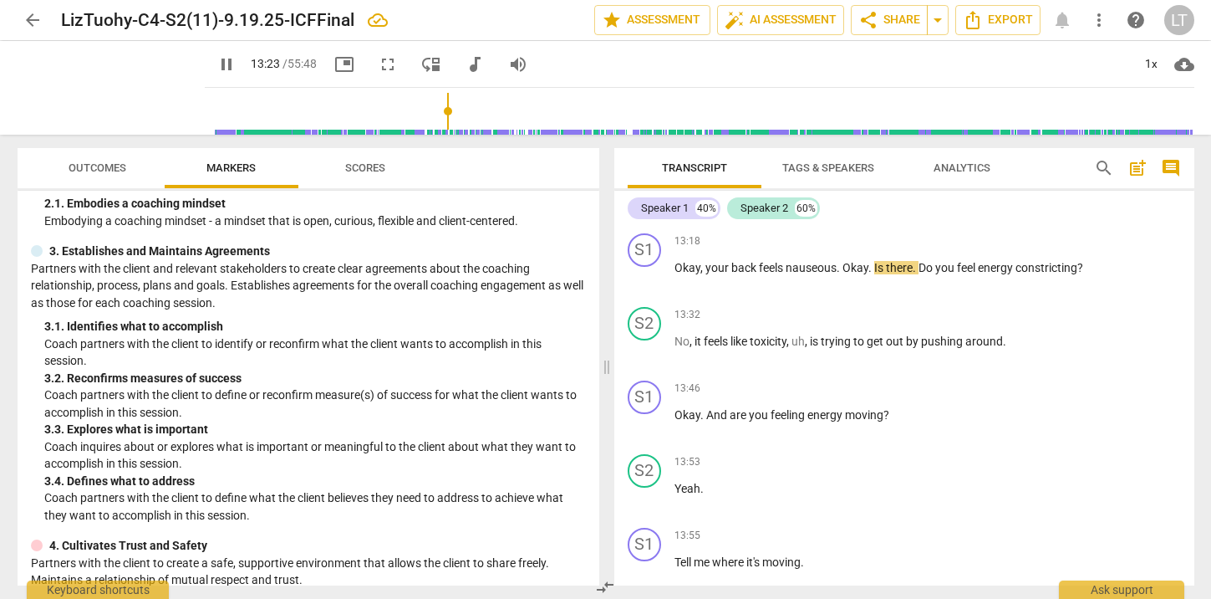
click at [378, 61] on span "fullscreen" at bounding box center [388, 64] width 20 height 20
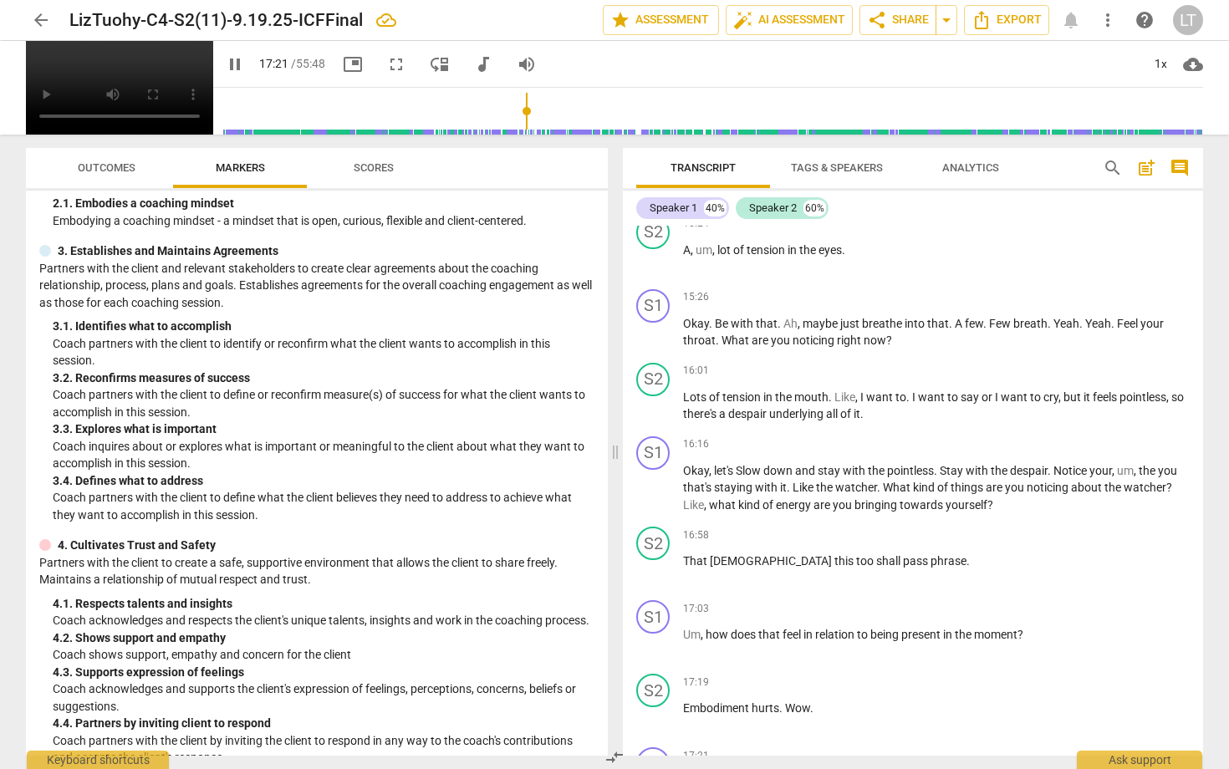
scroll to position [5730, 0]
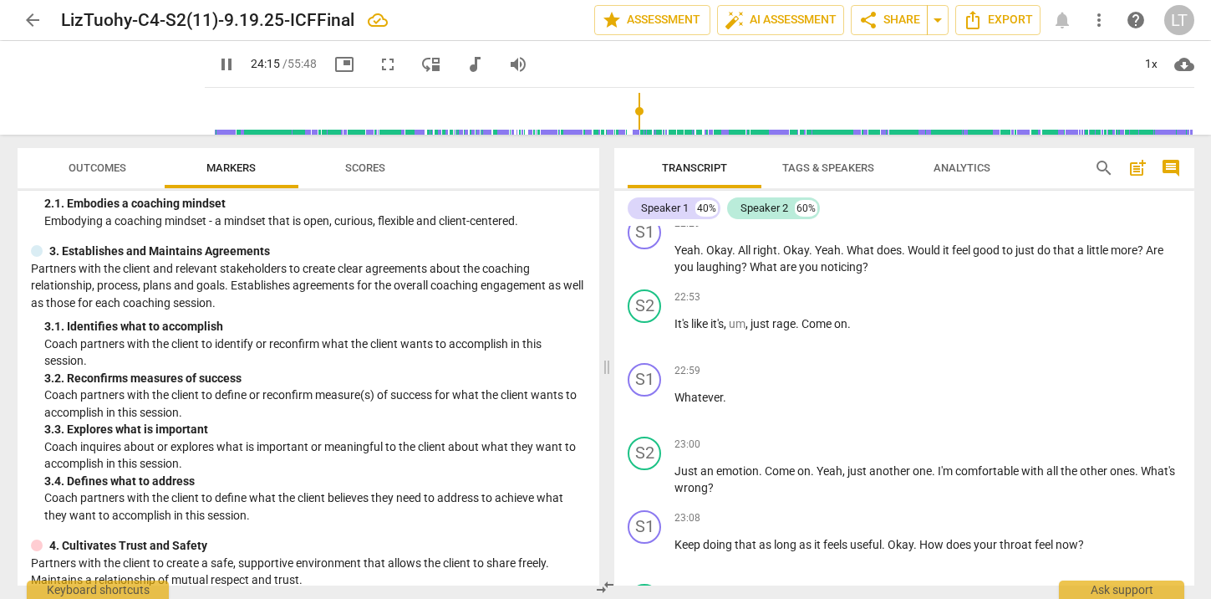
scroll to position [7842, 0]
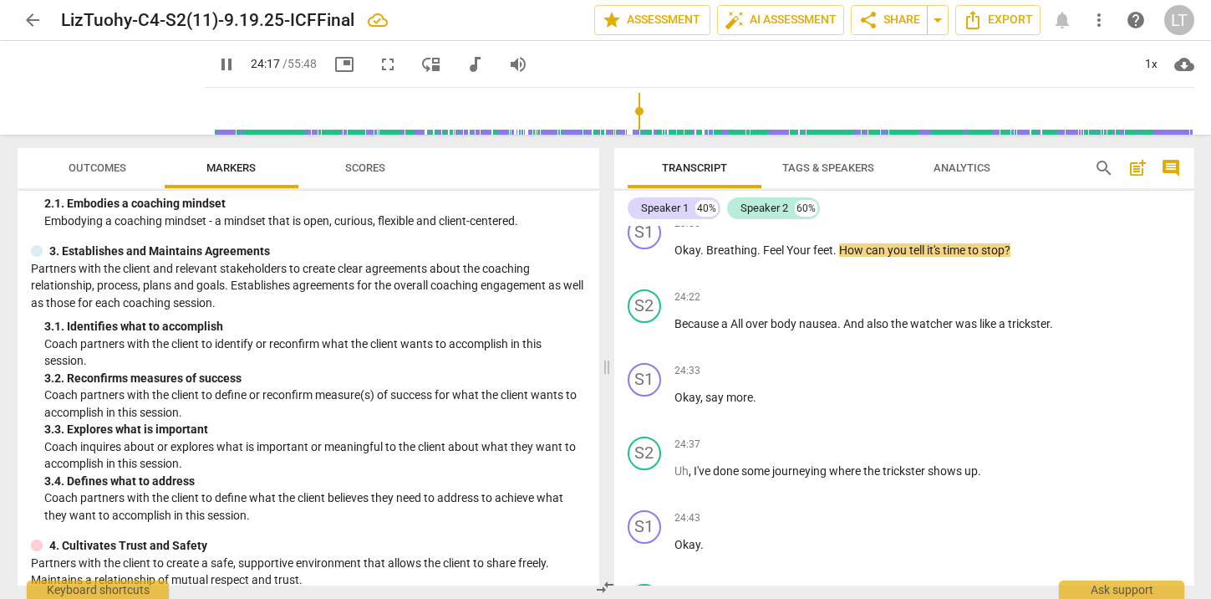
click at [217, 62] on span "pause" at bounding box center [227, 64] width 20 height 20
type input "1458"
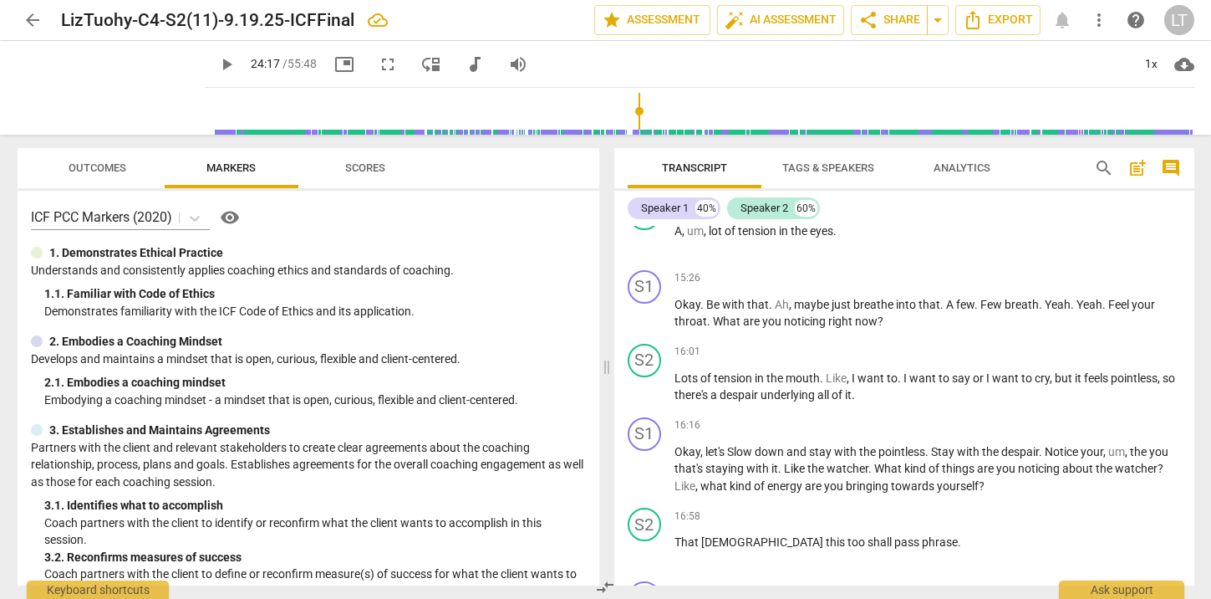
scroll to position [5298, 0]
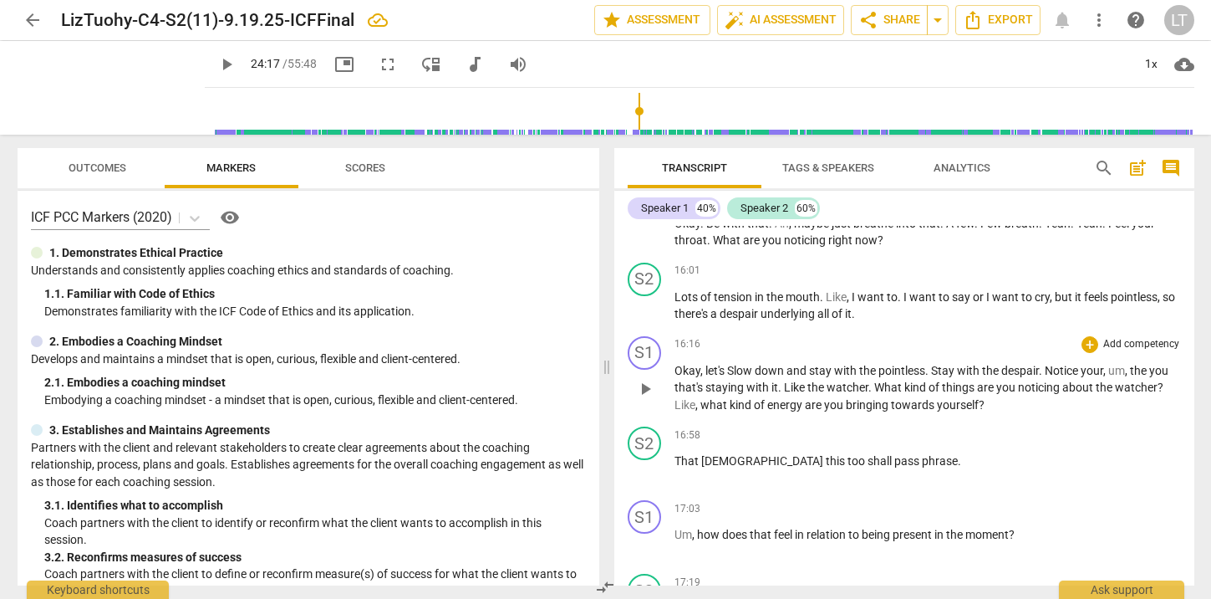
click at [1125, 337] on p "Add competency" at bounding box center [1141, 344] width 79 height 15
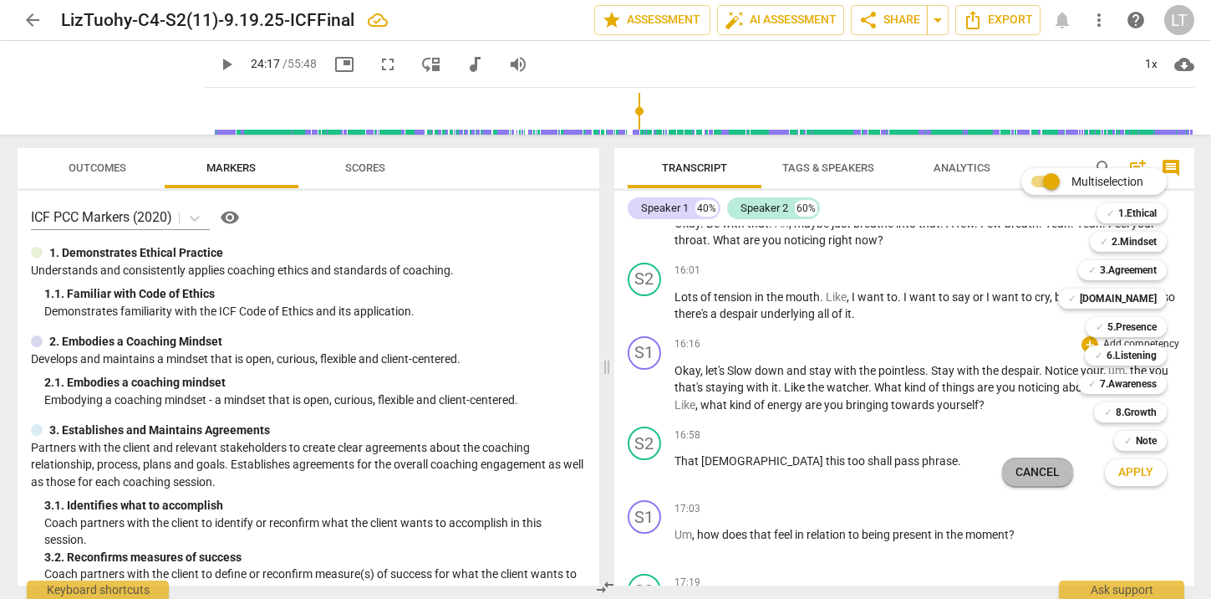
click at [1040, 470] on span "Cancel" at bounding box center [1038, 472] width 44 height 17
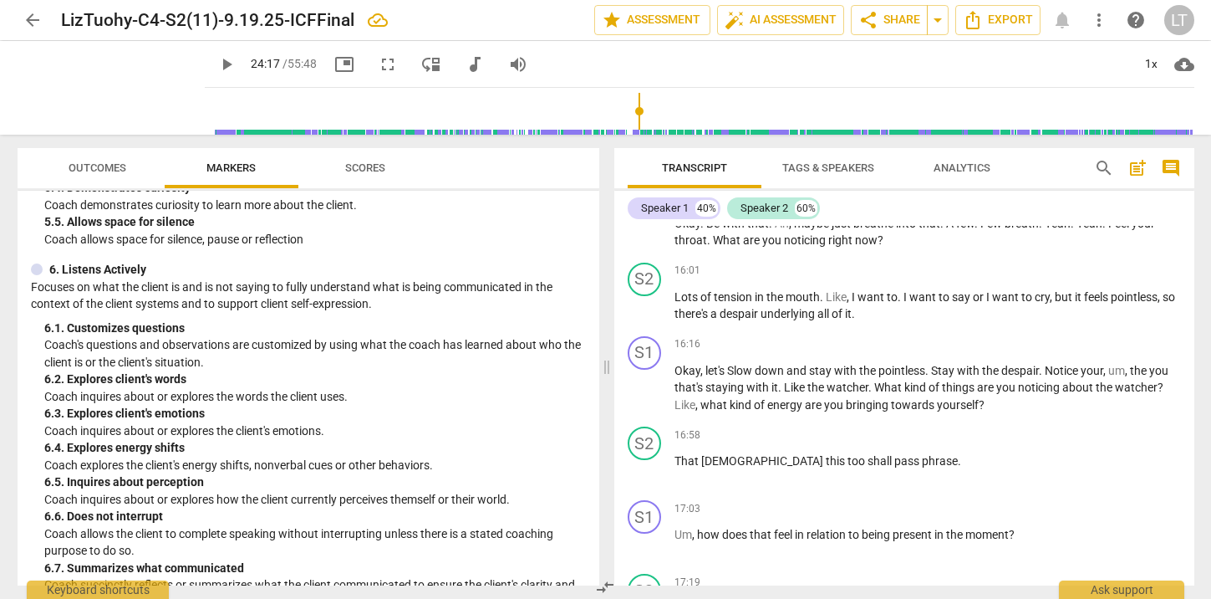
scroll to position [0, 0]
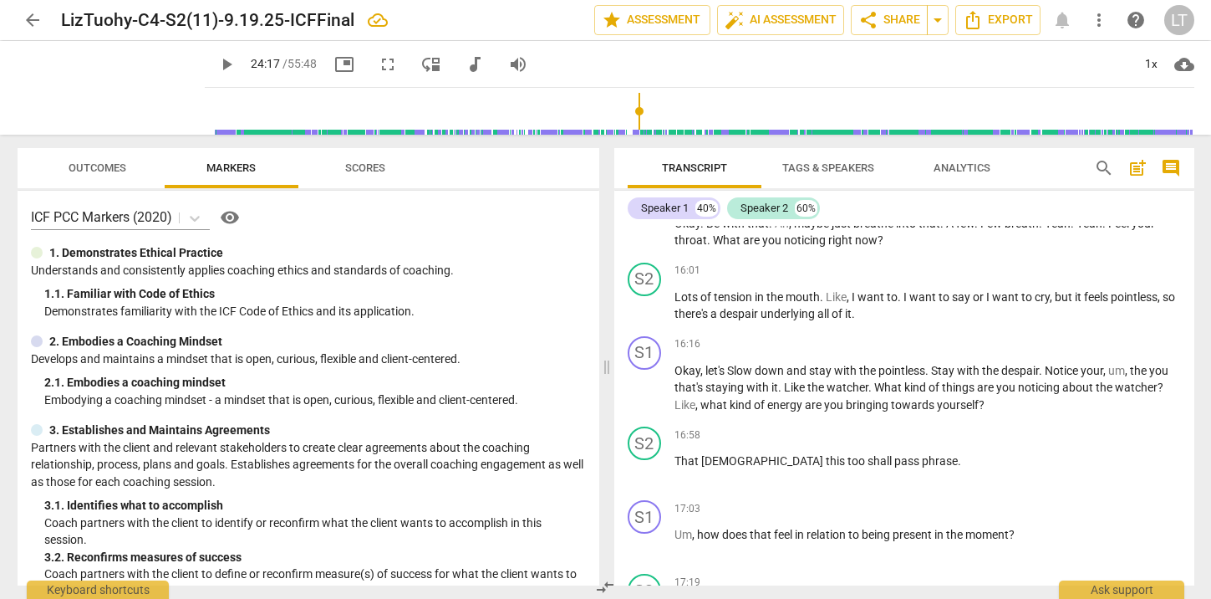
click at [31, 17] on span "arrow_back" at bounding box center [33, 20] width 20 height 20
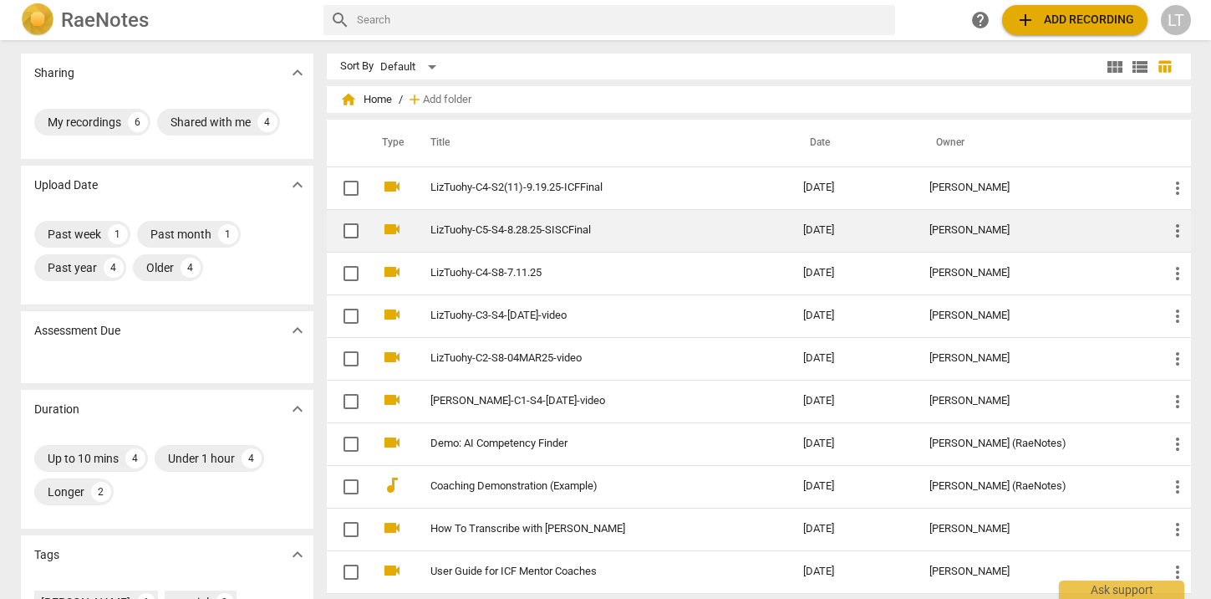
click at [485, 236] on link "LizTuohy-C5-S4-8.28.25-SISCFinal" at bounding box center [587, 230] width 313 height 13
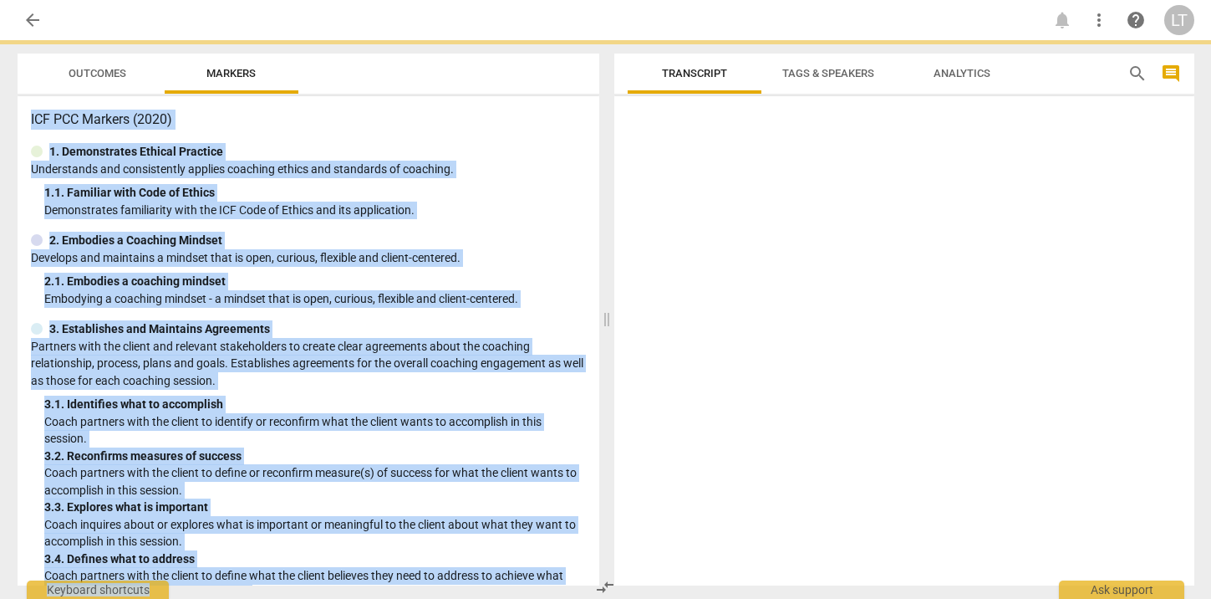
click at [485, 236] on div "2. Embodies a Coaching Mindset" at bounding box center [308, 241] width 555 height 18
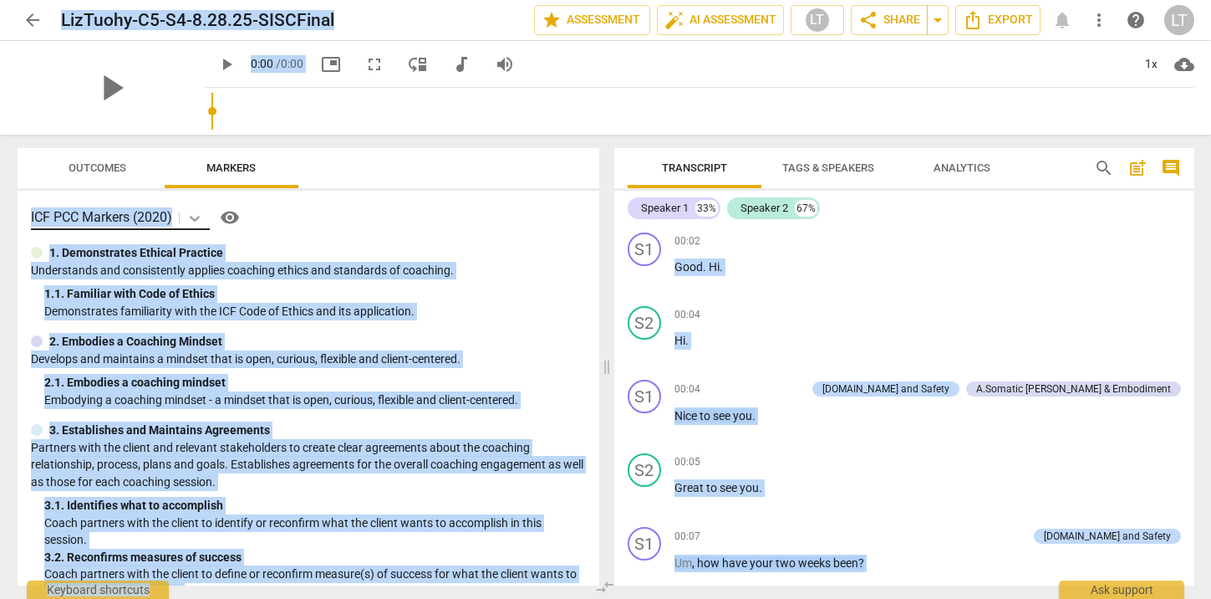
click at [195, 214] on icon at bounding box center [194, 218] width 17 height 17
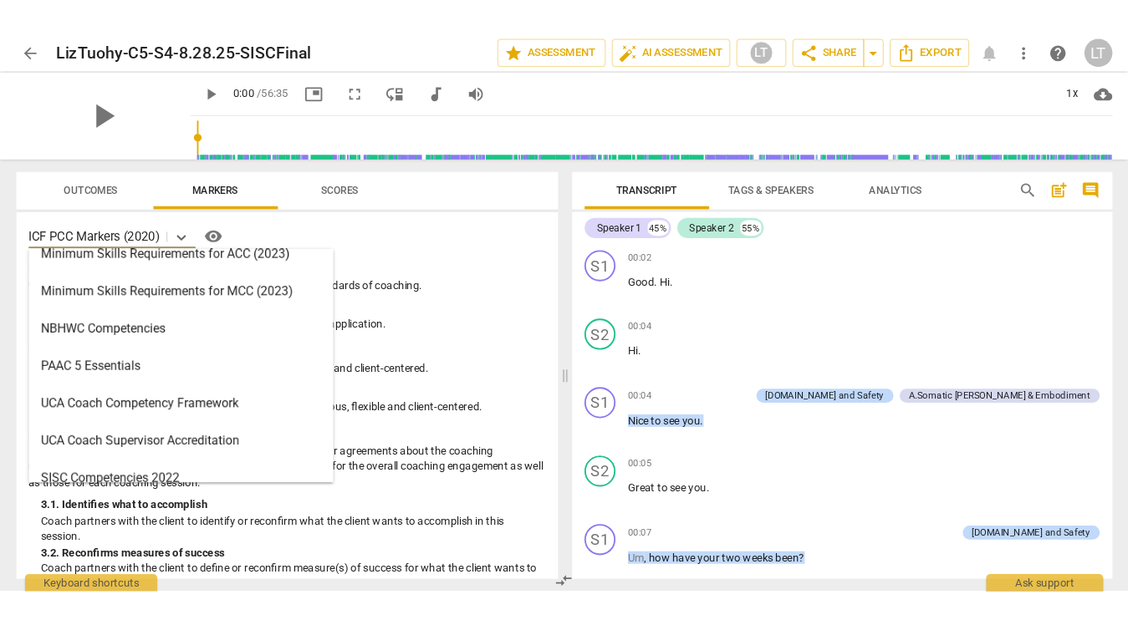
scroll to position [438, 0]
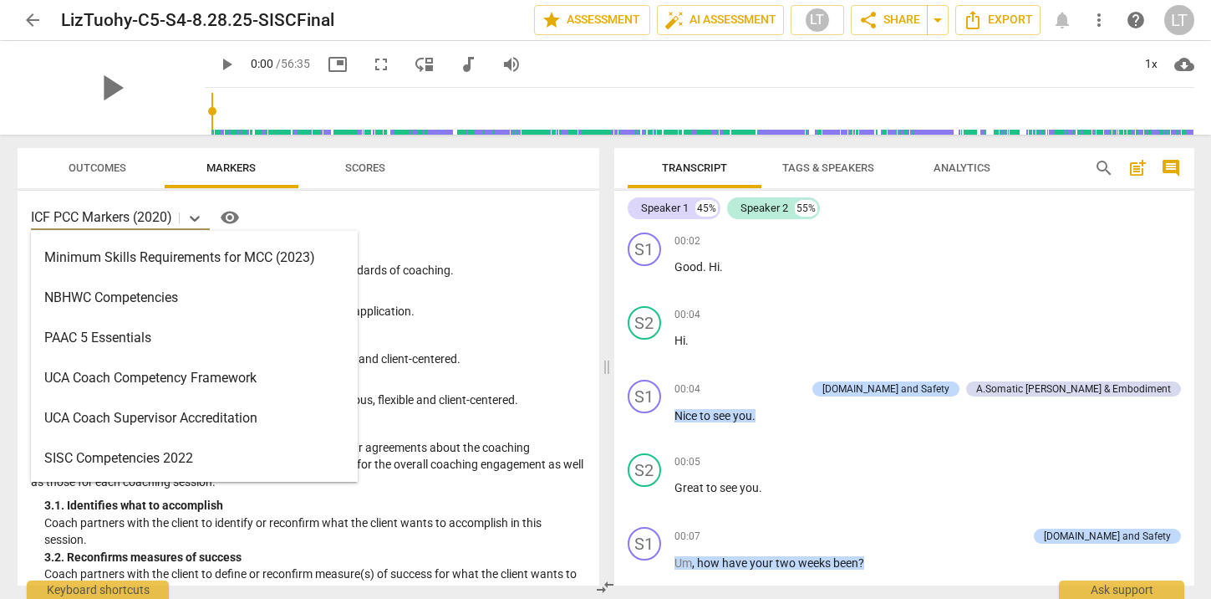
click at [145, 454] on div "SISC Competencies 2022" at bounding box center [194, 458] width 327 height 40
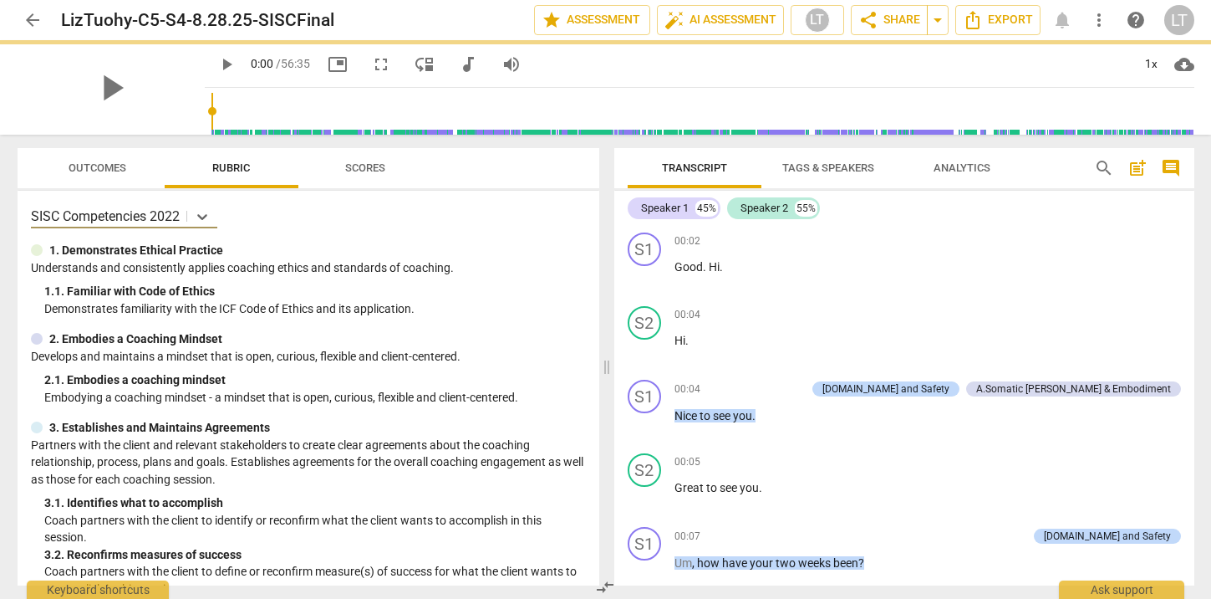
click at [97, 161] on span "Outcomes" at bounding box center [98, 167] width 58 height 13
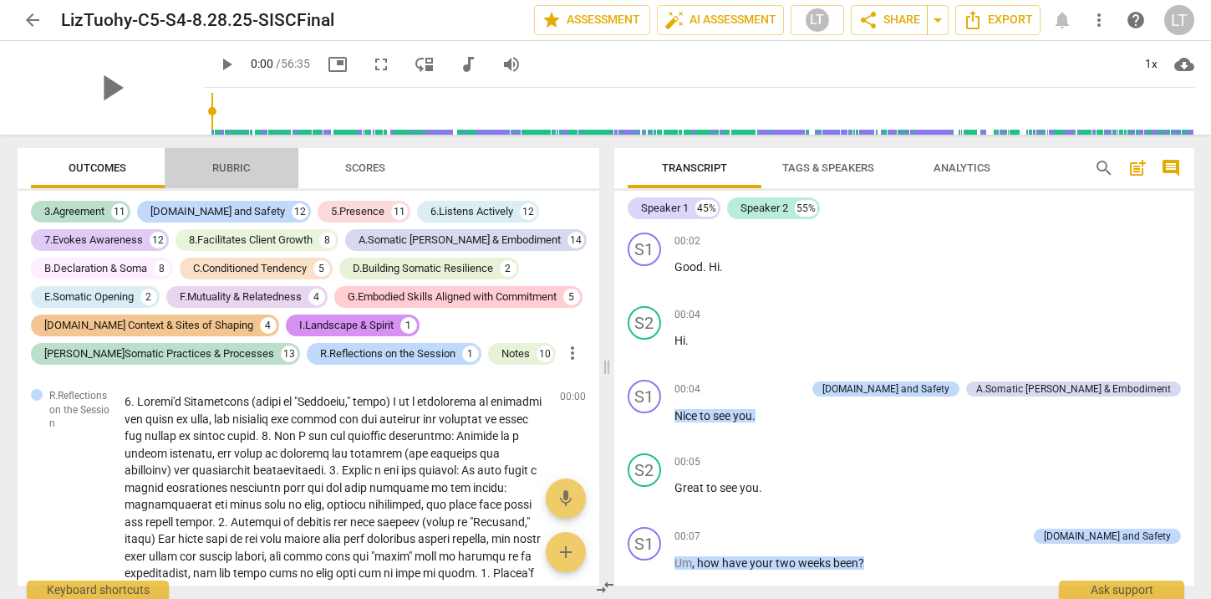
click at [242, 164] on span "Rubric" at bounding box center [231, 167] width 38 height 13
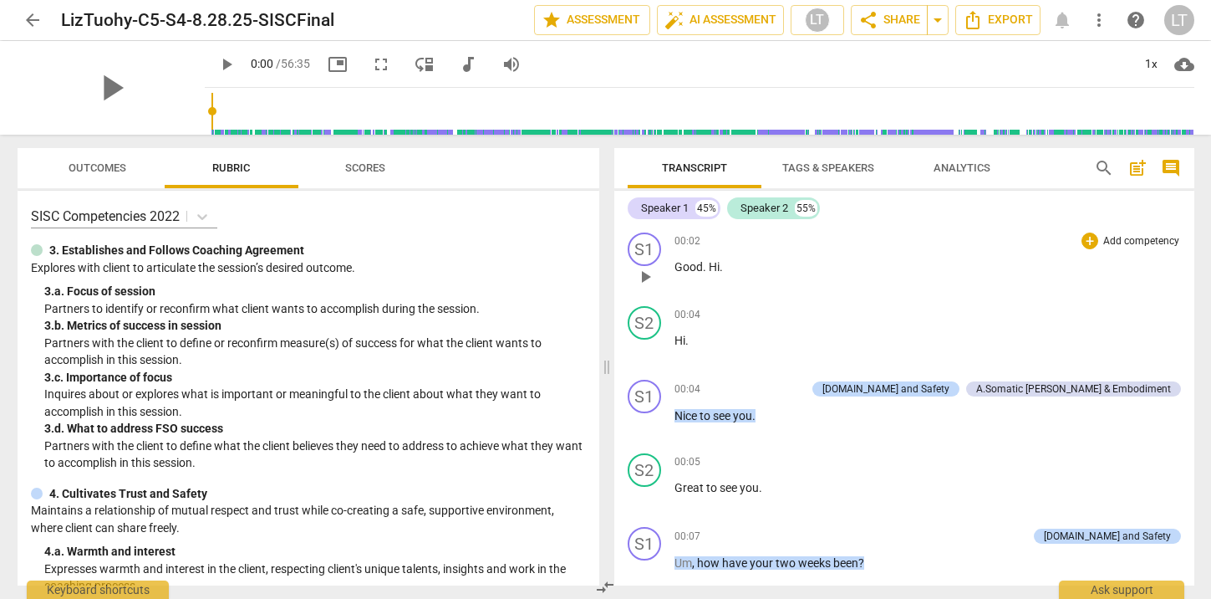
click at [1133, 239] on p "Add competency" at bounding box center [1141, 241] width 79 height 15
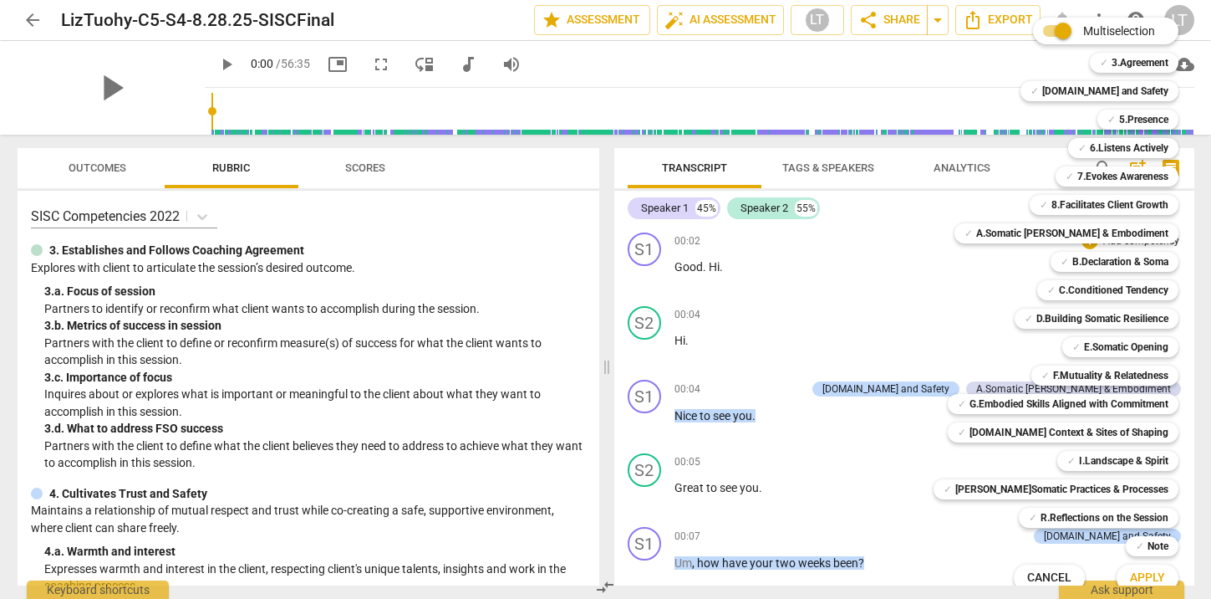
click at [468, 202] on div at bounding box center [605, 299] width 1211 height 599
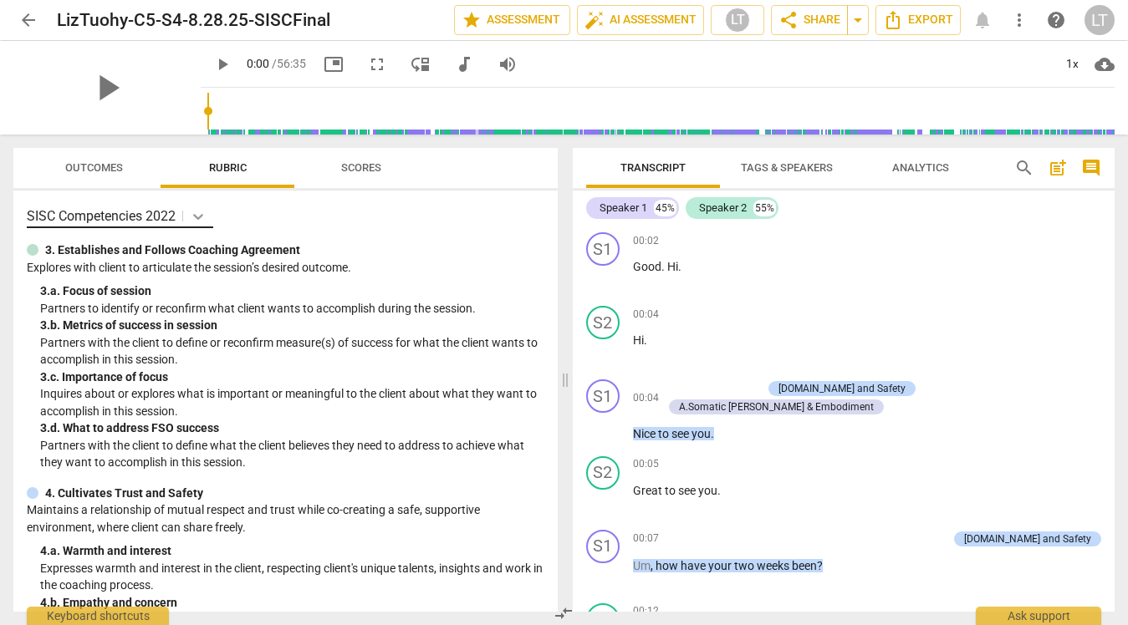
click at [201, 217] on icon at bounding box center [198, 217] width 10 height 6
click at [284, 212] on div "SISC Competencies 2022" at bounding box center [286, 216] width 518 height 24
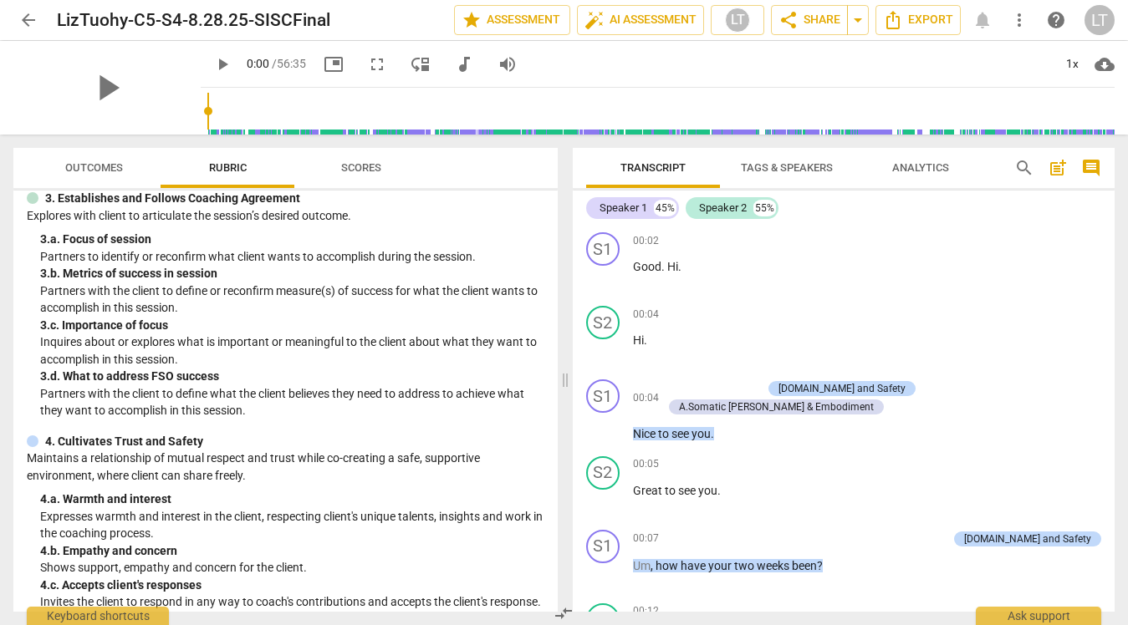
scroll to position [0, 0]
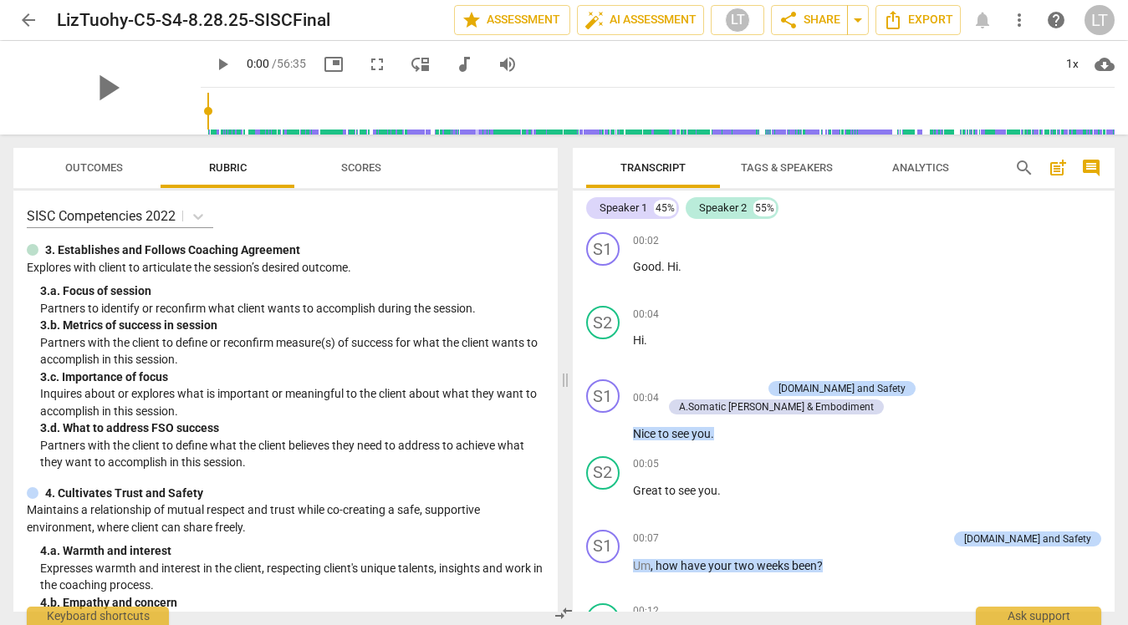
click at [29, 23] on span "arrow_back" at bounding box center [28, 20] width 20 height 20
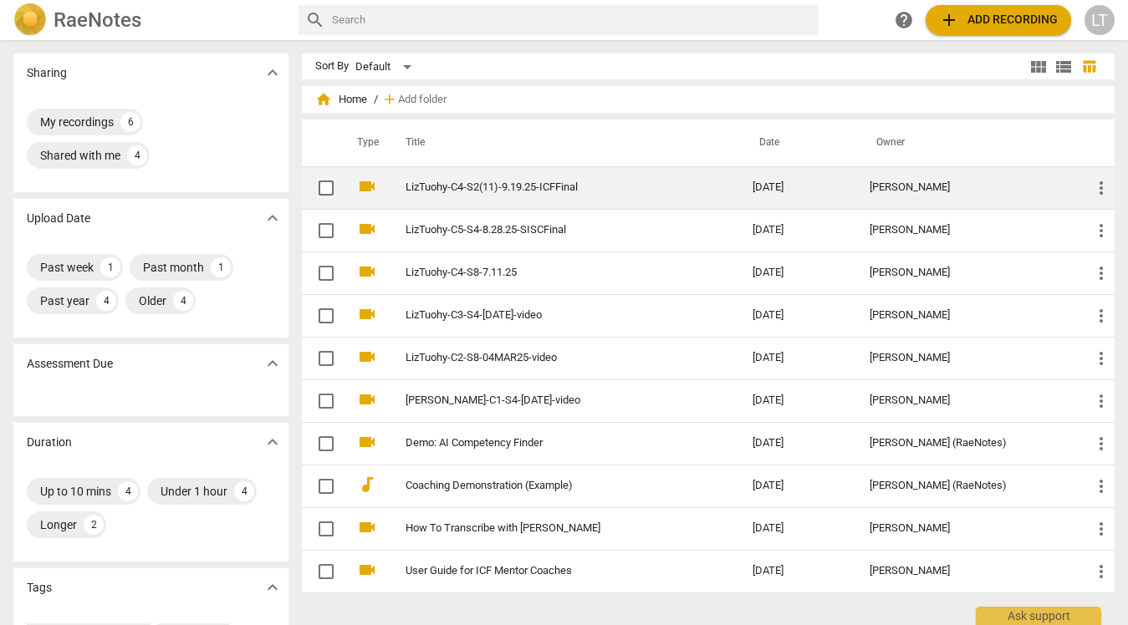
click at [485, 194] on td "LizTuohy-C4-S2(11)-9.19.25-ICFFinal" at bounding box center [562, 187] width 354 height 43
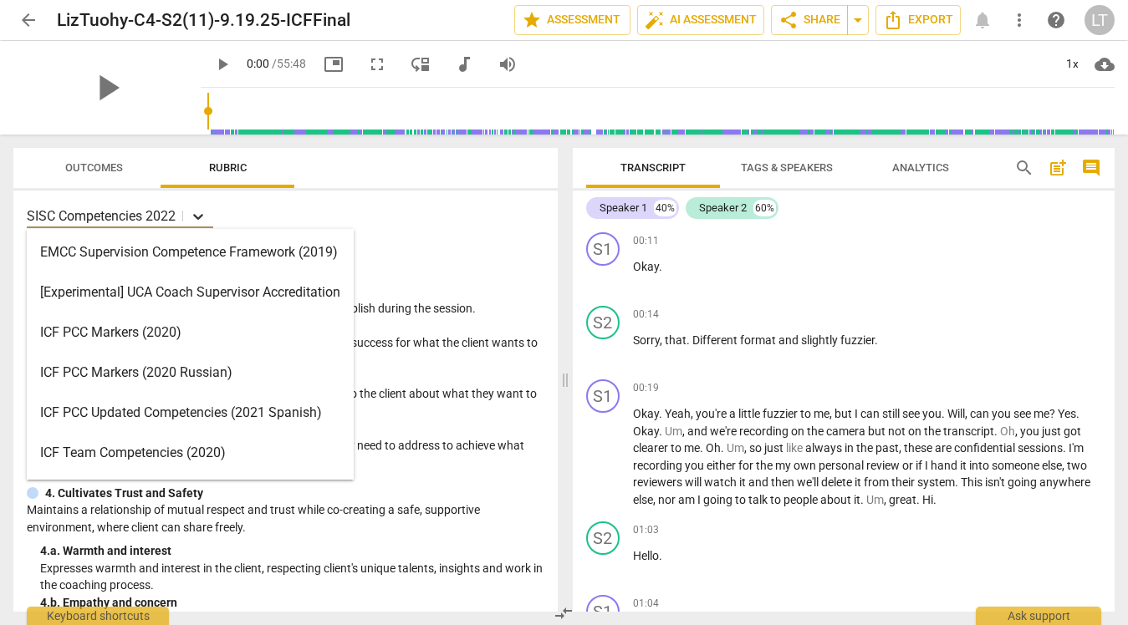
click at [201, 209] on icon at bounding box center [198, 216] width 17 height 17
click at [171, 327] on div "ICF PCC Markers (2020)" at bounding box center [190, 333] width 327 height 40
